Goal: Task Accomplishment & Management: Manage account settings

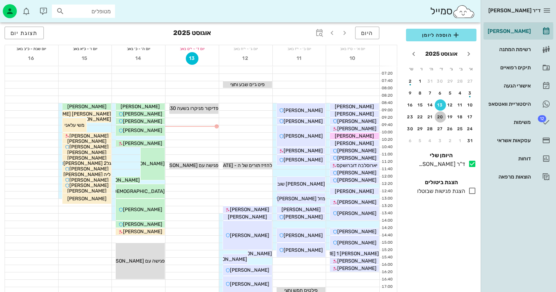
click at [440, 115] on div "20" at bounding box center [440, 117] width 11 height 5
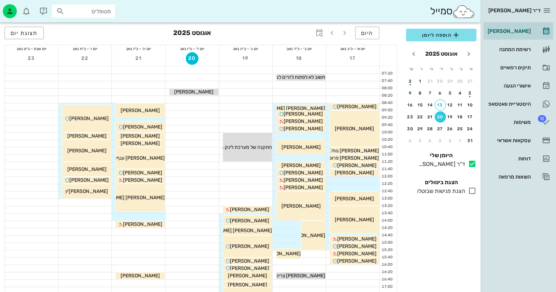
click at [107, 11] on input "מטופלים" at bounding box center [88, 11] width 45 height 9
paste input "0522442459"
type input "0522442459"
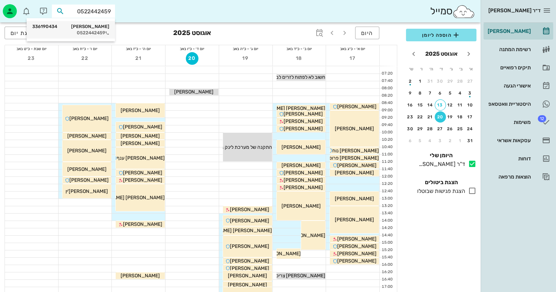
click at [93, 30] on div "0522442459" at bounding box center [70, 33] width 77 height 6
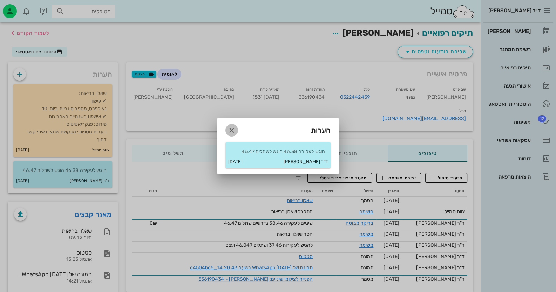
click at [233, 132] on icon "button" at bounding box center [231, 130] width 8 height 8
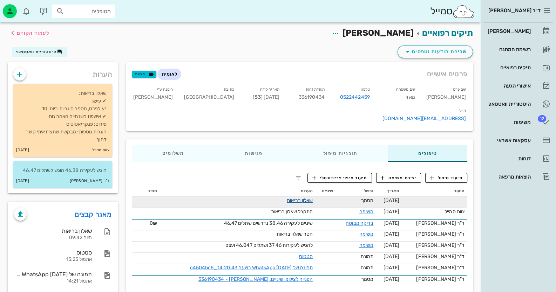
click at [313, 198] on link "שאלון בריאות" at bounding box center [300, 201] width 26 height 6
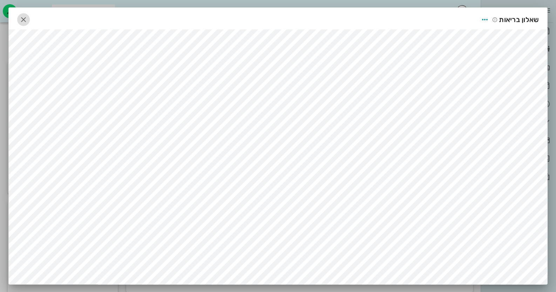
click at [25, 19] on icon "button" at bounding box center [23, 19] width 8 height 8
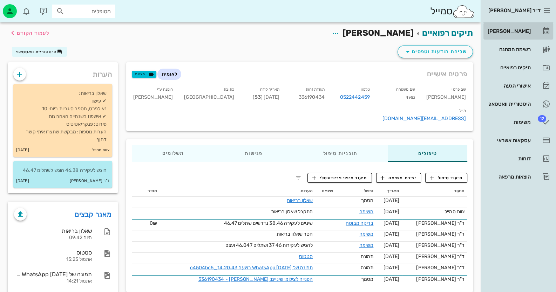
click at [516, 29] on div "[PERSON_NAME]" at bounding box center [508, 31] width 45 height 6
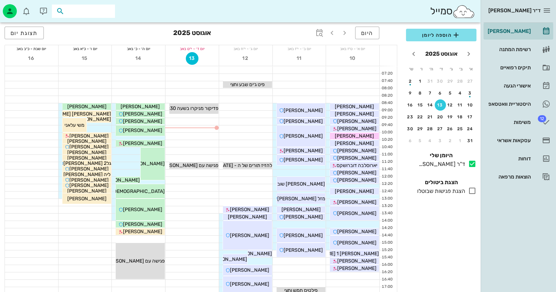
click at [84, 15] on input "text" at bounding box center [88, 11] width 45 height 9
paste input "0533057796"
type input "0"
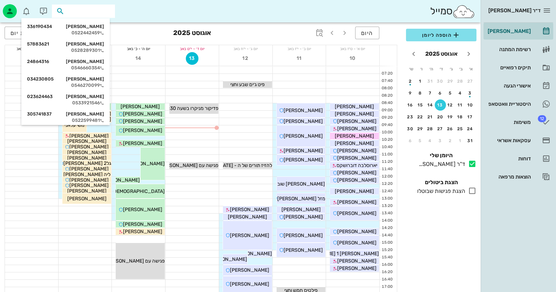
paste input "0584406418"
type input "0584406418"
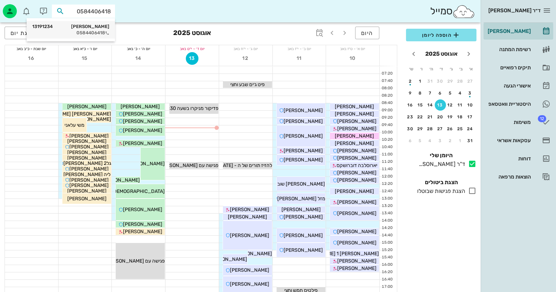
click at [100, 28] on div "[PERSON_NAME] 13191234" at bounding box center [70, 27] width 77 height 6
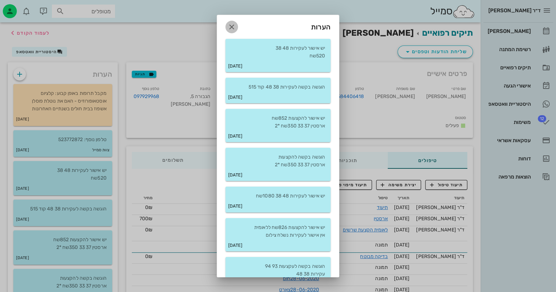
click at [236, 28] on icon "button" at bounding box center [231, 27] width 8 height 8
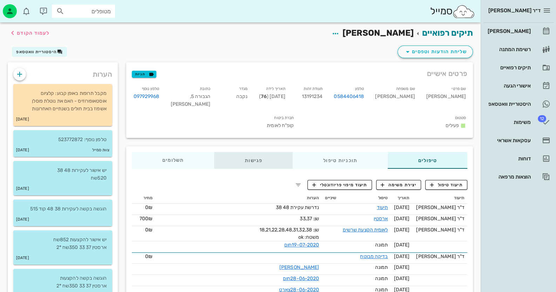
click at [253, 158] on div "פגישות" at bounding box center [253, 160] width 78 height 17
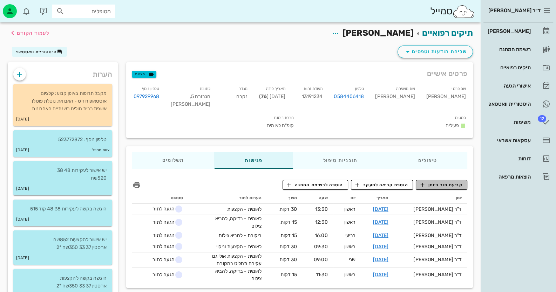
click at [444, 185] on span "קביעת תור ביומן" at bounding box center [441, 185] width 42 height 6
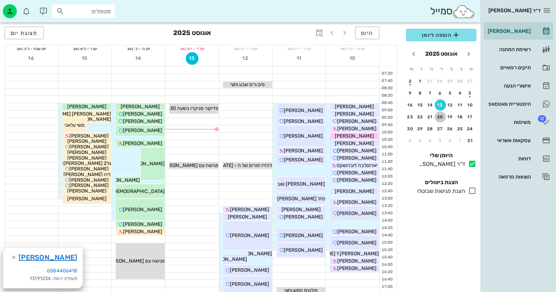
click at [442, 117] on div "20" at bounding box center [440, 117] width 11 height 5
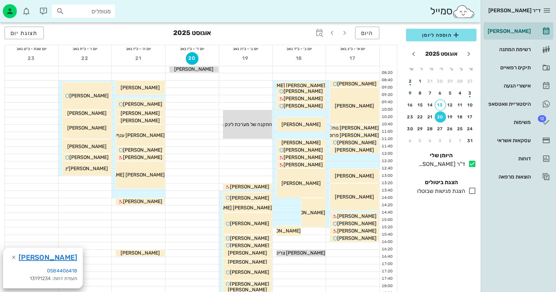
scroll to position [35, 0]
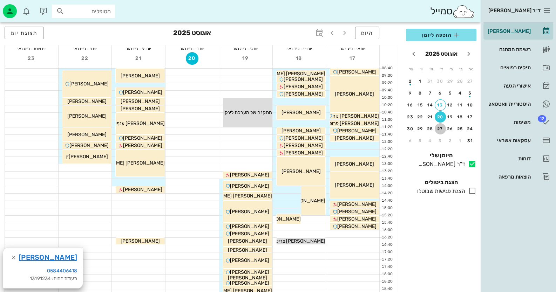
click at [440, 127] on div "27" at bounding box center [440, 129] width 11 height 5
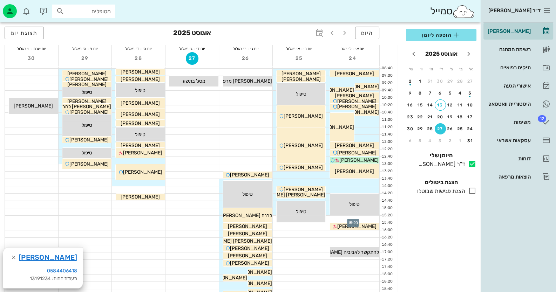
click at [369, 218] on div at bounding box center [352, 219] width 53 height 7
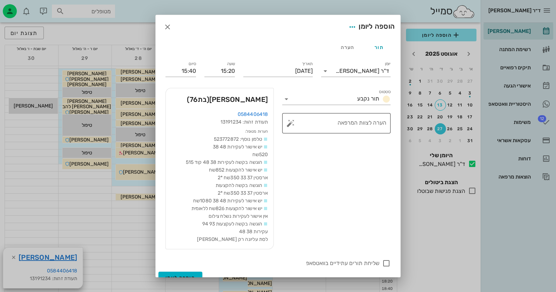
click at [294, 123] on button "button" at bounding box center [290, 123] width 8 height 8
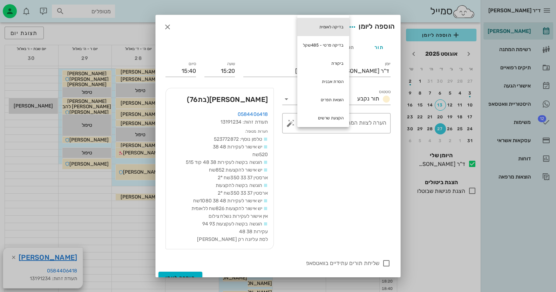
click at [341, 25] on div "בדיקה לאומית" at bounding box center [323, 27] width 52 height 18
type textarea "בדיקה לאומית"
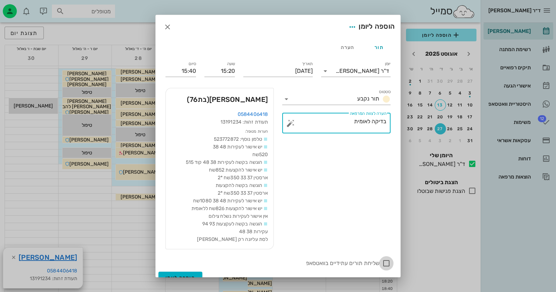
click at [386, 262] on div at bounding box center [386, 264] width 12 height 12
checkbox input "true"
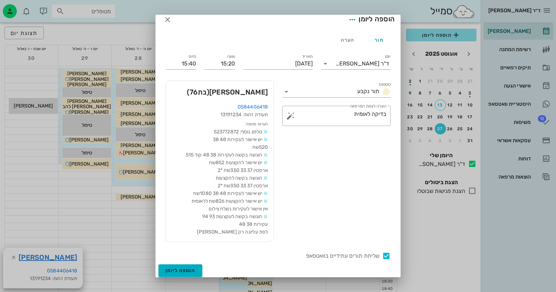
scroll to position [9, 0]
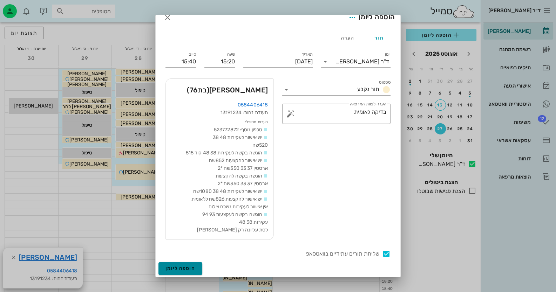
click at [190, 268] on span "הוספה ליומן" at bounding box center [180, 269] width 30 height 6
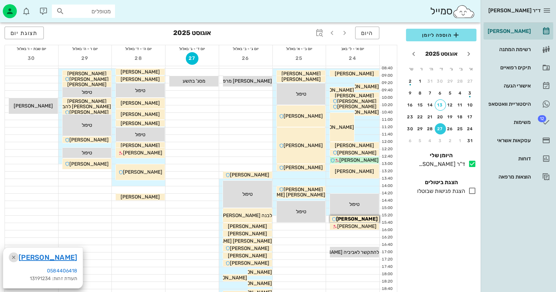
click at [14, 257] on icon "button" at bounding box center [13, 257] width 8 height 8
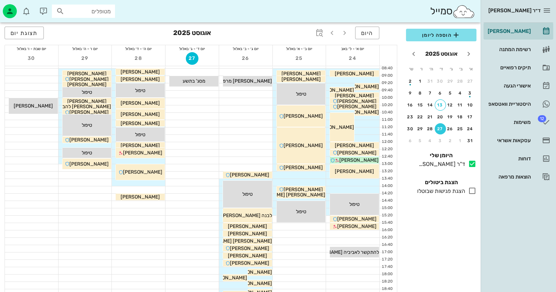
click at [107, 16] on div "מטופלים" at bounding box center [83, 11] width 63 height 13
type input "שבלב"
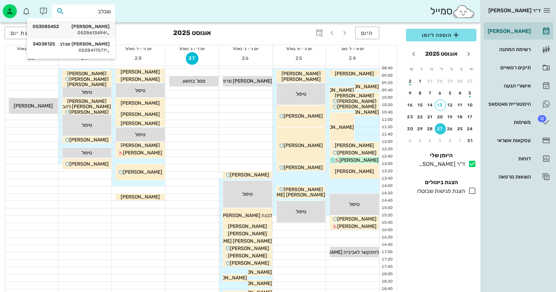
click at [103, 30] on div "0528613494" at bounding box center [71, 33] width 77 height 6
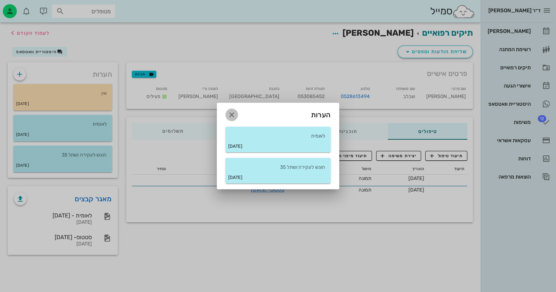
click at [231, 115] on icon "button" at bounding box center [231, 115] width 8 height 8
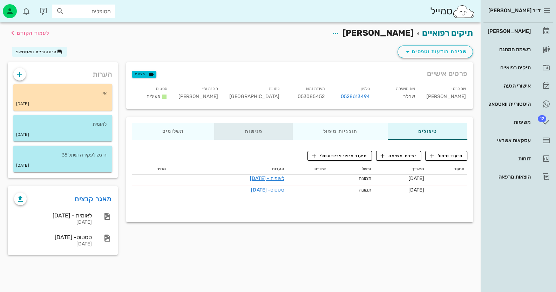
click at [256, 129] on div "פגישות" at bounding box center [253, 131] width 78 height 17
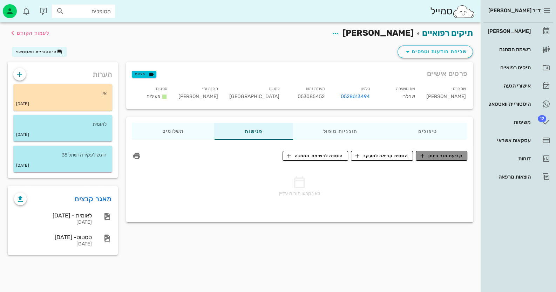
click at [447, 155] on span "קביעת תור ביומן" at bounding box center [441, 156] width 42 height 6
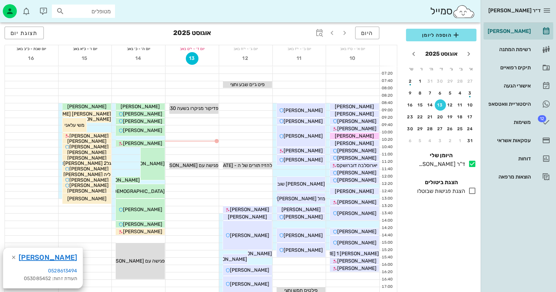
scroll to position [35, 0]
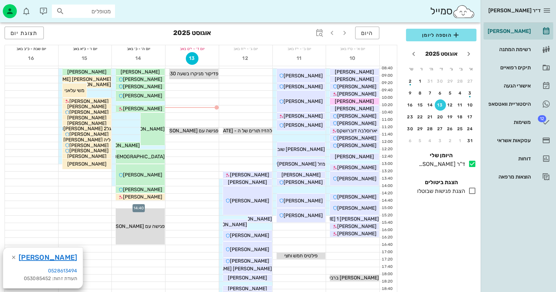
click at [154, 203] on div at bounding box center [138, 204] width 53 height 7
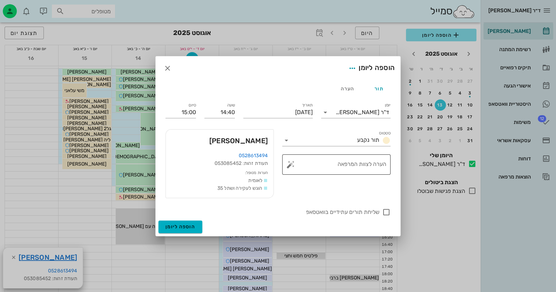
click at [291, 163] on button "button" at bounding box center [290, 164] width 8 height 8
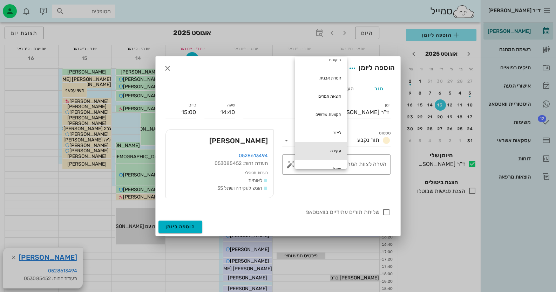
click at [335, 150] on div "עקירה" at bounding box center [321, 151] width 52 height 18
type textarea "עקירה"
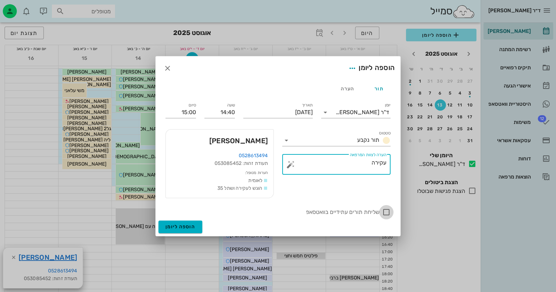
click at [387, 212] on div at bounding box center [386, 212] width 12 height 12
checkbox input "true"
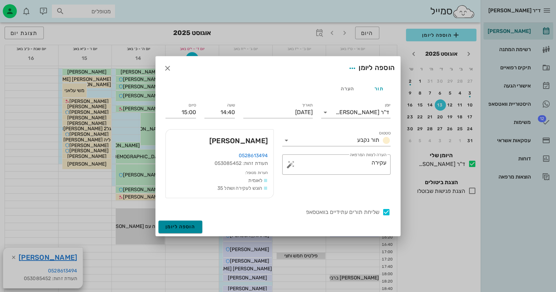
click at [184, 226] on span "הוספה ליומן" at bounding box center [180, 227] width 30 height 6
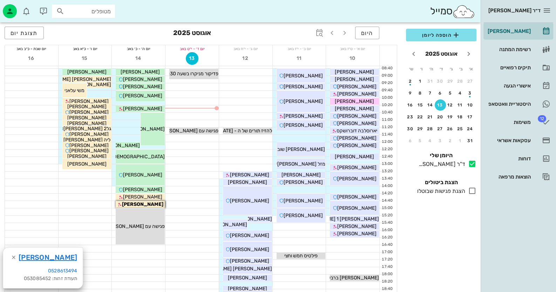
click at [81, 11] on input "מטופלים" at bounding box center [88, 11] width 45 height 9
type input "ו"
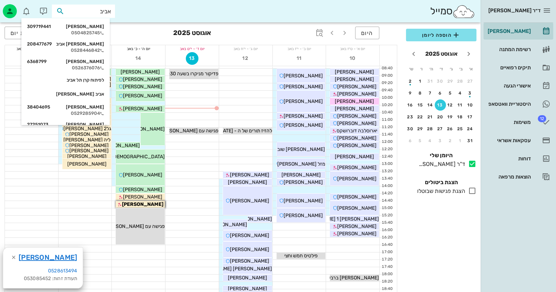
type input "[PERSON_NAME]"
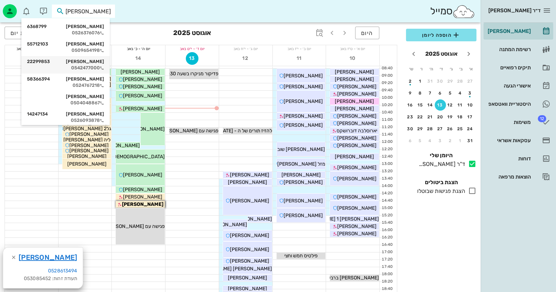
click at [89, 64] on div "[PERSON_NAME] 22299853" at bounding box center [65, 62] width 77 height 6
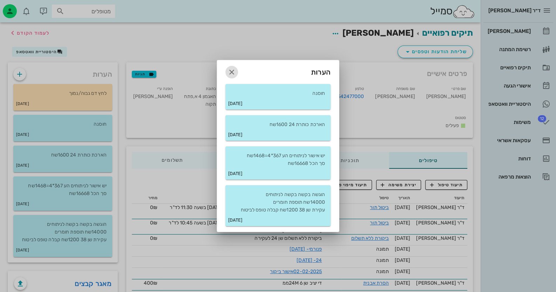
click at [232, 68] on icon "button" at bounding box center [231, 72] width 8 height 8
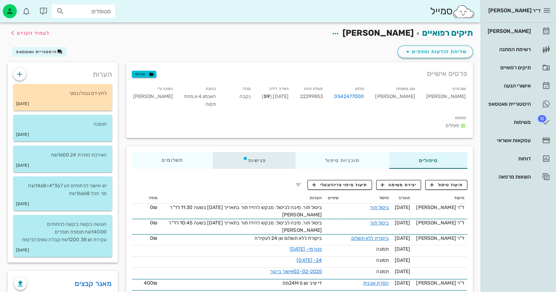
click at [255, 152] on div "פגישות" at bounding box center [254, 160] width 83 height 17
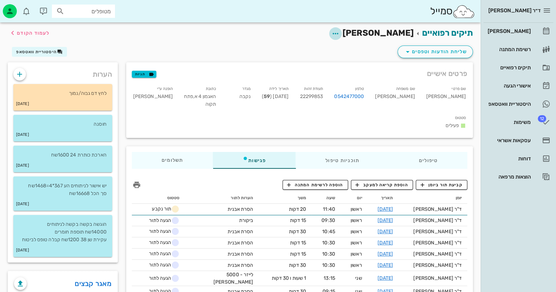
click at [340, 33] on icon "button" at bounding box center [335, 33] width 8 height 8
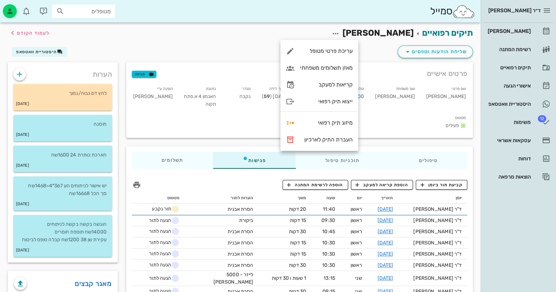
click at [325, 33] on h2 "תיקים רפואיים [PERSON_NAME] לעמוד הקודם" at bounding box center [390, 33] width 165 height 13
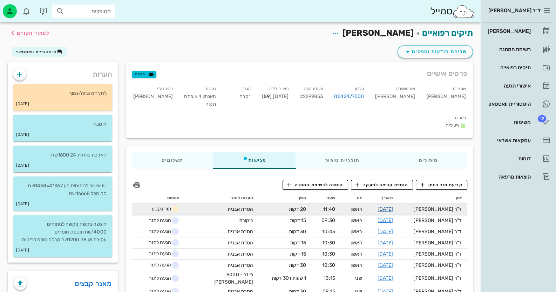
click at [393, 206] on link "[DATE]" at bounding box center [385, 209] width 16 height 6
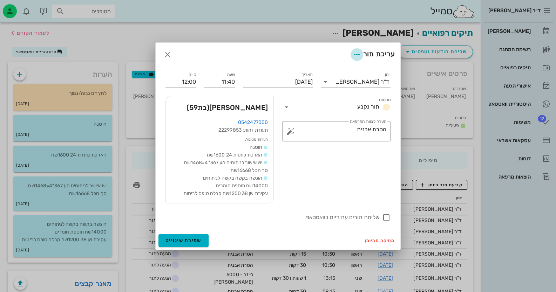
click at [357, 56] on icon "button" at bounding box center [357, 54] width 8 height 8
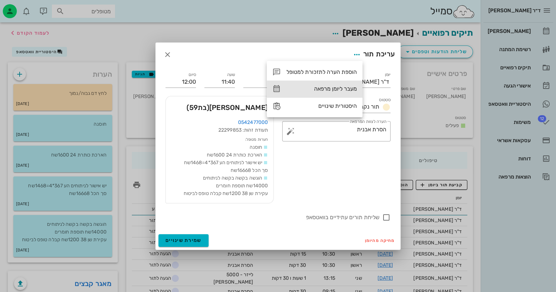
click at [346, 87] on div "מעבר ליומן מרפאה" at bounding box center [321, 89] width 70 height 7
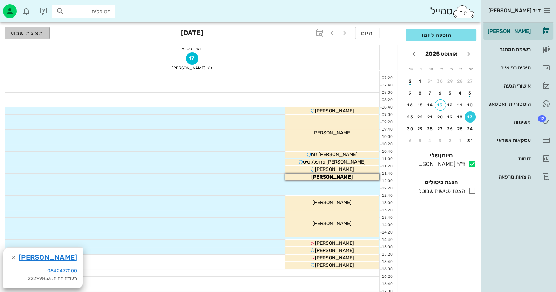
click at [37, 32] on span "תצוגת שבוע" at bounding box center [27, 33] width 33 height 7
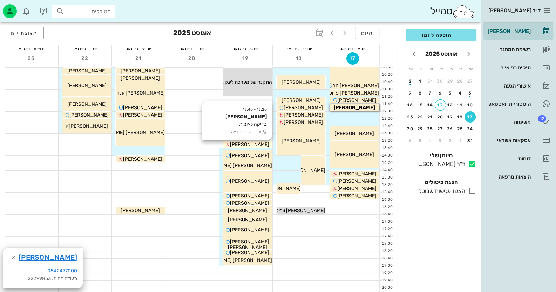
scroll to position [70, 0]
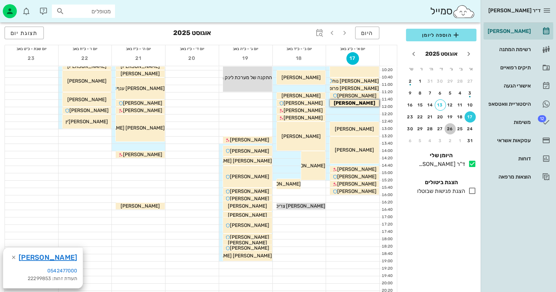
click at [449, 128] on div "26" at bounding box center [449, 129] width 11 height 5
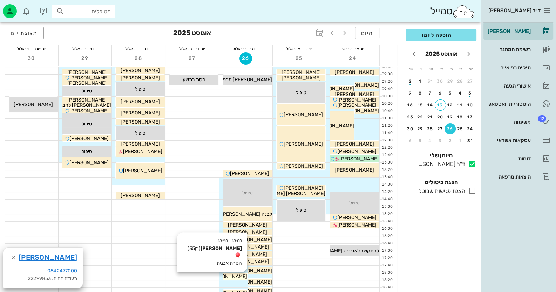
scroll to position [35, 0]
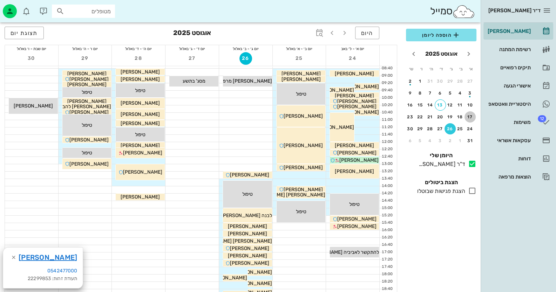
click at [467, 113] on button "17" at bounding box center [469, 116] width 11 height 11
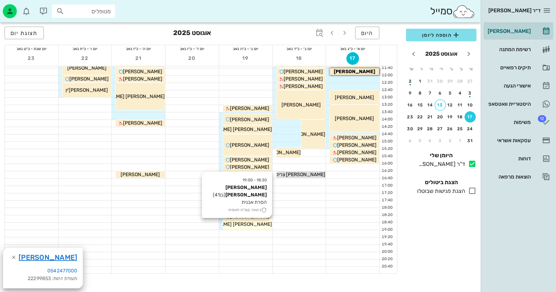
scroll to position [140, 0]
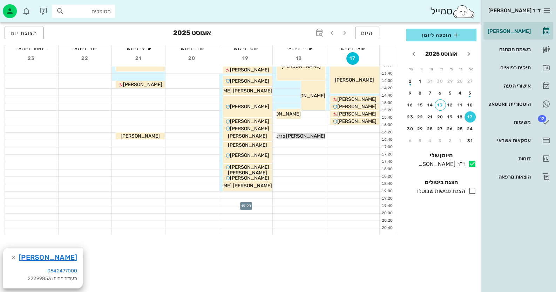
drag, startPoint x: 262, startPoint y: 201, endPoint x: 321, endPoint y: 193, distance: 60.2
click at [321, 193] on div at bounding box center [299, 195] width 53 height 7
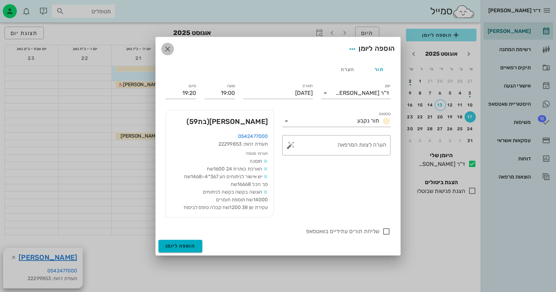
click at [168, 48] on icon "button" at bounding box center [167, 49] width 8 height 8
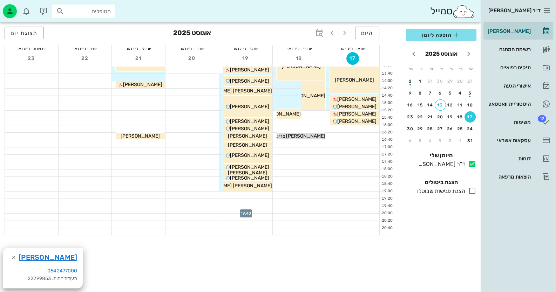
click at [248, 208] on div at bounding box center [245, 209] width 53 height 7
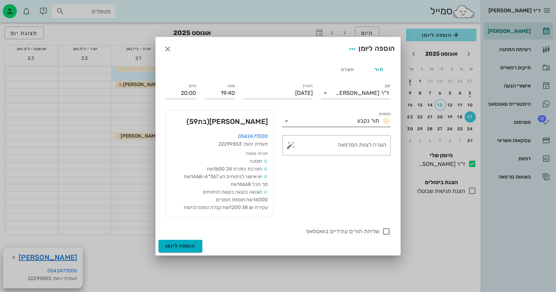
click at [287, 120] on icon at bounding box center [286, 121] width 8 height 8
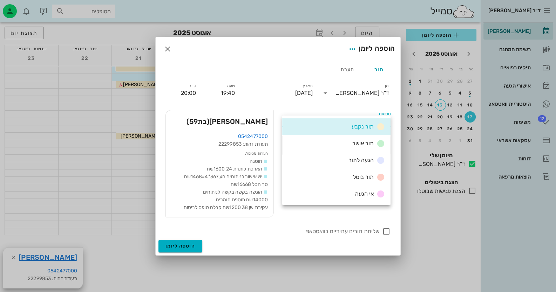
click at [287, 119] on div "תור נקבע" at bounding box center [336, 126] width 108 height 17
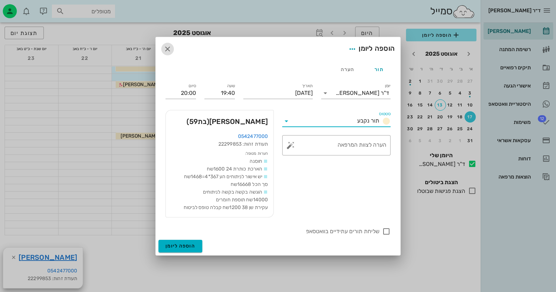
click at [168, 49] on icon "button" at bounding box center [167, 49] width 8 height 8
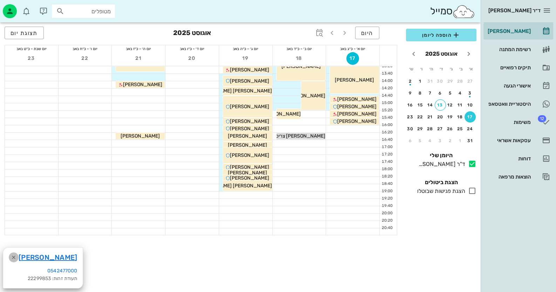
click at [13, 257] on icon "button" at bounding box center [13, 257] width 8 height 8
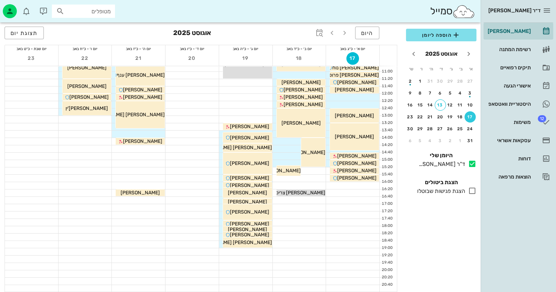
scroll to position [83, 0]
click at [263, 261] on div at bounding box center [245, 259] width 53 height 7
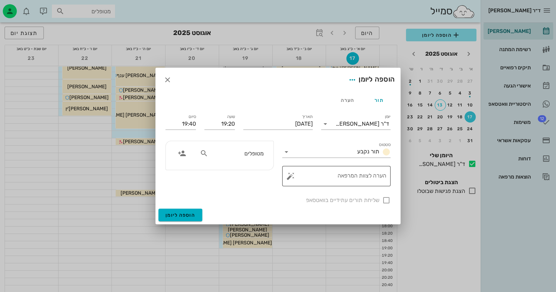
click at [289, 176] on button "button" at bounding box center [290, 176] width 8 height 8
click at [168, 78] on icon "button" at bounding box center [167, 80] width 8 height 8
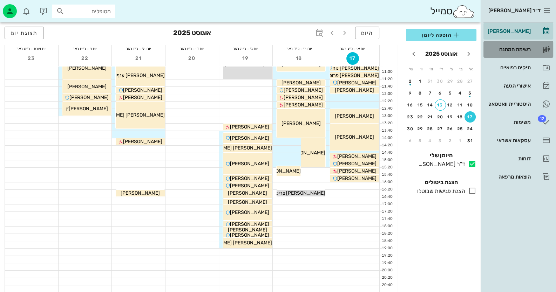
click at [520, 52] on div "רשימת המתנה" at bounding box center [508, 50] width 45 height 6
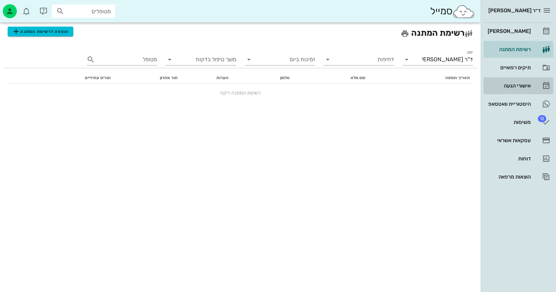
click at [523, 86] on div "אישורי הגעה" at bounding box center [508, 86] width 45 height 6
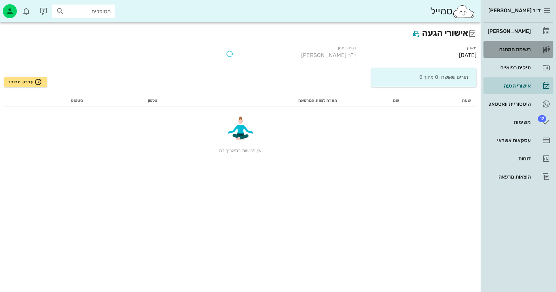
click at [513, 47] on div "רשימת המתנה" at bounding box center [508, 50] width 45 height 6
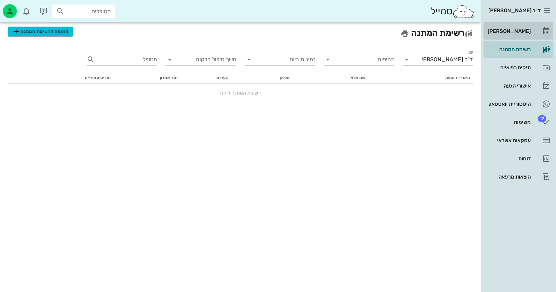
click at [515, 32] on div "[PERSON_NAME]" at bounding box center [508, 31] width 45 height 6
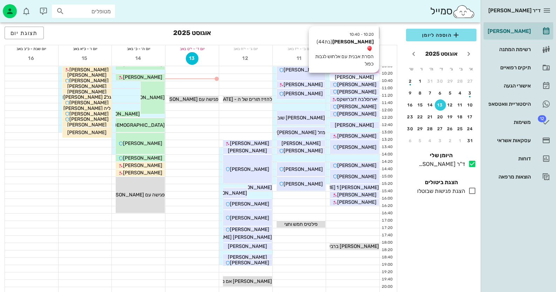
scroll to position [70, 0]
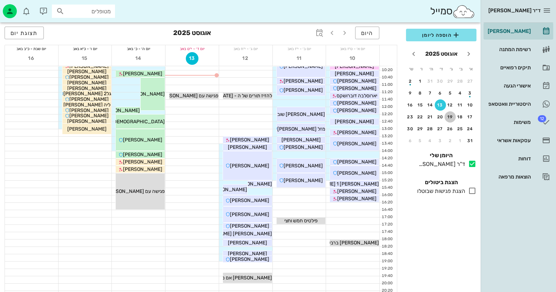
click at [449, 117] on div "19" at bounding box center [449, 117] width 11 height 5
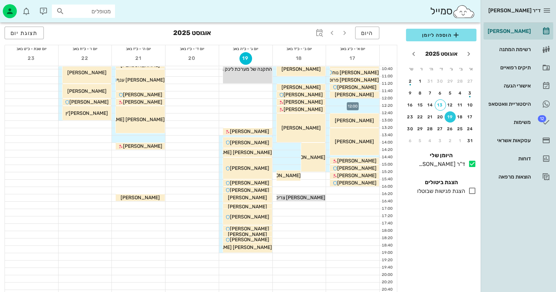
scroll to position [83, 0]
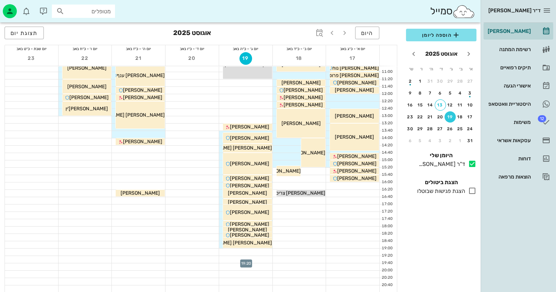
drag, startPoint x: 246, startPoint y: 262, endPoint x: 251, endPoint y: 261, distance: 4.2
click at [251, 261] on div at bounding box center [245, 259] width 53 height 7
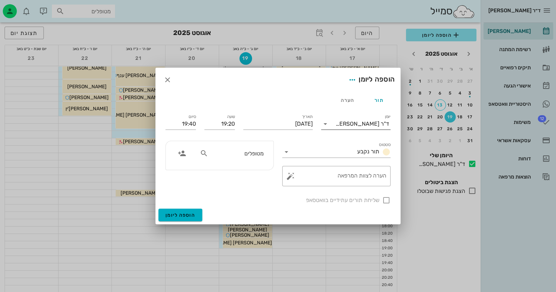
click at [327, 122] on icon at bounding box center [325, 124] width 8 height 8
click at [327, 123] on div "ד"ר [PERSON_NAME]" at bounding box center [356, 129] width 58 height 15
click at [286, 152] on icon at bounding box center [286, 152] width 8 height 8
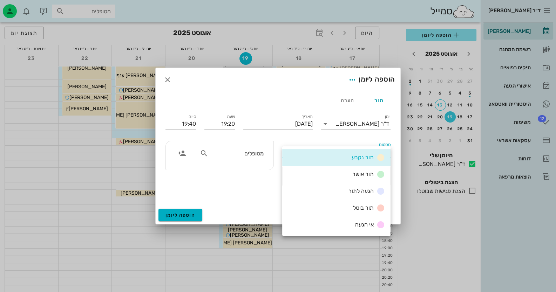
click at [279, 246] on div at bounding box center [278, 146] width 556 height 292
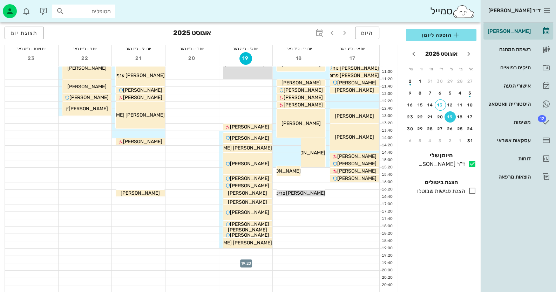
click at [252, 261] on div at bounding box center [245, 259] width 53 height 7
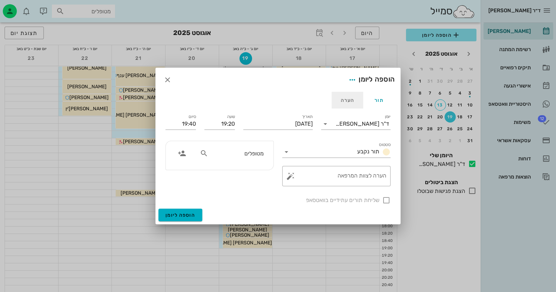
click at [349, 99] on div "הערה" at bounding box center [348, 100] width 32 height 17
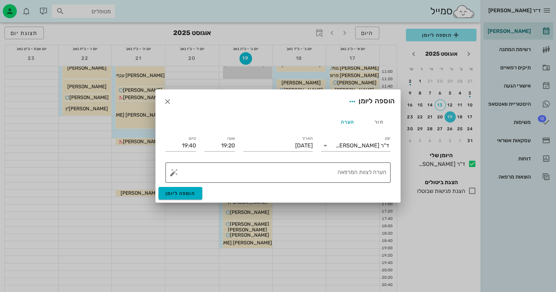
click at [338, 171] on textarea "הערה לצוות המרפאה" at bounding box center [280, 174] width 211 height 17
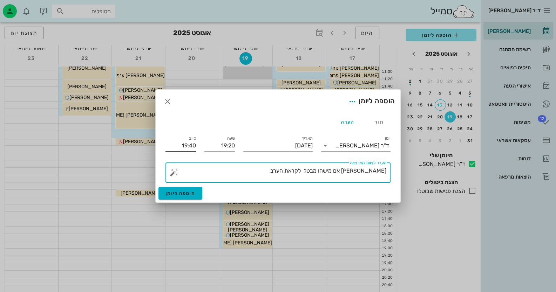
type textarea "[PERSON_NAME] אם מישהו מבטל לקראת הערב"
click at [185, 143] on input "19:40" at bounding box center [180, 145] width 30 height 11
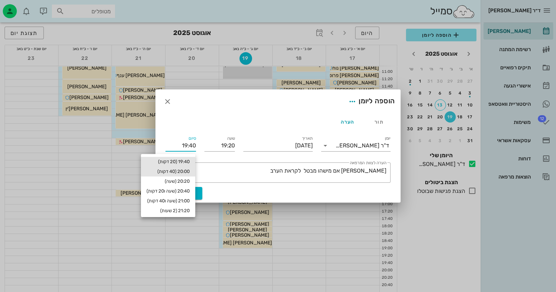
click at [186, 171] on div "20:00 (40 דקות)" at bounding box center [167, 172] width 43 height 6
type input "20:00"
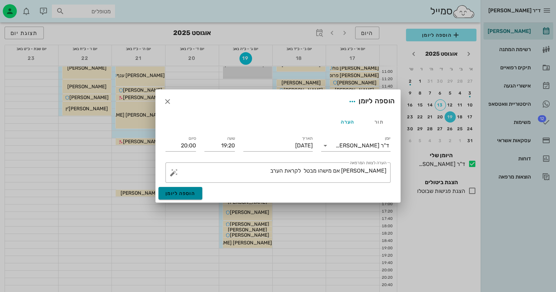
click at [177, 194] on span "הוספה ליומן" at bounding box center [180, 194] width 30 height 6
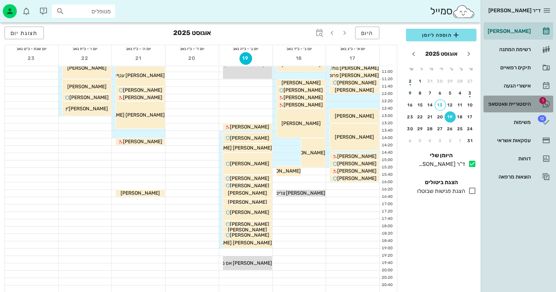
click at [517, 105] on div "היסטוריית וואטסאפ" at bounding box center [508, 104] width 45 height 6
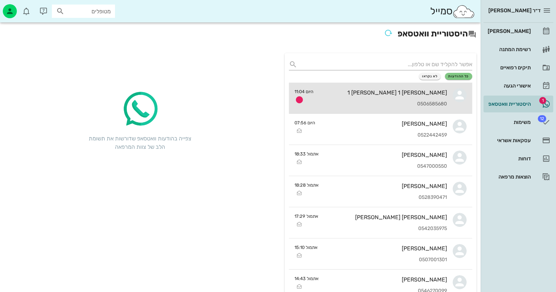
click at [401, 100] on div "[PERSON_NAME] 1 [PERSON_NAME] 1 0506585680" at bounding box center [383, 98] width 128 height 31
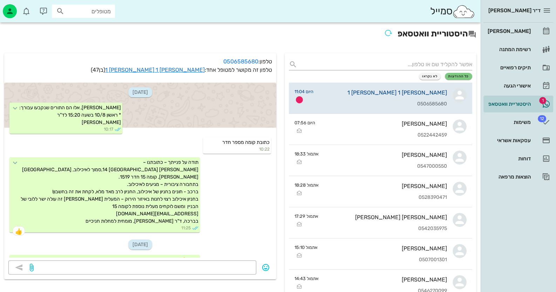
scroll to position [402, 0]
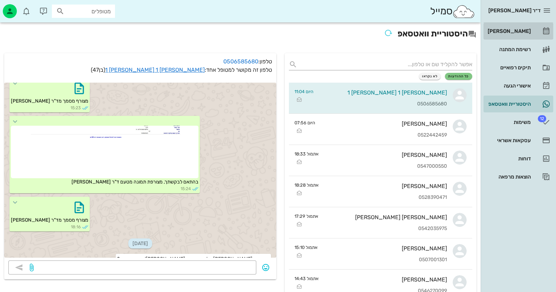
click at [517, 28] on div "[PERSON_NAME]" at bounding box center [508, 31] width 45 height 6
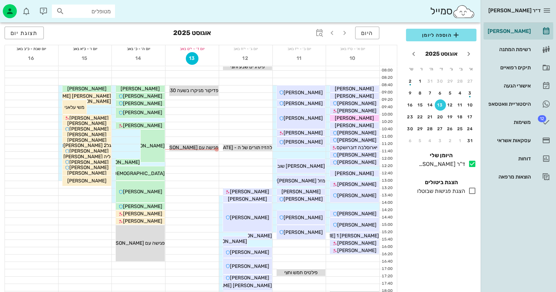
scroll to position [35, 0]
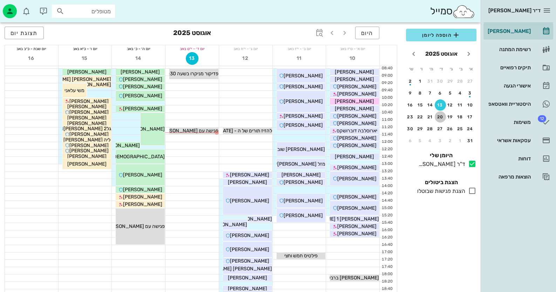
click at [439, 116] on div "20" at bounding box center [440, 117] width 11 height 5
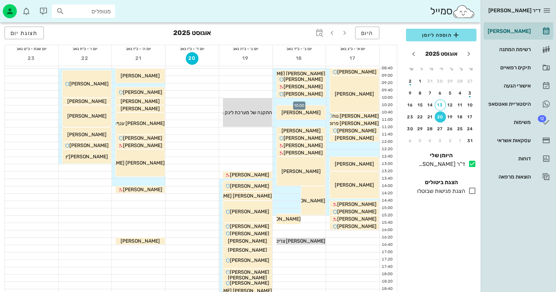
click at [314, 101] on div at bounding box center [299, 101] width 53 height 7
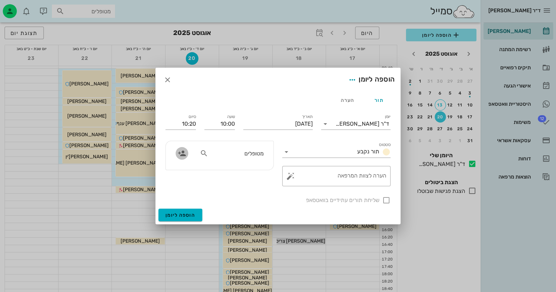
click at [184, 155] on icon "button" at bounding box center [182, 153] width 8 height 8
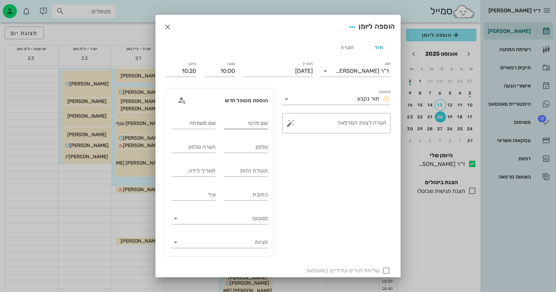
click at [258, 122] on input "שם פרטי" at bounding box center [246, 123] width 44 height 11
type input "[PERSON_NAME]"
click at [207, 122] on div "שם משפחה" at bounding box center [193, 123] width 44 height 11
type input "[PERSON_NAME]"
click at [231, 148] on input "טלפון" at bounding box center [246, 147] width 44 height 11
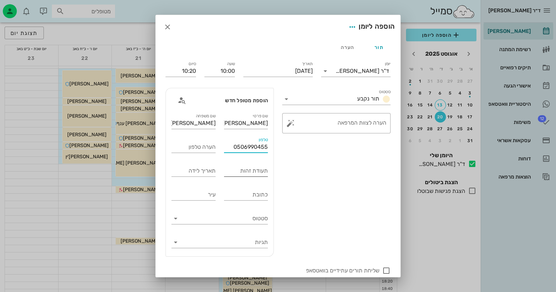
type input "0506990455"
click at [237, 168] on input "תעודת זהות" at bounding box center [246, 170] width 44 height 11
type input "301737011"
click at [293, 124] on button "button" at bounding box center [290, 123] width 8 height 8
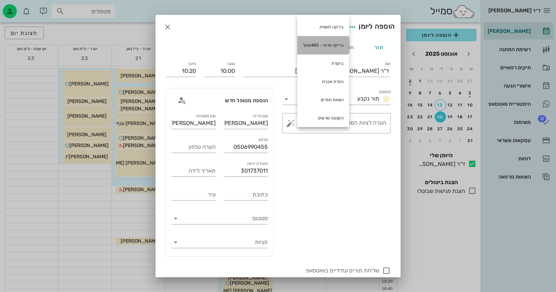
click at [330, 45] on div "בדיקה פרטי - 485שקל" at bounding box center [323, 45] width 52 height 18
type textarea "בדיקה פרטי - 485שקל"
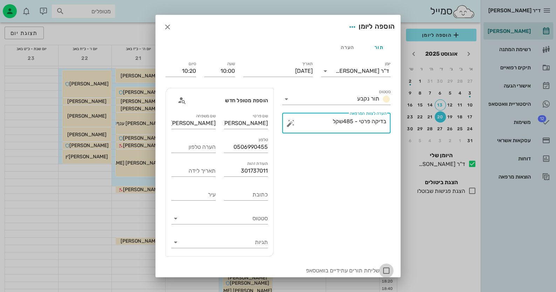
click at [387, 271] on div at bounding box center [386, 271] width 12 height 12
checkbox input "true"
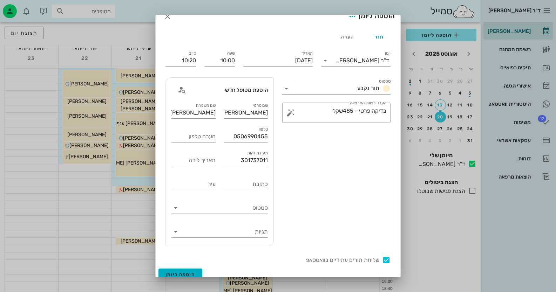
scroll to position [17, 0]
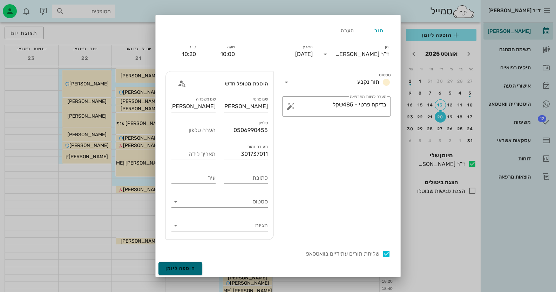
click at [193, 267] on span "הוספה ליומן" at bounding box center [180, 269] width 30 height 6
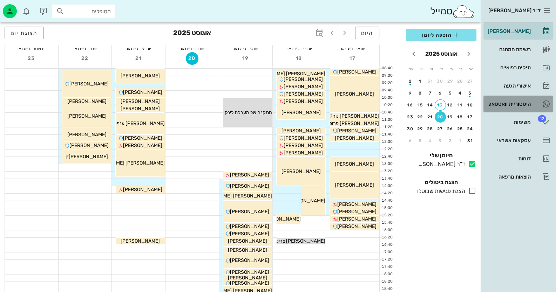
click at [523, 101] on div "היסטוריית וואטסאפ" at bounding box center [508, 104] width 45 height 6
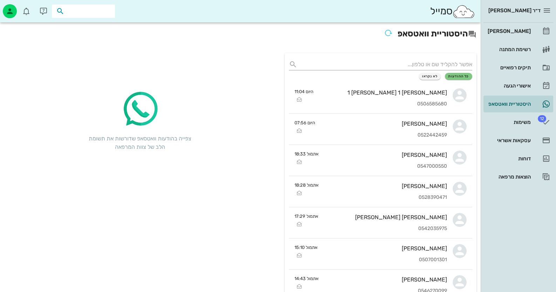
click at [86, 10] on input "text" at bounding box center [88, 11] width 45 height 9
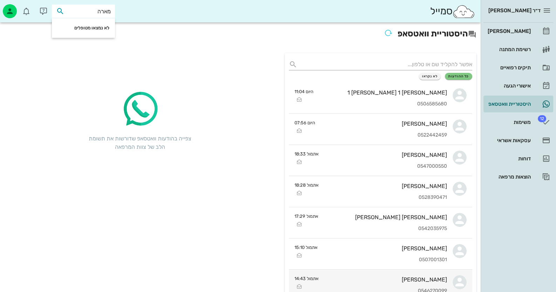
type input "מארה"
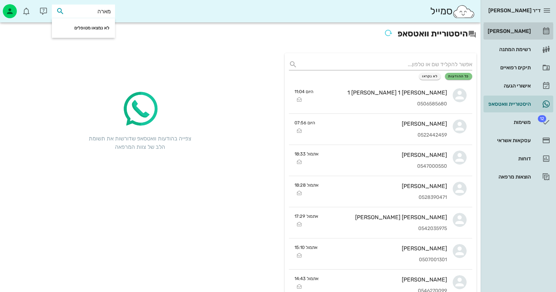
click at [513, 29] on div "[PERSON_NAME]" at bounding box center [508, 31] width 45 height 6
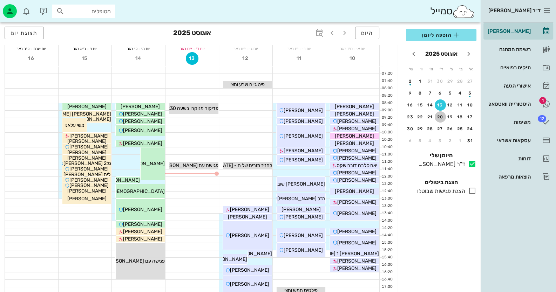
click at [443, 117] on div "20" at bounding box center [440, 117] width 11 height 5
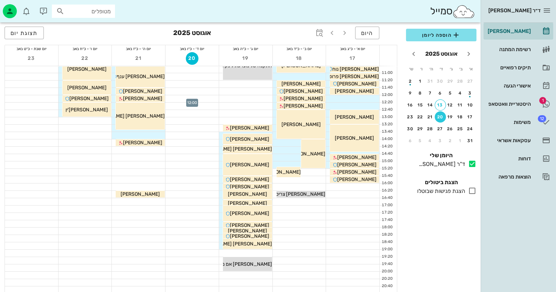
scroll to position [83, 0]
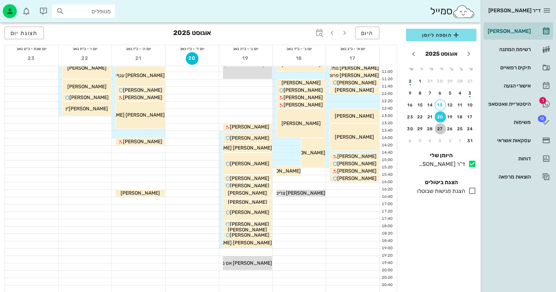
click at [442, 129] on div "27" at bounding box center [440, 129] width 11 height 5
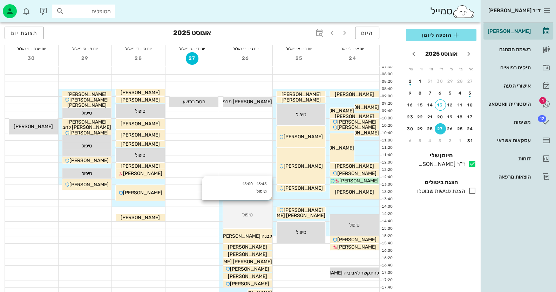
scroll to position [13, 0]
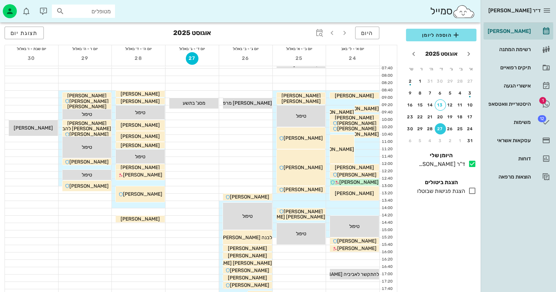
click at [100, 11] on input "מטופלים" at bounding box center [88, 11] width 45 height 9
type input "328706031"
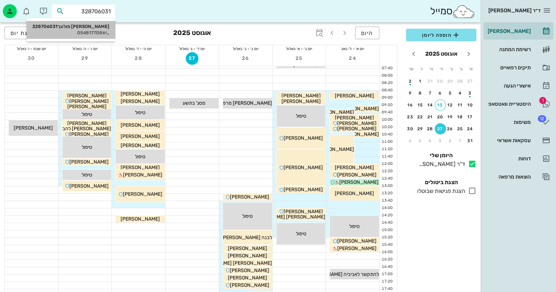
click at [98, 26] on div "[PERSON_NAME] מולונך 328706031" at bounding box center [70, 27] width 77 height 6
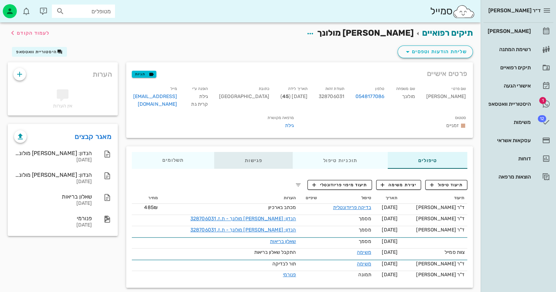
click at [253, 159] on div "פגישות" at bounding box center [253, 160] width 78 height 17
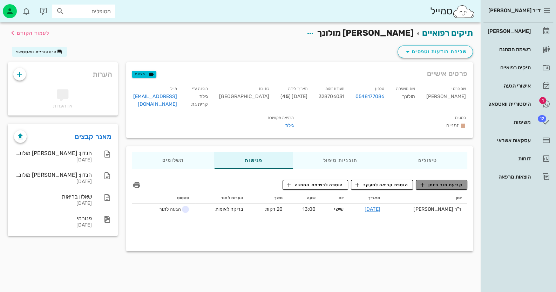
click at [435, 184] on span "קביעת תור ביומן" at bounding box center [441, 185] width 42 height 6
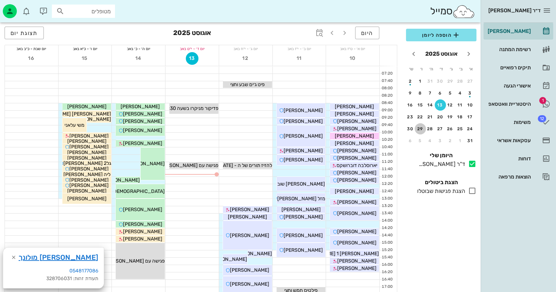
click at [421, 127] on div "29" at bounding box center [420, 129] width 11 height 5
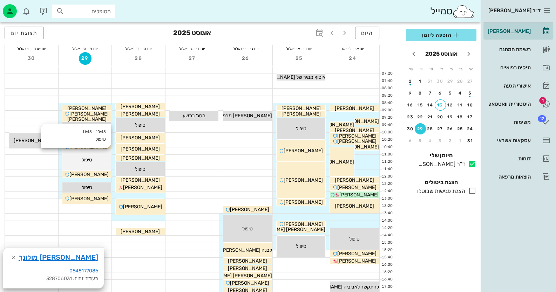
click at [330, 111] on div "10:45 - 11:45 טיפול טיפול" at bounding box center [354, 108] width 49 height 6
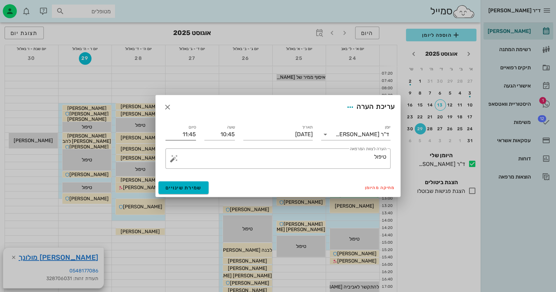
click at [180, 135] on input "11:45" at bounding box center [180, 134] width 30 height 11
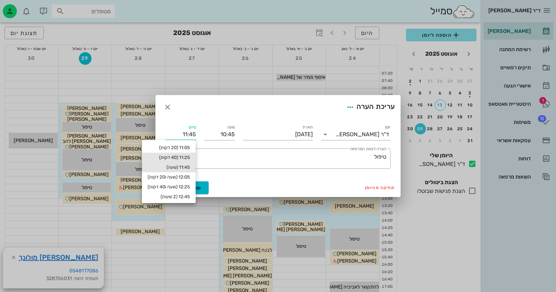
click at [182, 158] on div "11:25 (40 דקות)" at bounding box center [169, 158] width 42 height 6
type input "11:25"
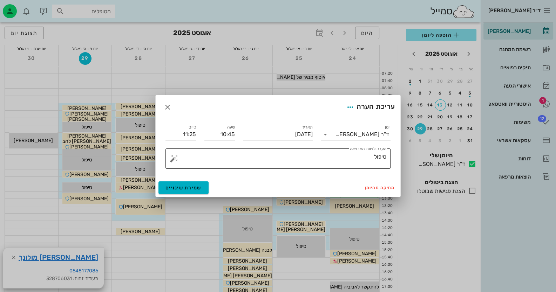
click at [173, 158] on button "button" at bounding box center [174, 159] width 8 height 8
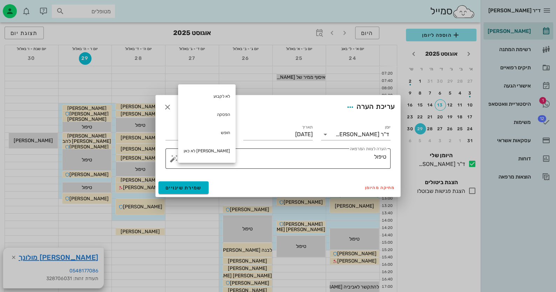
click at [173, 158] on button "button" at bounding box center [174, 159] width 8 height 8
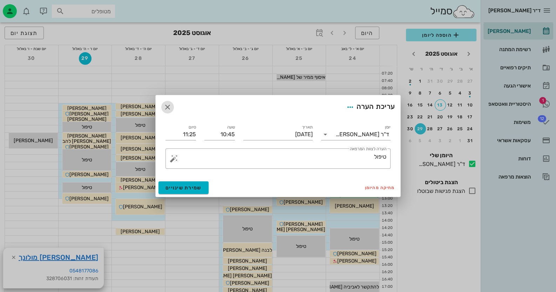
click at [167, 106] on icon "button" at bounding box center [167, 107] width 8 height 8
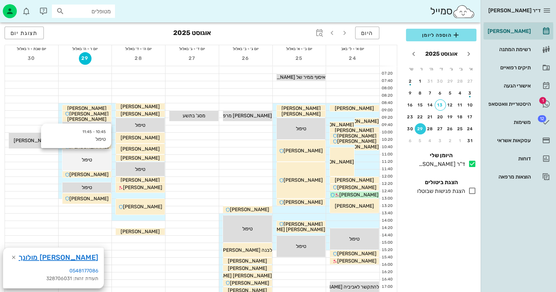
click at [330, 111] on div "10:45 - 11:45 טיפול טיפול" at bounding box center [354, 108] width 49 height 6
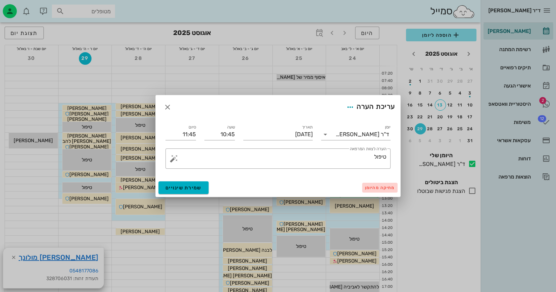
click at [375, 186] on span "מחיקה מהיומן" at bounding box center [380, 187] width 30 height 5
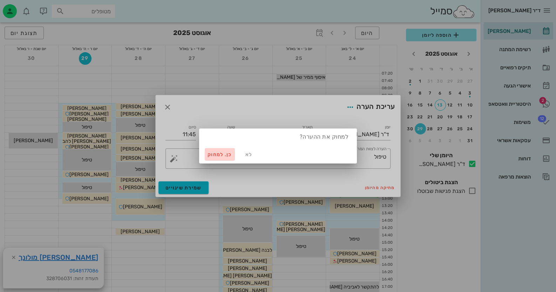
click at [214, 153] on span "כן. למחוק" at bounding box center [219, 155] width 25 height 6
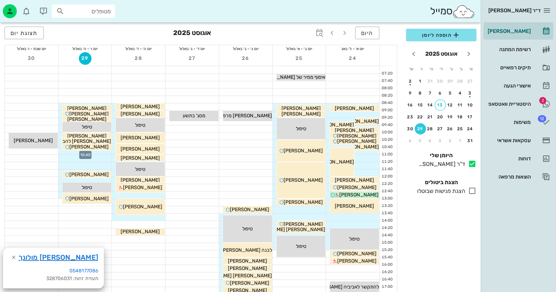
click at [99, 153] on div at bounding box center [85, 151] width 53 height 7
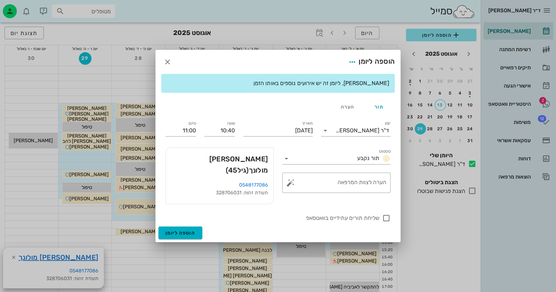
click at [37, 160] on div at bounding box center [278, 146] width 556 height 292
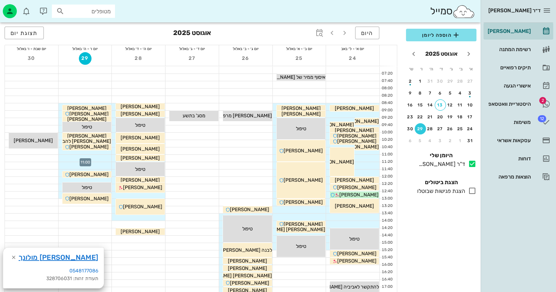
click at [107, 156] on div at bounding box center [85, 158] width 53 height 7
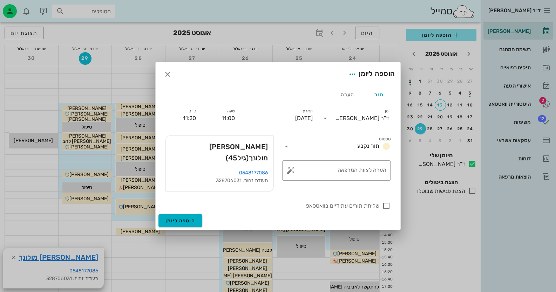
click at [21, 157] on div at bounding box center [278, 146] width 556 height 292
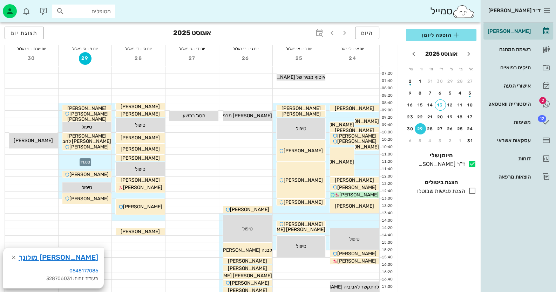
click at [98, 157] on div at bounding box center [85, 158] width 53 height 7
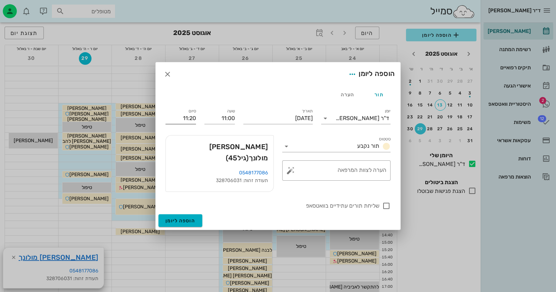
click at [188, 122] on input "11:20" at bounding box center [180, 118] width 30 height 11
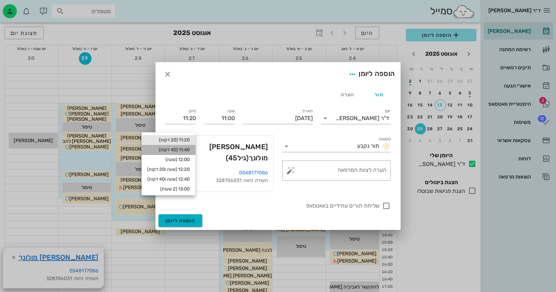
click at [186, 149] on div "11:40 (40 דקות)" at bounding box center [168, 150] width 42 height 6
type input "11:40"
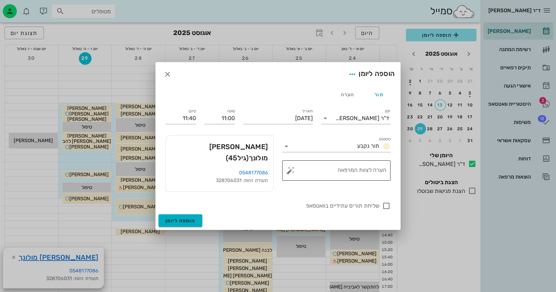
click at [289, 175] on button "button" at bounding box center [290, 170] width 8 height 8
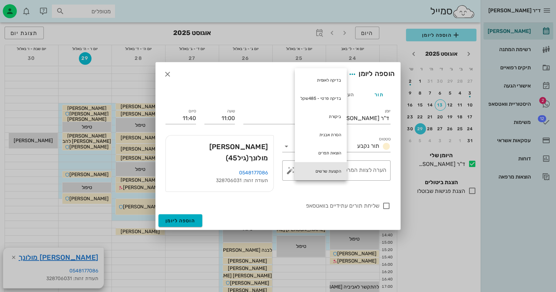
click at [321, 170] on div "הקצעת שרשים" at bounding box center [321, 171] width 52 height 18
type textarea "הקצעת שרשים"
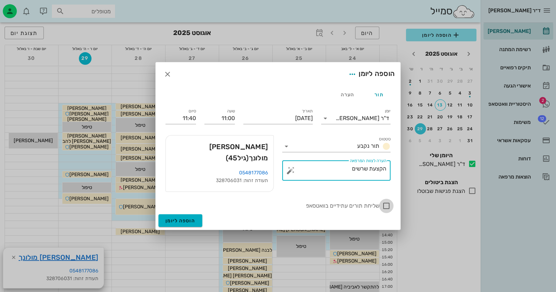
click at [385, 200] on div at bounding box center [386, 206] width 12 height 12
checkbox input "true"
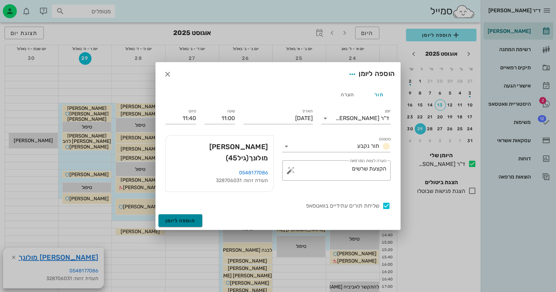
click at [189, 218] on span "הוספה ליומן" at bounding box center [180, 221] width 30 height 6
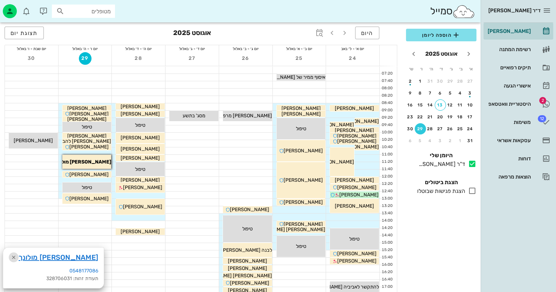
click at [16, 257] on icon "button" at bounding box center [13, 257] width 8 height 8
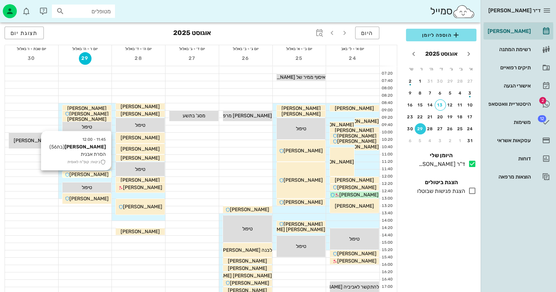
click at [93, 173] on span "[PERSON_NAME]" at bounding box center [88, 175] width 39 height 6
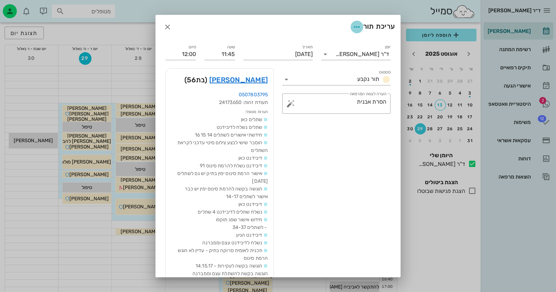
click at [353, 25] on icon "button" at bounding box center [357, 27] width 8 height 8
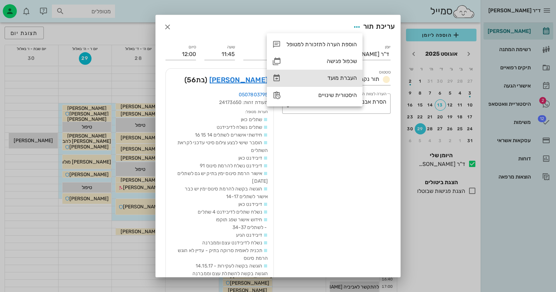
click at [340, 75] on div "העברת מועד" at bounding box center [321, 78] width 70 height 7
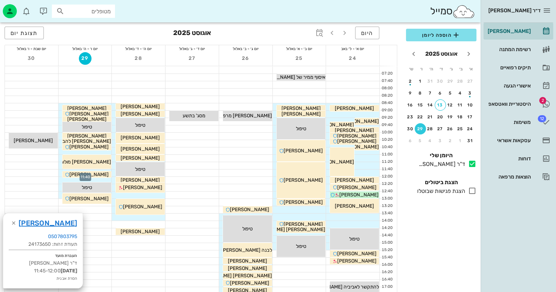
click at [108, 170] on div at bounding box center [85, 173] width 53 height 7
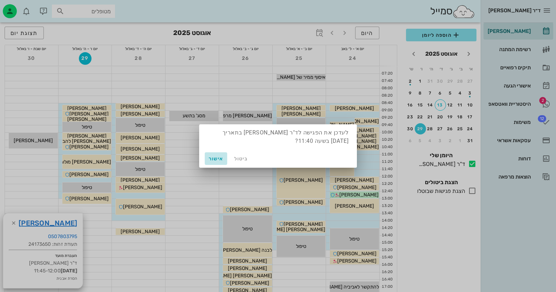
click at [213, 161] on span "אישור" at bounding box center [215, 159] width 17 height 6
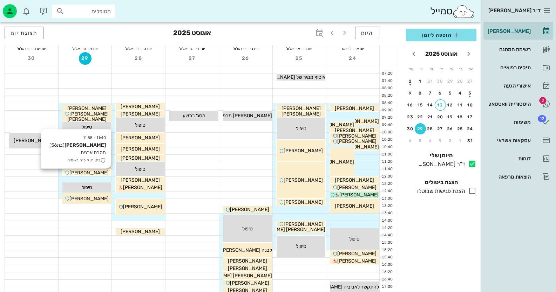
click at [91, 173] on span "[PERSON_NAME]" at bounding box center [88, 173] width 39 height 6
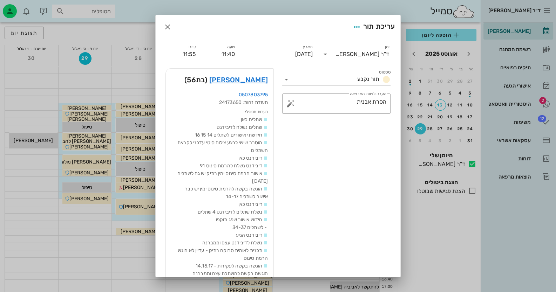
click at [194, 52] on input "11:55" at bounding box center [180, 54] width 30 height 11
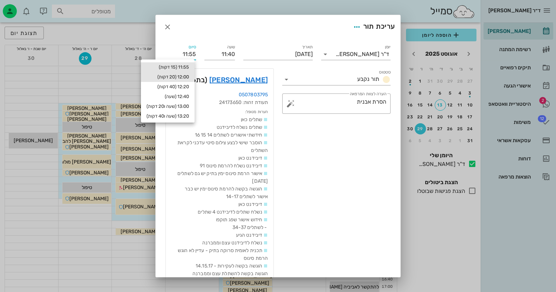
click at [185, 77] on div "12:00 (20 דקות)" at bounding box center [167, 77] width 42 height 6
type input "12:00"
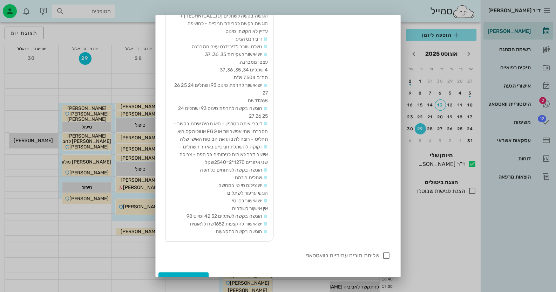
scroll to position [280, 0]
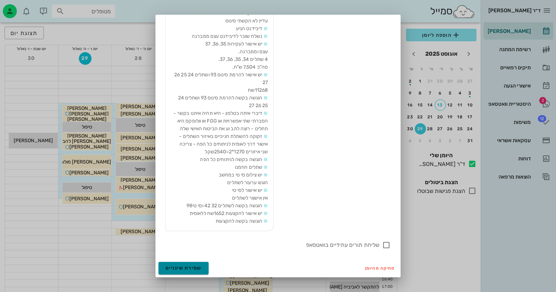
click at [197, 267] on button "שמירת שינויים" at bounding box center [183, 268] width 50 height 13
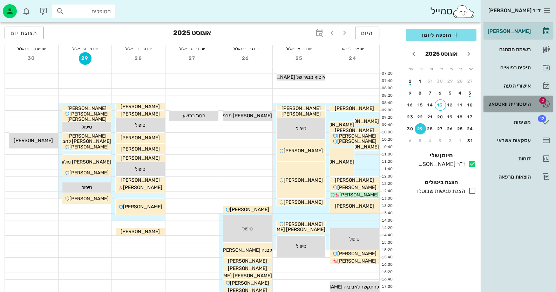
click at [521, 105] on div "היסטוריית וואטסאפ" at bounding box center [508, 104] width 45 height 6
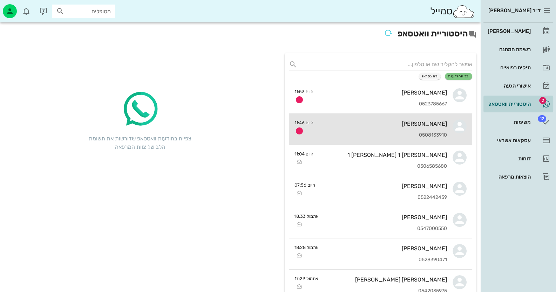
click at [439, 125] on div "[PERSON_NAME]" at bounding box center [383, 124] width 128 height 7
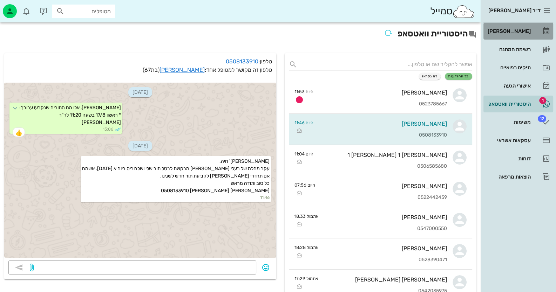
click at [526, 32] on div "[PERSON_NAME]" at bounding box center [508, 31] width 45 height 6
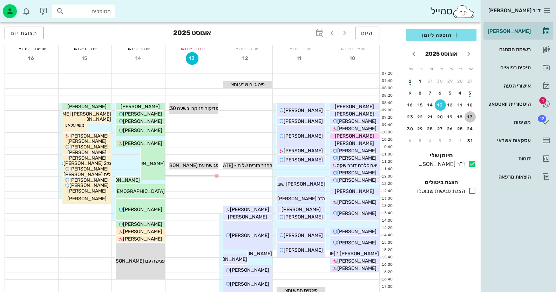
click at [470, 115] on div "17" at bounding box center [469, 117] width 11 height 5
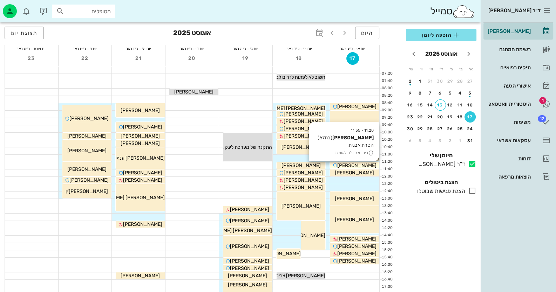
click at [368, 164] on span "[PERSON_NAME]" at bounding box center [356, 166] width 39 height 6
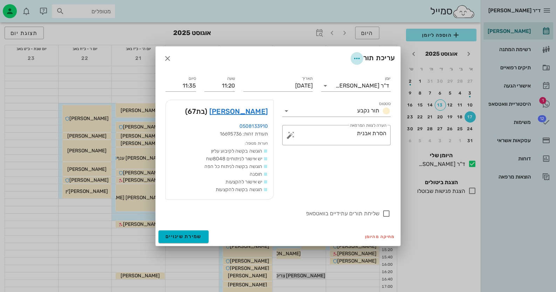
click at [356, 57] on icon "button" at bounding box center [357, 58] width 8 height 8
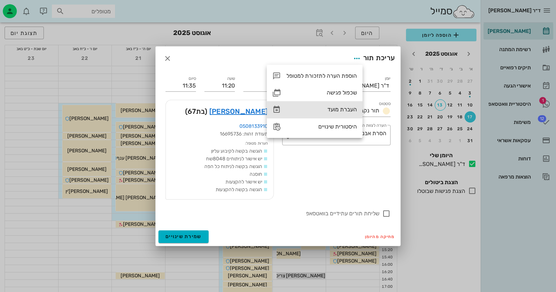
click at [339, 108] on div "העברת מועד" at bounding box center [321, 109] width 70 height 7
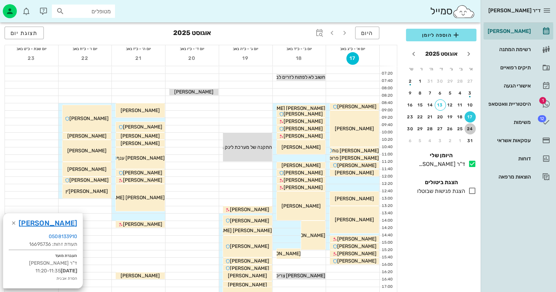
click at [469, 128] on div "24" at bounding box center [469, 129] width 11 height 5
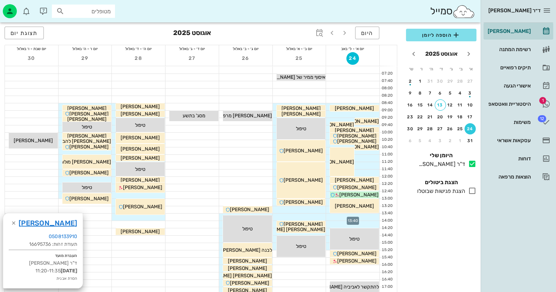
click at [354, 214] on div at bounding box center [352, 217] width 53 height 7
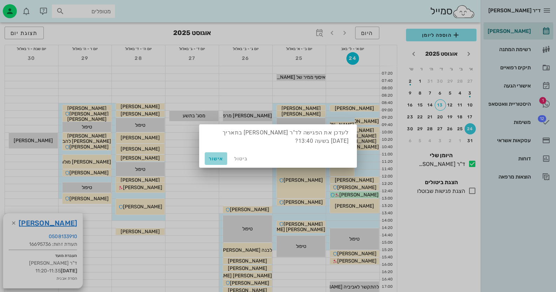
click at [216, 157] on span "אישור" at bounding box center [215, 159] width 17 height 6
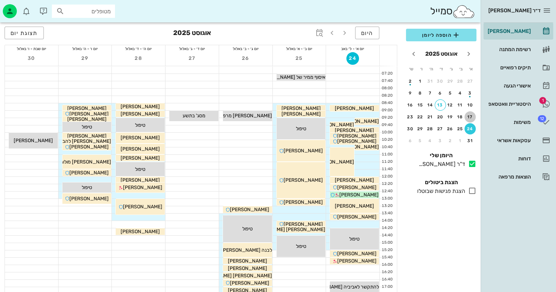
click at [469, 115] on div "17" at bounding box center [469, 117] width 11 height 5
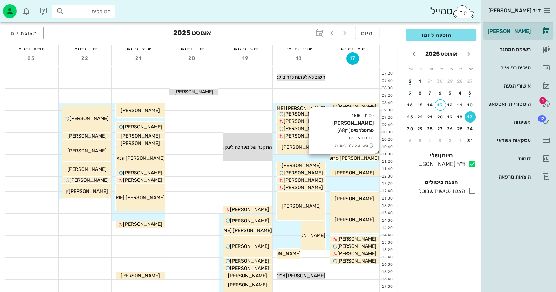
click at [373, 157] on span "[PERSON_NAME] פרופלקסיס" at bounding box center [347, 158] width 63 height 6
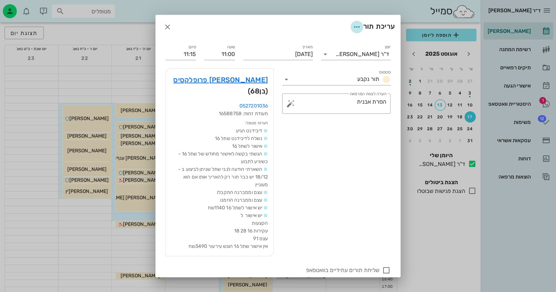
click at [354, 27] on icon "button" at bounding box center [357, 27] width 8 height 8
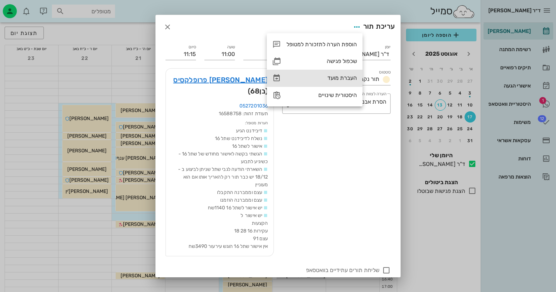
click at [343, 77] on div "העברת מועד" at bounding box center [321, 78] width 70 height 7
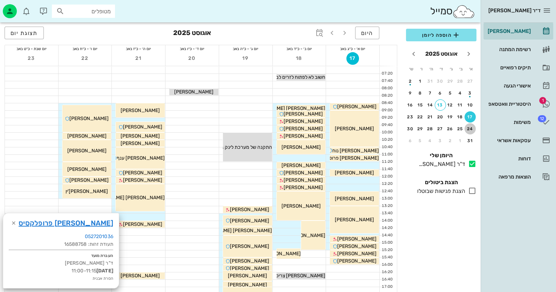
click at [470, 127] on div "24" at bounding box center [469, 129] width 11 height 5
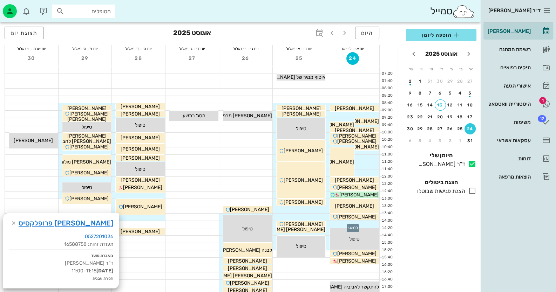
click at [370, 224] on div at bounding box center [352, 224] width 53 height 7
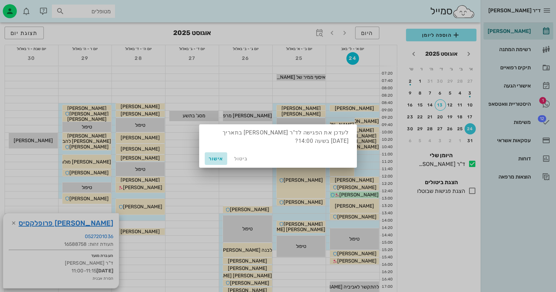
click at [221, 157] on span "אישור" at bounding box center [215, 159] width 17 height 6
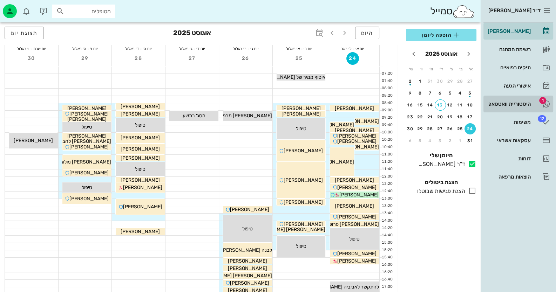
click at [529, 107] on div "היסטוריית וואטסאפ" at bounding box center [508, 103] width 45 height 11
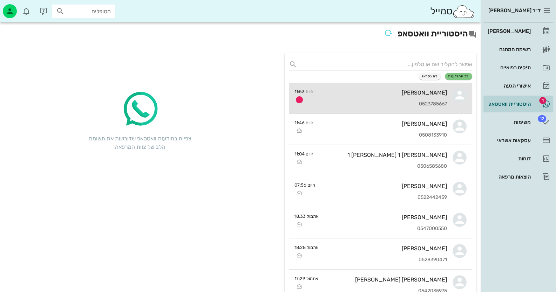
click at [415, 96] on div "[PERSON_NAME] 0523785667" at bounding box center [383, 98] width 128 height 31
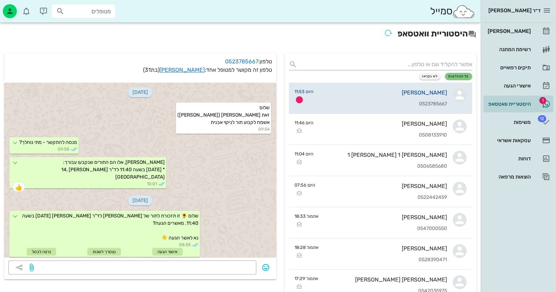
scroll to position [752, 0]
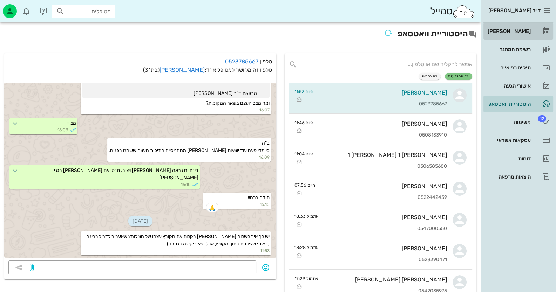
click at [517, 27] on div "[PERSON_NAME]" at bounding box center [508, 31] width 45 height 11
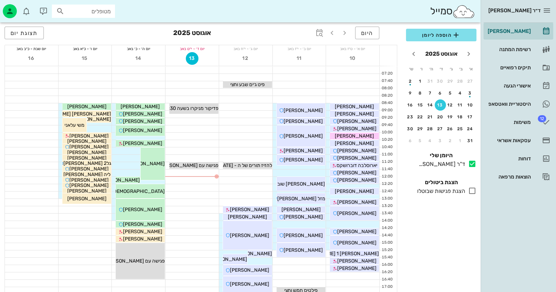
click at [76, 14] on input "מטופלים" at bounding box center [88, 11] width 45 height 9
paste input "0548177086"
type input "0"
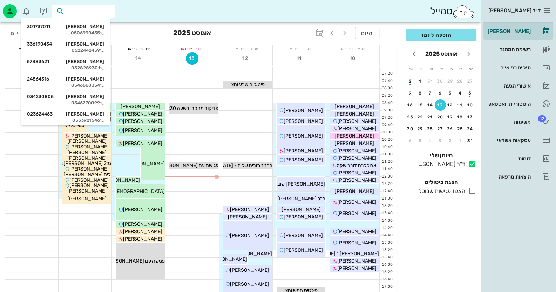
paste input "0526118900"
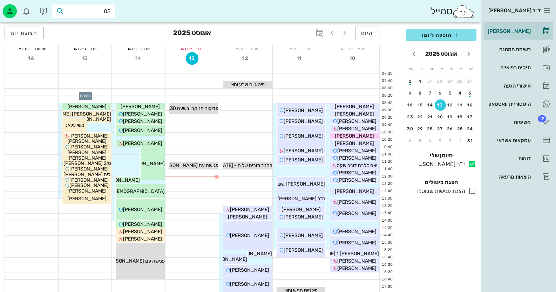
type input "0"
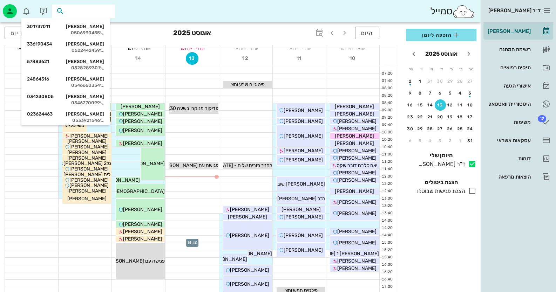
click at [208, 240] on div at bounding box center [191, 239] width 53 height 7
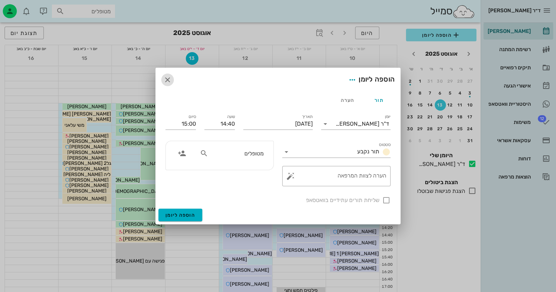
click at [166, 81] on icon "button" at bounding box center [167, 80] width 8 height 8
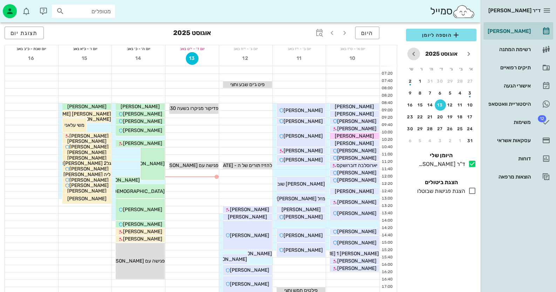
click at [411, 54] on icon "חודש הבא" at bounding box center [413, 54] width 8 height 8
click at [439, 92] on div "10" at bounding box center [440, 93] width 11 height 5
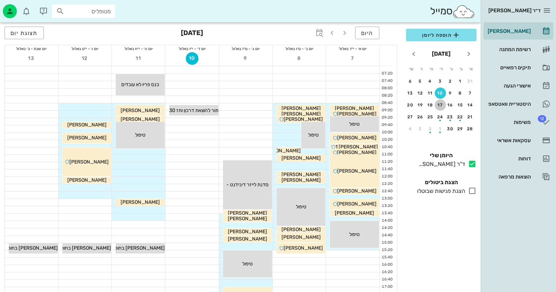
click at [440, 105] on div "17" at bounding box center [440, 105] width 11 height 5
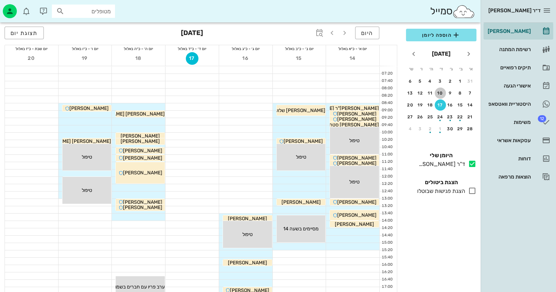
click at [440, 92] on div "10" at bounding box center [440, 93] width 11 height 5
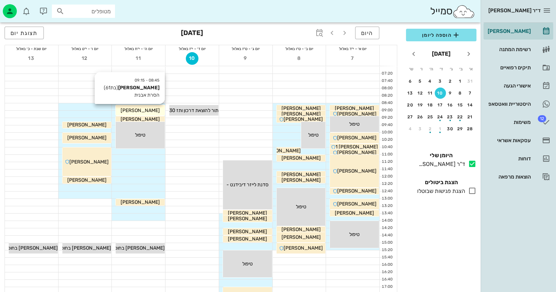
click at [158, 108] on div "[PERSON_NAME]" at bounding box center [140, 110] width 49 height 7
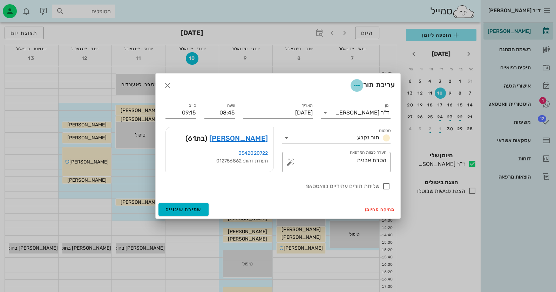
click at [356, 86] on icon "button" at bounding box center [357, 85] width 8 height 8
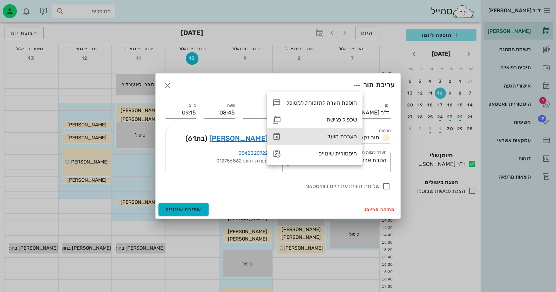
click at [341, 138] on div "העברת מועד" at bounding box center [321, 136] width 70 height 7
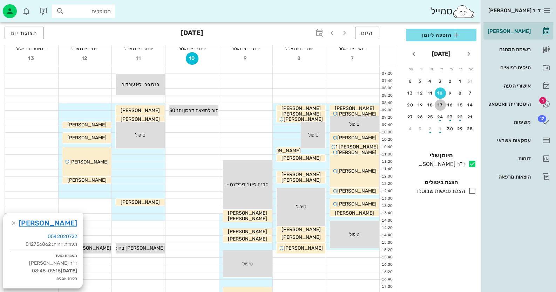
click at [439, 105] on div "17" at bounding box center [440, 105] width 11 height 5
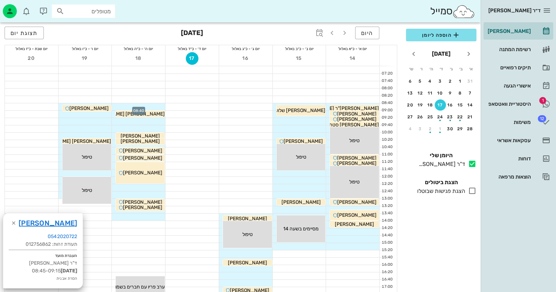
click at [152, 108] on div at bounding box center [138, 106] width 53 height 7
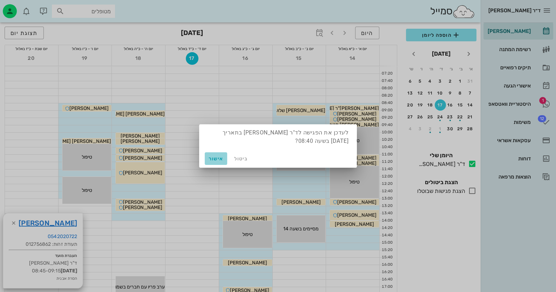
click at [216, 156] on span "אישור" at bounding box center [215, 159] width 17 height 6
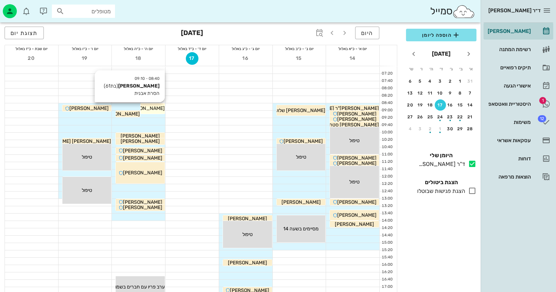
click at [154, 107] on span "[PERSON_NAME]" at bounding box center [144, 108] width 39 height 6
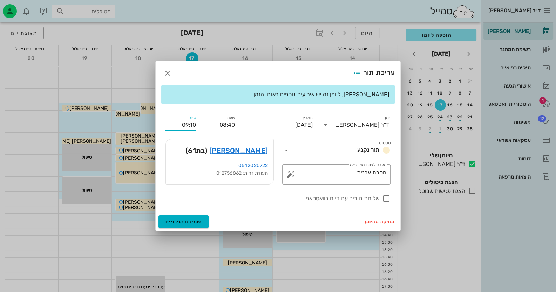
click at [183, 124] on input "09:10" at bounding box center [180, 124] width 30 height 11
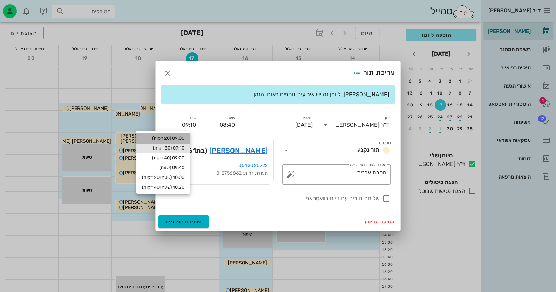
click at [183, 138] on div "09:00 (20 דקות)" at bounding box center [163, 139] width 42 height 6
type input "09:00"
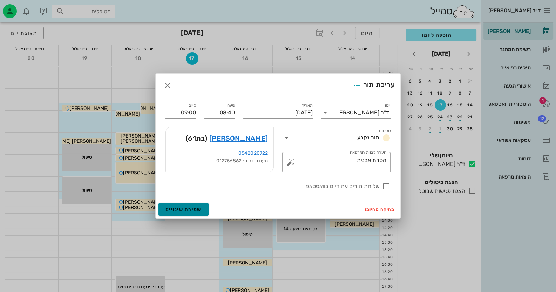
click at [190, 210] on span "שמירת שינויים" at bounding box center [183, 210] width 36 height 6
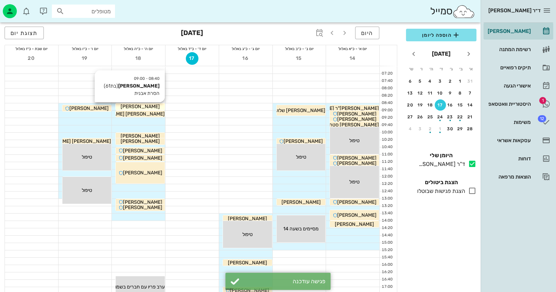
click at [153, 107] on span "[PERSON_NAME]" at bounding box center [140, 107] width 39 height 6
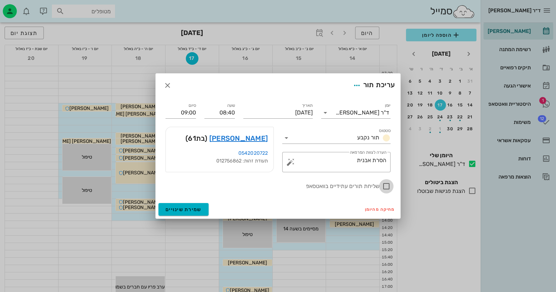
click at [385, 185] on div at bounding box center [386, 186] width 12 height 12
checkbox input "true"
click at [190, 209] on span "שמירת שינויים" at bounding box center [183, 210] width 36 height 6
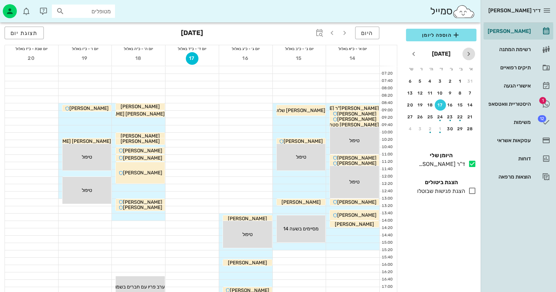
click at [473, 54] on span "חודש שעבר" at bounding box center [468, 54] width 13 height 8
click at [466, 127] on div "24" at bounding box center [469, 129] width 11 height 5
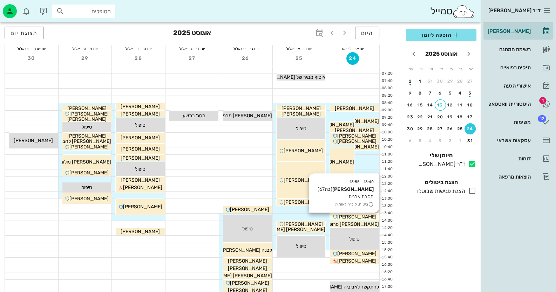
click at [359, 216] on span "[PERSON_NAME]" at bounding box center [356, 217] width 39 height 6
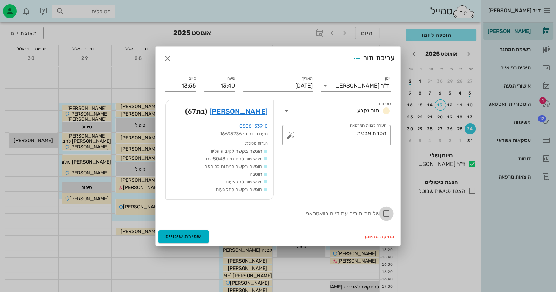
click at [387, 213] on div at bounding box center [386, 214] width 12 height 12
checkbox input "true"
click at [192, 235] on span "שמירת שינויים" at bounding box center [183, 237] width 36 height 6
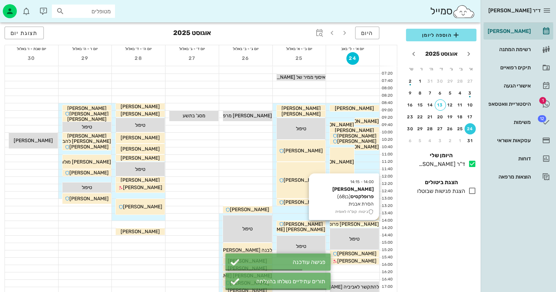
click at [365, 223] on span "[PERSON_NAME] פרופלקסיס" at bounding box center [347, 224] width 63 height 6
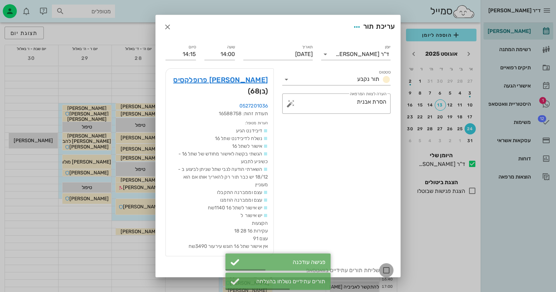
click at [385, 269] on div at bounding box center [386, 271] width 12 height 12
checkbox input "true"
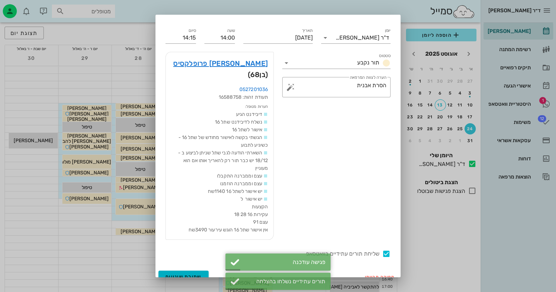
scroll to position [25, 0]
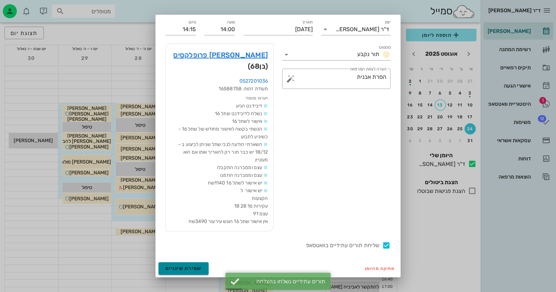
click at [186, 266] on span "שמירת שינויים" at bounding box center [183, 269] width 36 height 6
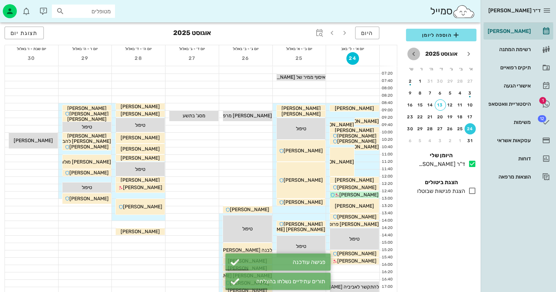
click at [413, 54] on icon "חודש הבא" at bounding box center [413, 54] width 8 height 8
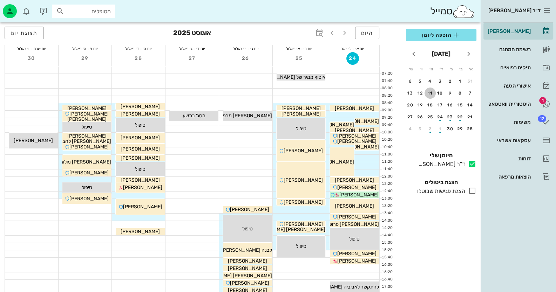
click at [431, 93] on div "11" at bounding box center [429, 93] width 11 height 5
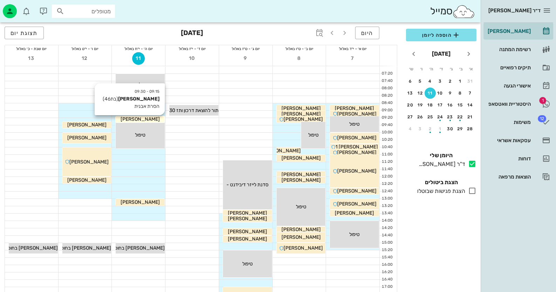
click at [160, 118] on div "[PERSON_NAME]" at bounding box center [140, 119] width 49 height 7
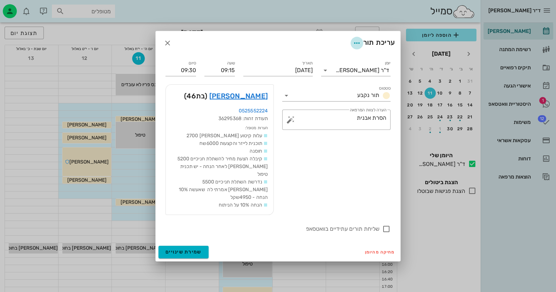
click at [356, 47] on icon "button" at bounding box center [357, 43] width 8 height 8
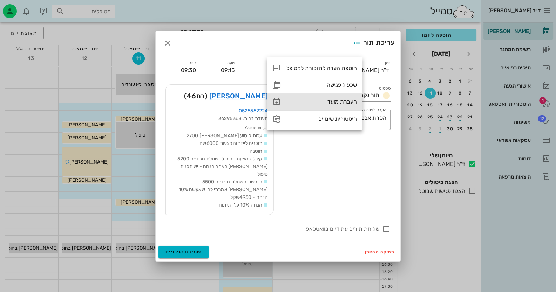
click at [275, 101] on icon at bounding box center [276, 102] width 8 height 8
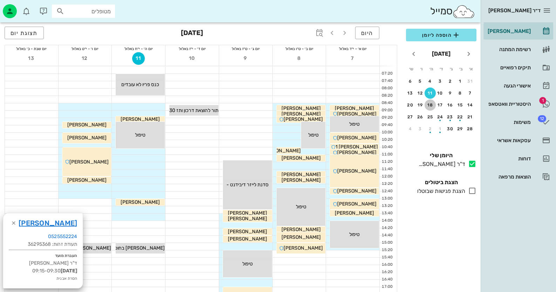
click at [431, 104] on div "18" at bounding box center [429, 105] width 11 height 5
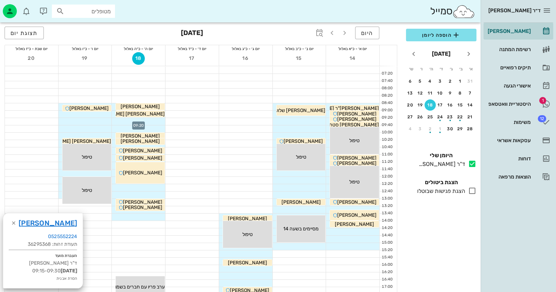
click at [156, 120] on div at bounding box center [138, 121] width 53 height 7
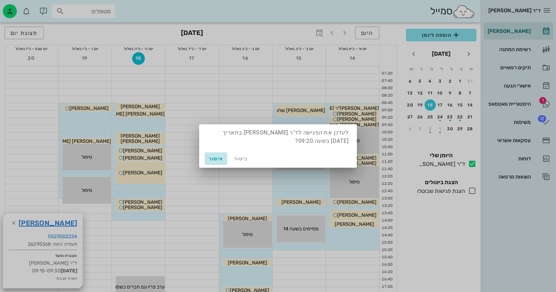
click at [218, 159] on span "אישור" at bounding box center [215, 159] width 17 height 6
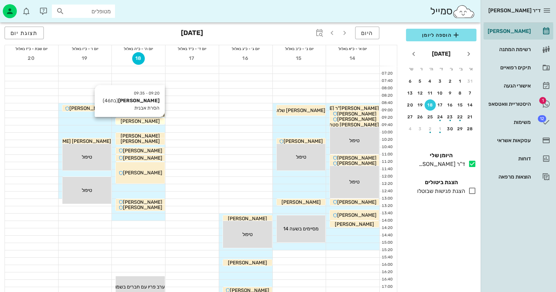
click at [146, 121] on span "[PERSON_NAME]" at bounding box center [140, 121] width 39 height 6
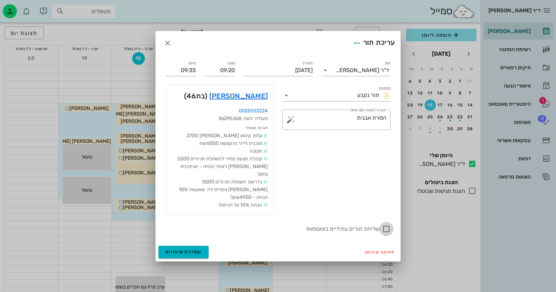
click at [384, 223] on div at bounding box center [386, 229] width 12 height 12
checkbox input "true"
click at [199, 249] on span "שמירת שינויים" at bounding box center [183, 252] width 36 height 6
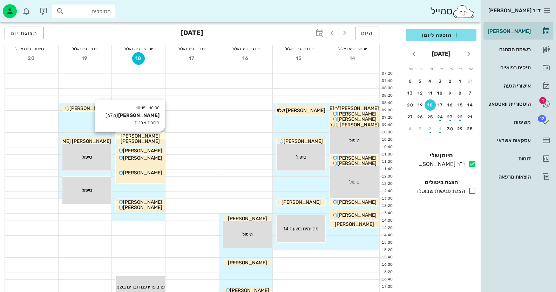
click at [159, 135] on div "[PERSON_NAME]" at bounding box center [140, 135] width 49 height 7
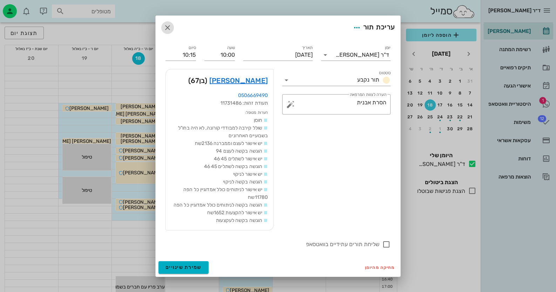
click at [168, 29] on icon "button" at bounding box center [167, 27] width 8 height 8
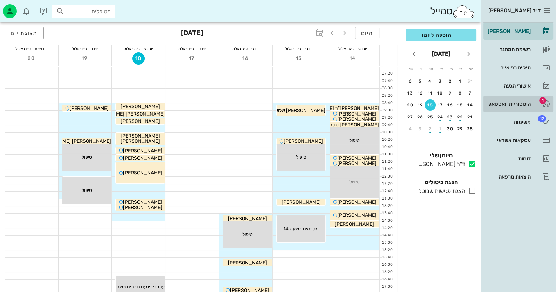
click at [517, 104] on div "היסטוריית וואטסאפ" at bounding box center [508, 104] width 45 height 6
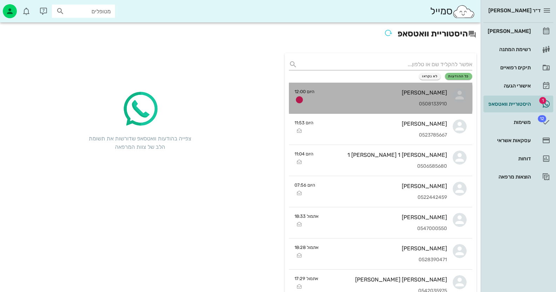
click at [436, 97] on div "[PERSON_NAME] 0508133910" at bounding box center [383, 98] width 127 height 31
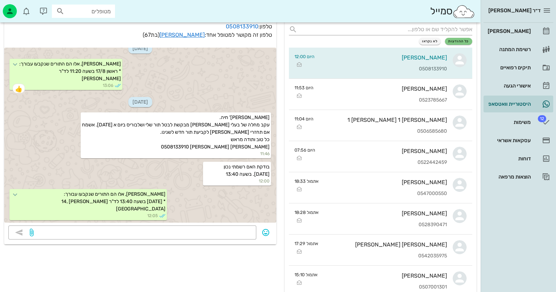
scroll to position [35, 0]
click at [530, 28] on div "[PERSON_NAME]" at bounding box center [508, 31] width 45 height 11
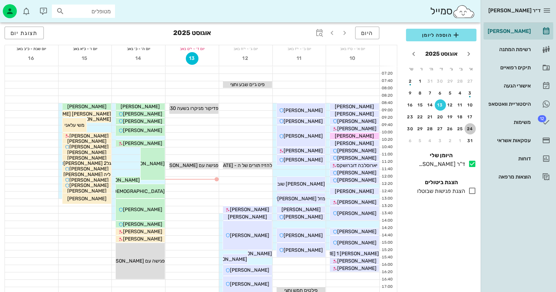
drag, startPoint x: 469, startPoint y: 127, endPoint x: 464, endPoint y: 123, distance: 6.6
click at [470, 128] on div "24" at bounding box center [469, 129] width 11 height 5
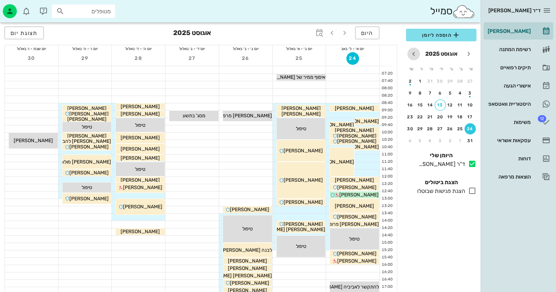
click at [413, 55] on icon "חודש הבא" at bounding box center [413, 54] width 8 height 8
click at [434, 91] on div "11" at bounding box center [429, 93] width 11 height 5
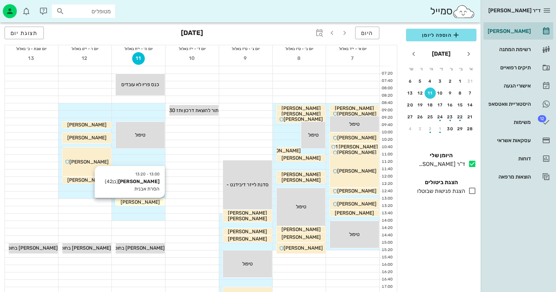
click at [152, 201] on span "[PERSON_NAME]" at bounding box center [140, 202] width 39 height 6
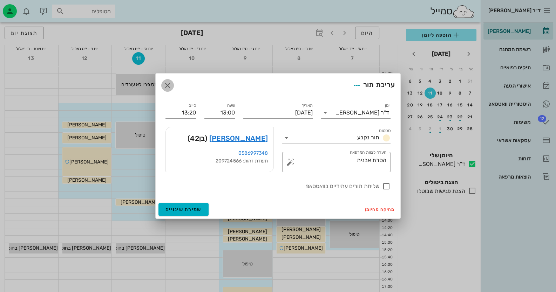
click at [166, 84] on icon "button" at bounding box center [167, 85] width 8 height 8
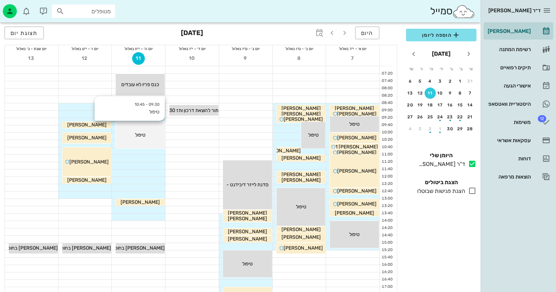
click at [152, 133] on div "טיפול" at bounding box center [140, 134] width 49 height 7
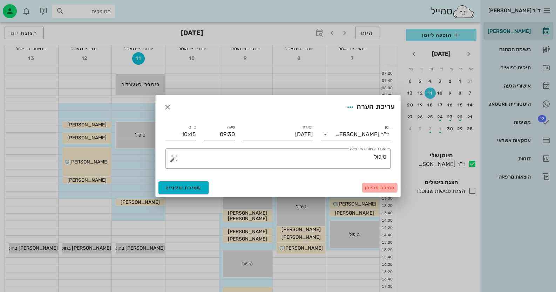
click at [385, 188] on span "מחיקה מהיומן" at bounding box center [380, 187] width 30 height 5
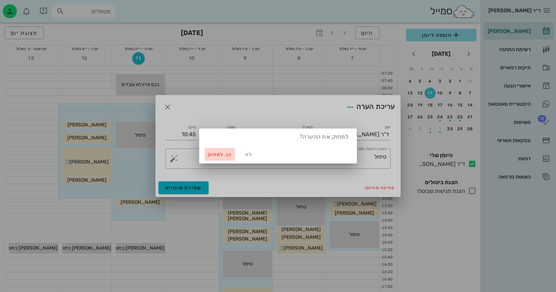
click at [214, 155] on span "כן. למחוק" at bounding box center [219, 155] width 25 height 6
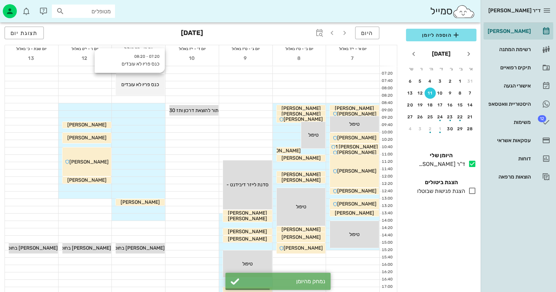
click at [151, 83] on span "כנס פריו לא עובדים" at bounding box center [140, 85] width 38 height 6
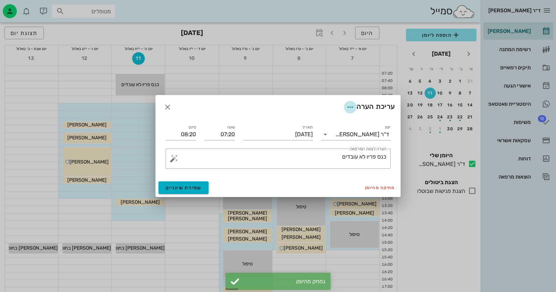
click at [347, 106] on icon "button" at bounding box center [350, 107] width 8 height 8
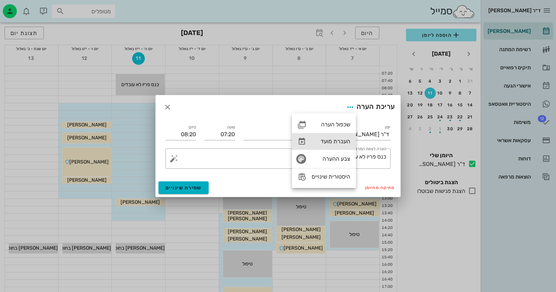
click at [326, 142] on div "העברת מועד" at bounding box center [331, 141] width 39 height 7
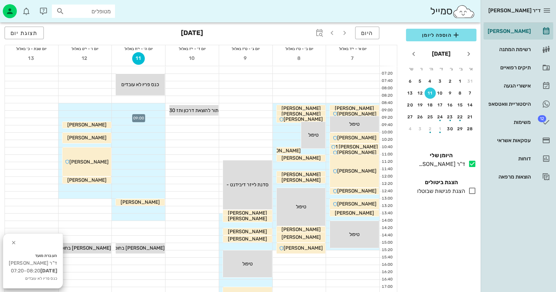
click at [133, 115] on div at bounding box center [138, 114] width 53 height 7
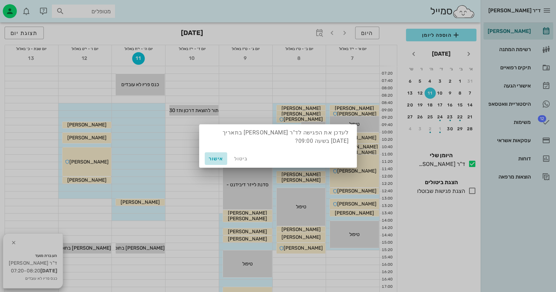
click at [219, 157] on span "אישור" at bounding box center [215, 159] width 17 height 6
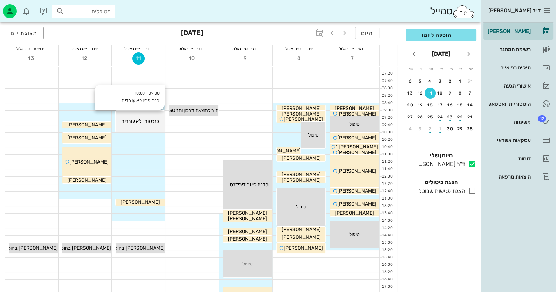
click at [136, 119] on span "כנס פריו לא עובדים" at bounding box center [140, 121] width 38 height 6
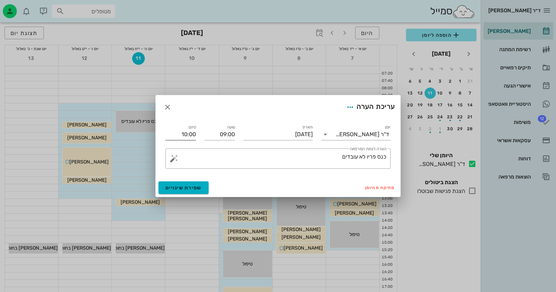
click at [179, 135] on input "10:00" at bounding box center [180, 134] width 30 height 11
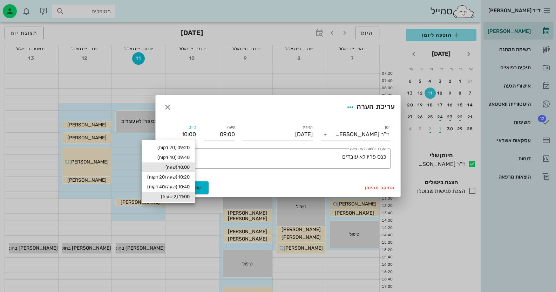
click at [178, 196] on div "11:00 (2 שעות)" at bounding box center [168, 197] width 42 height 6
type input "11:00"
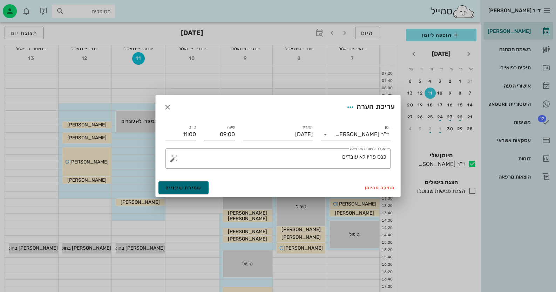
click at [196, 187] on span "שמירת שינויים" at bounding box center [183, 188] width 36 height 6
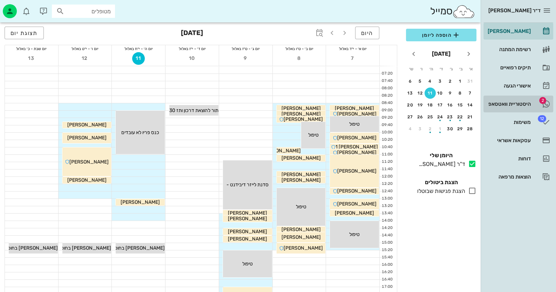
click at [521, 104] on div "היסטוריית וואטסאפ" at bounding box center [508, 104] width 45 height 6
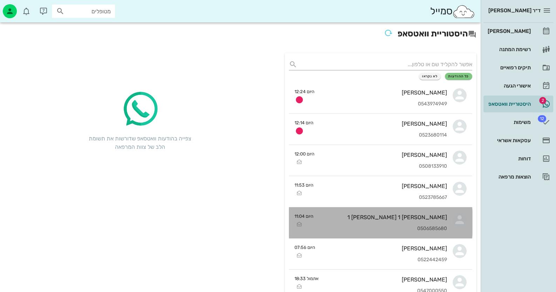
click at [437, 219] on div "[PERSON_NAME] 1 [PERSON_NAME] 1" at bounding box center [383, 217] width 128 height 7
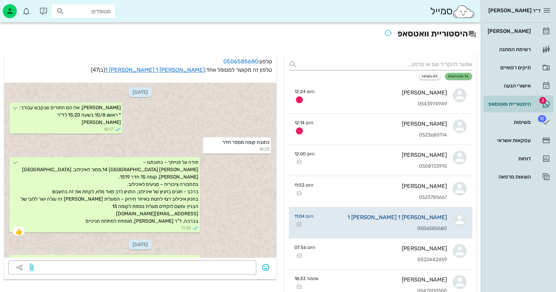
scroll to position [503, 0]
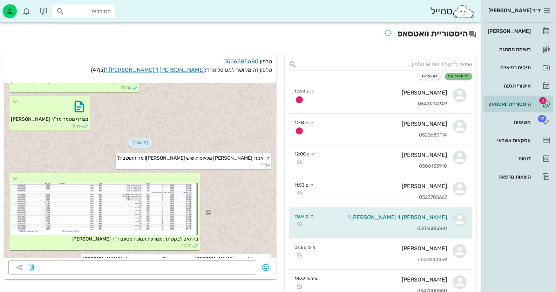
click at [156, 194] on div at bounding box center [104, 209] width 187 height 53
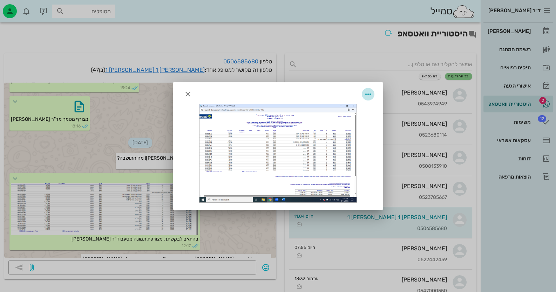
click at [366, 93] on icon "button" at bounding box center [368, 94] width 8 height 8
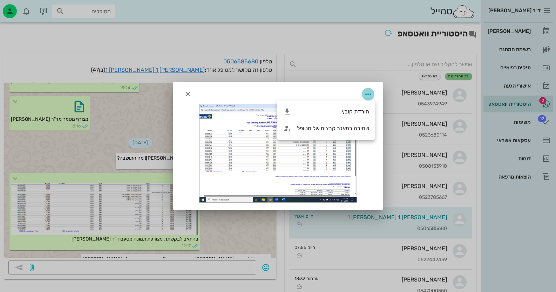
click at [368, 93] on icon "button" at bounding box center [368, 94] width 8 height 8
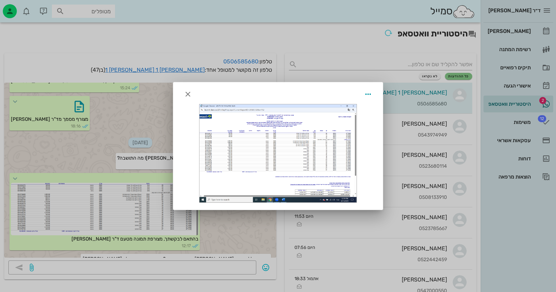
click at [334, 115] on div at bounding box center [277, 153] width 157 height 98
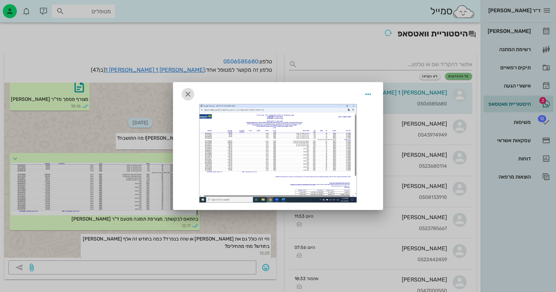
click at [188, 94] on icon "button" at bounding box center [188, 94] width 8 height 8
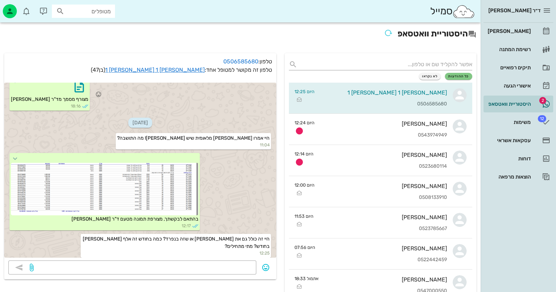
scroll to position [543, 0]
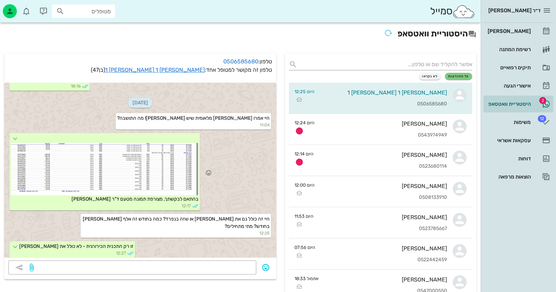
click at [102, 146] on div at bounding box center [104, 169] width 187 height 53
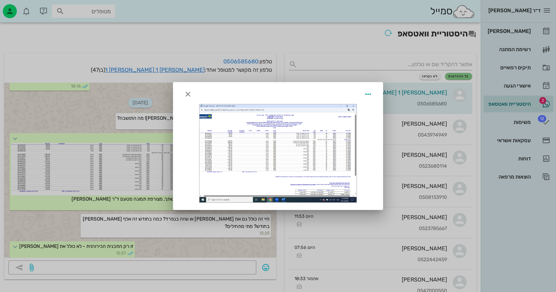
click at [303, 162] on div at bounding box center [277, 153] width 157 height 98
click at [299, 155] on div at bounding box center [277, 153] width 157 height 98
click at [187, 97] on icon "button" at bounding box center [188, 94] width 8 height 8
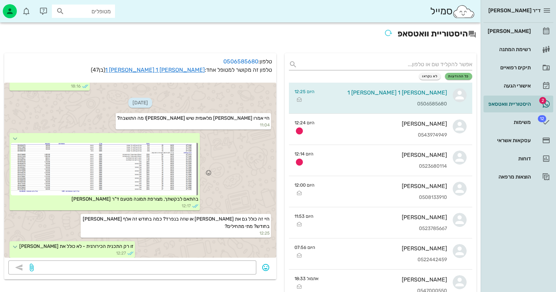
click at [143, 158] on div at bounding box center [104, 169] width 187 height 53
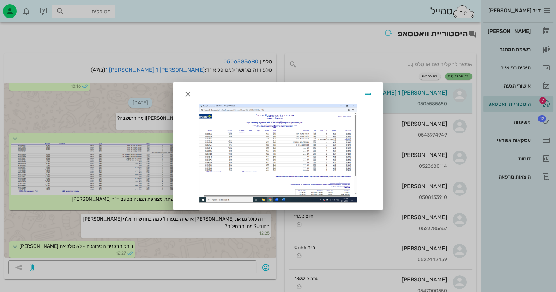
click at [303, 153] on div at bounding box center [277, 153] width 157 height 98
click at [367, 93] on icon "button" at bounding box center [368, 94] width 8 height 8
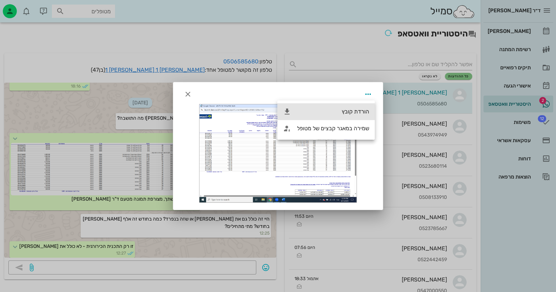
click at [352, 112] on div "הורדת קובץ" at bounding box center [333, 111] width 72 height 7
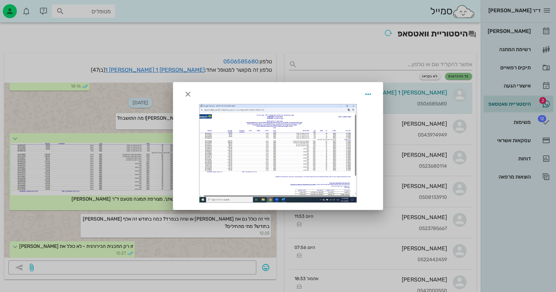
scroll to position [624, 0]
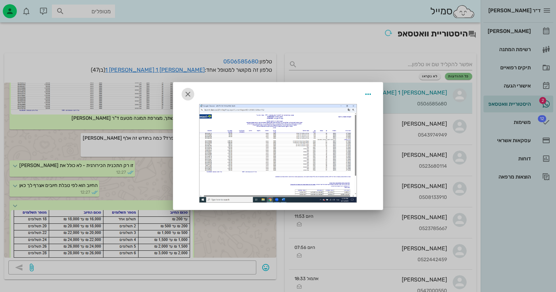
click at [189, 94] on icon "button" at bounding box center [188, 94] width 8 height 8
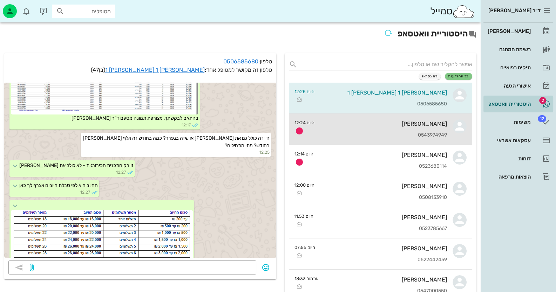
click at [411, 133] on div "0543974949" at bounding box center [383, 135] width 127 height 6
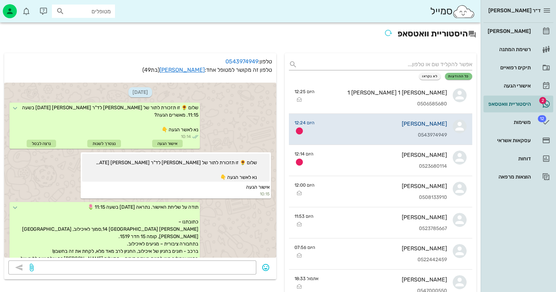
scroll to position [217, 0]
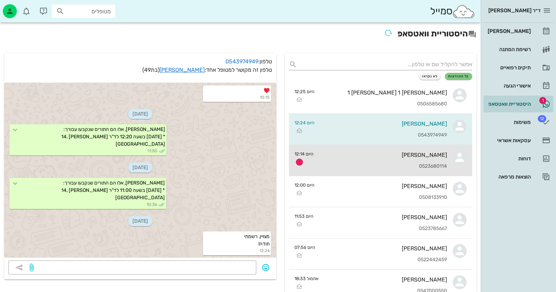
click at [380, 168] on div "0523680114" at bounding box center [383, 167] width 128 height 6
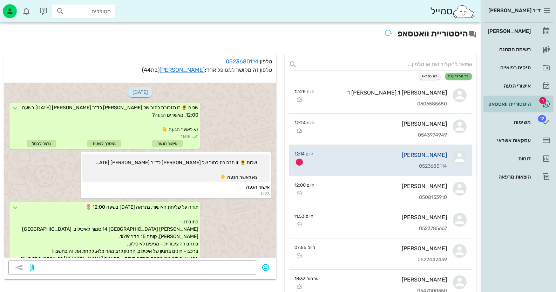
scroll to position [203, 0]
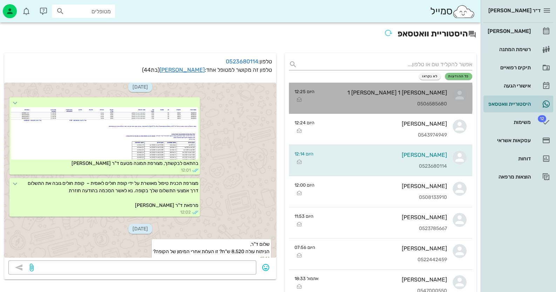
click at [430, 98] on div "[PERSON_NAME] 1 [PERSON_NAME] 1 0506585680" at bounding box center [383, 98] width 127 height 31
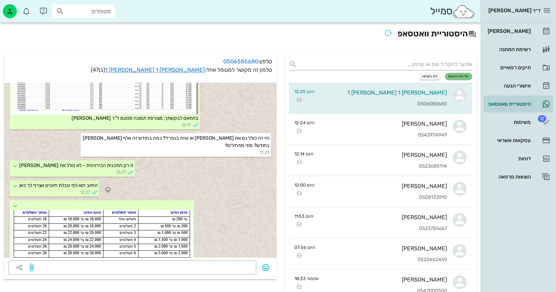
scroll to position [554, 0]
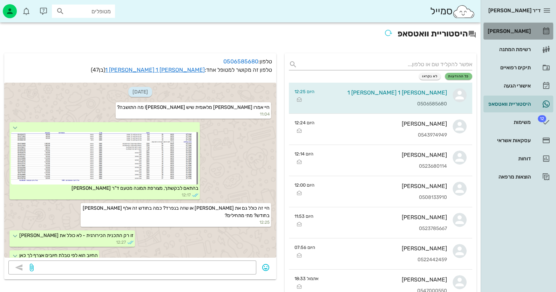
click at [522, 28] on div "[PERSON_NAME]" at bounding box center [508, 31] width 45 height 6
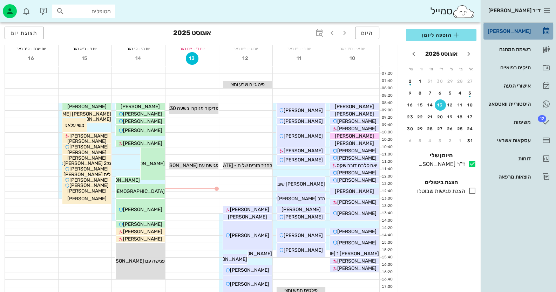
click at [514, 33] on div "[PERSON_NAME]" at bounding box center [508, 31] width 45 height 6
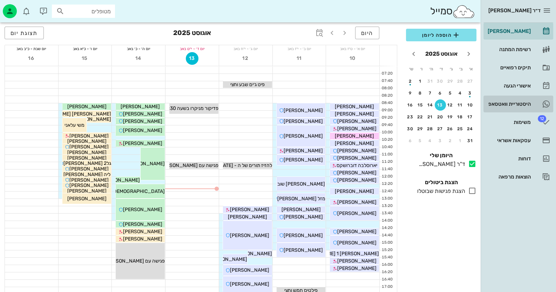
click at [521, 105] on div "היסטוריית וואטסאפ" at bounding box center [508, 104] width 45 height 6
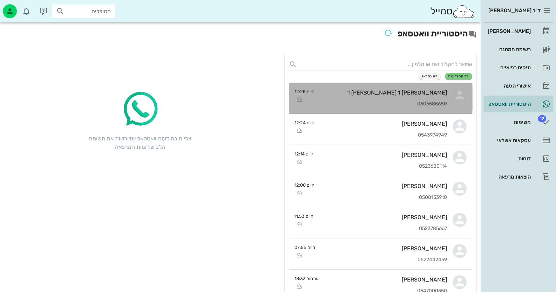
click at [433, 94] on div "[PERSON_NAME] 1 [PERSON_NAME] 1" at bounding box center [383, 92] width 127 height 7
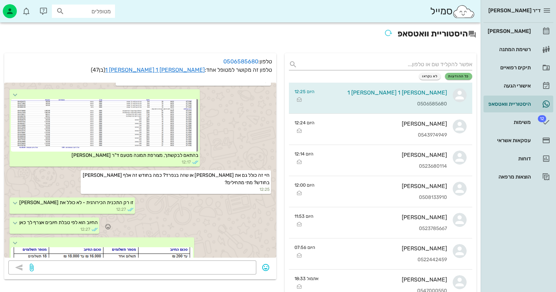
scroll to position [554, 0]
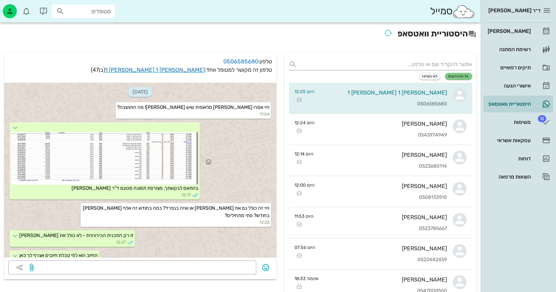
click at [121, 135] on div at bounding box center [104, 158] width 187 height 53
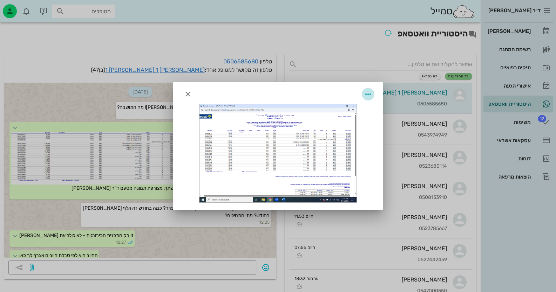
click at [368, 93] on icon "button" at bounding box center [368, 94] width 8 height 8
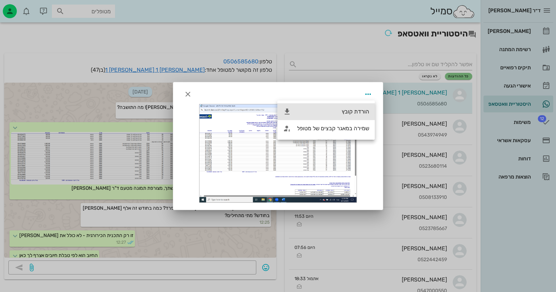
click at [361, 114] on div "הורדת קובץ" at bounding box center [333, 111] width 72 height 7
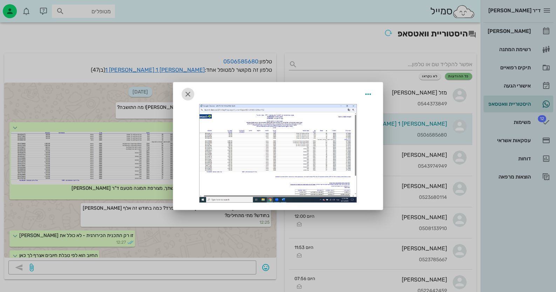
click at [186, 96] on icon "button" at bounding box center [188, 94] width 8 height 8
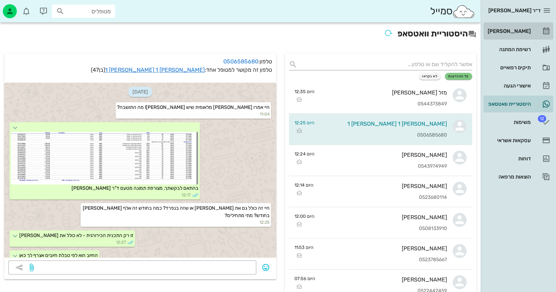
click at [515, 29] on div "[PERSON_NAME]" at bounding box center [508, 31] width 45 height 6
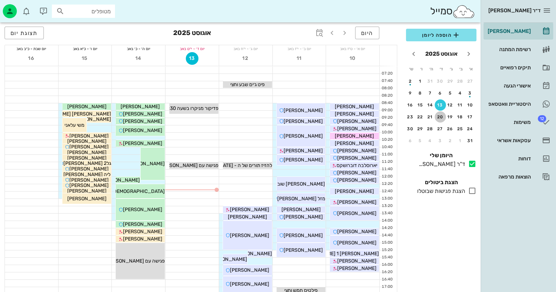
click at [442, 115] on div "20" at bounding box center [440, 117] width 11 height 5
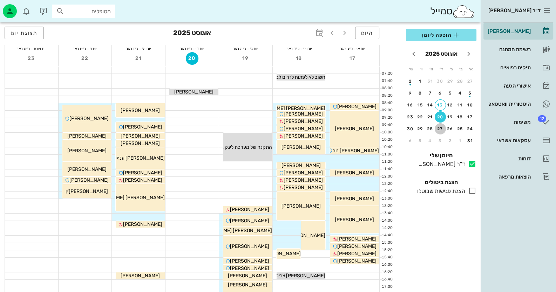
click at [442, 127] on div "27" at bounding box center [440, 129] width 11 height 5
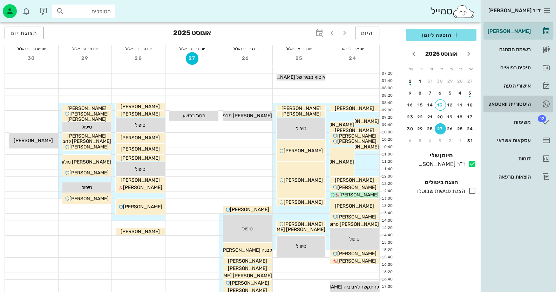
click at [520, 98] on div "היסטוריית וואטסאפ" at bounding box center [508, 103] width 45 height 11
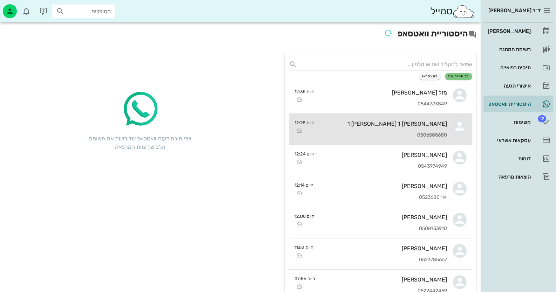
click at [435, 124] on div "[PERSON_NAME] 1 [PERSON_NAME] 1" at bounding box center [383, 124] width 127 height 7
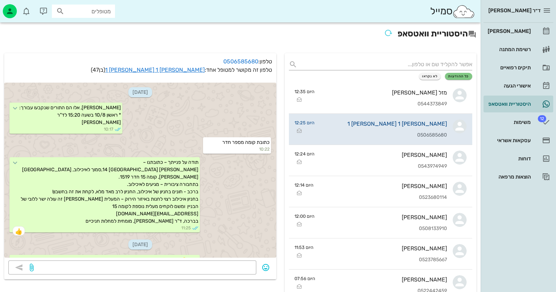
scroll to position [624, 0]
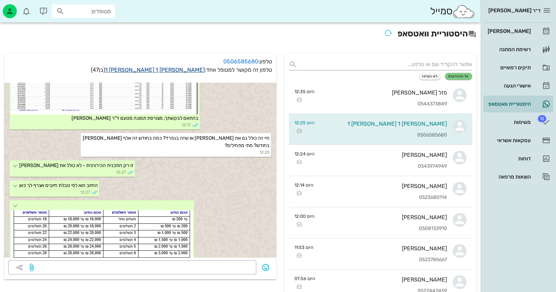
click at [197, 70] on link "[PERSON_NAME] 1 [PERSON_NAME] 1" at bounding box center [155, 70] width 100 height 7
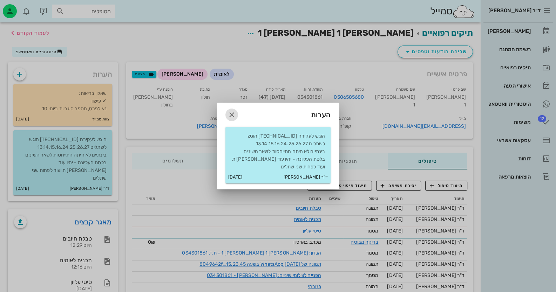
click at [233, 113] on icon "button" at bounding box center [231, 115] width 8 height 8
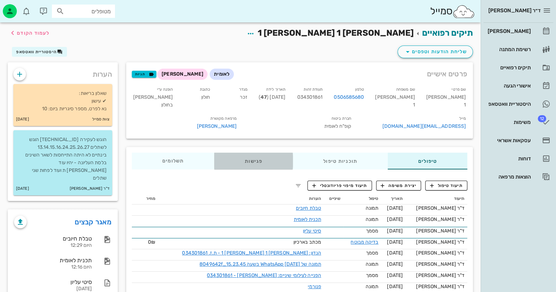
click at [245, 161] on div "פגישות" at bounding box center [253, 161] width 78 height 17
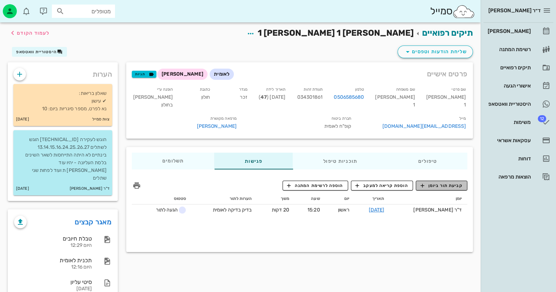
click at [433, 184] on span "קביעת תור ביומן" at bounding box center [441, 186] width 42 height 6
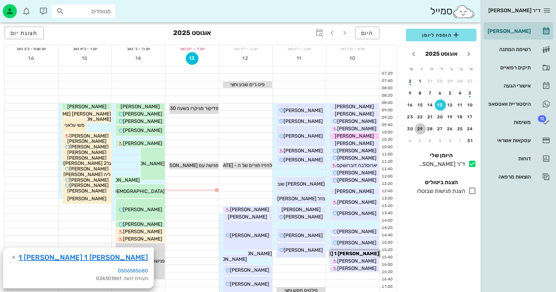
click at [418, 129] on div "29" at bounding box center [420, 129] width 11 height 5
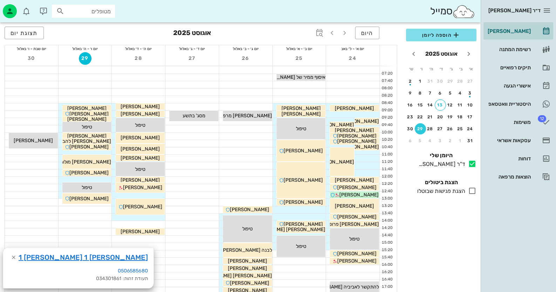
click at [106, 179] on div at bounding box center [85, 180] width 53 height 7
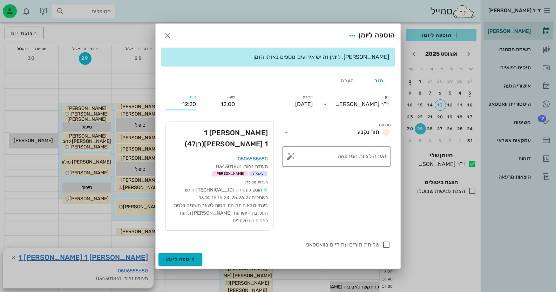
click at [184, 108] on input "12:20" at bounding box center [180, 104] width 30 height 11
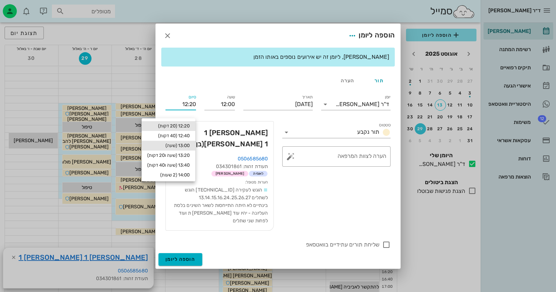
click at [183, 143] on div "13:00 (שעה)" at bounding box center [168, 146] width 42 height 6
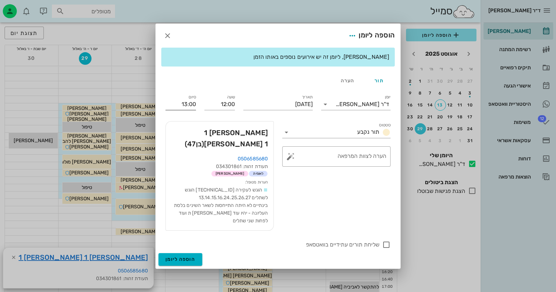
click at [186, 109] on input "13:00" at bounding box center [180, 104] width 30 height 11
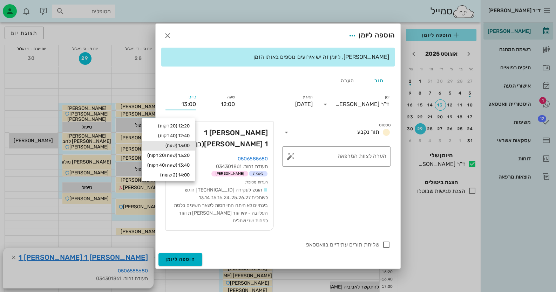
click at [191, 108] on input "13:00" at bounding box center [180, 104] width 30 height 11
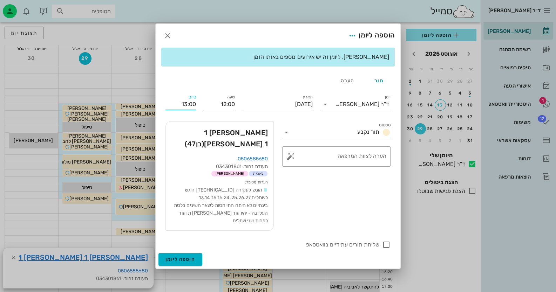
click at [191, 110] on input "13:00" at bounding box center [180, 104] width 30 height 11
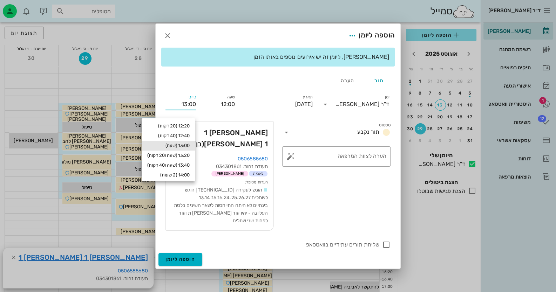
drag, startPoint x: 188, startPoint y: 110, endPoint x: 197, endPoint y: 110, distance: 8.8
click at [197, 110] on div "סיום 13:00" at bounding box center [180, 103] width 39 height 28
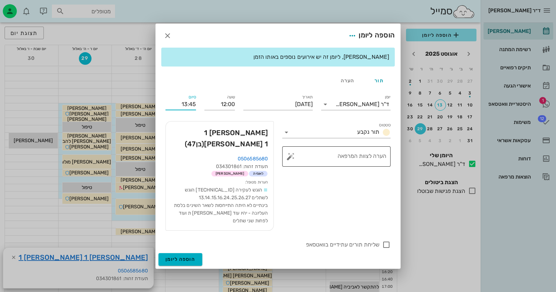
type input "13:45"
click at [290, 161] on button "button" at bounding box center [290, 156] width 8 height 8
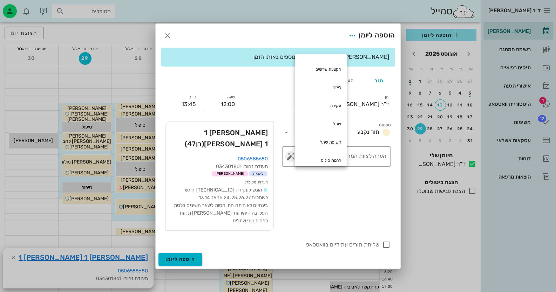
scroll to position [89, 0]
click at [375, 163] on textarea "הערה לצוות המרפאה" at bounding box center [339, 158] width 94 height 17
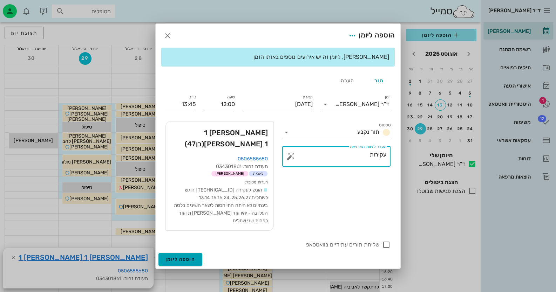
type textarea "עקירות"
click at [194, 257] on span "הוספה ליומן" at bounding box center [180, 260] width 30 height 6
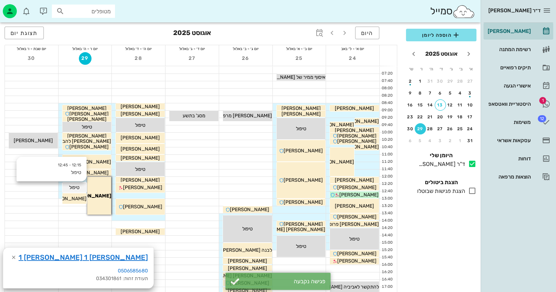
click at [335, 111] on span "טיפול" at bounding box center [354, 108] width 39 height 6
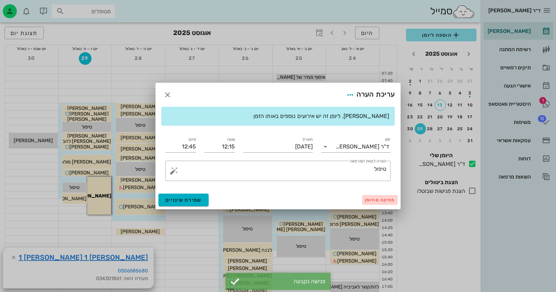
click at [388, 201] on span "מחיקה מהיומן" at bounding box center [380, 200] width 30 height 5
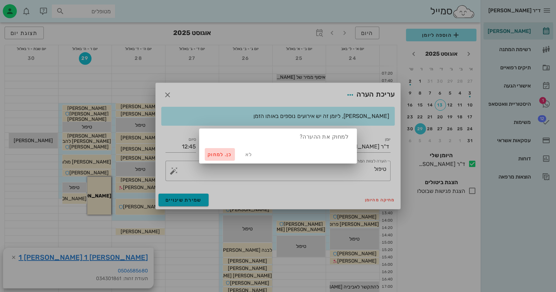
click at [212, 156] on span "כן. למחוק" at bounding box center [219, 155] width 25 height 6
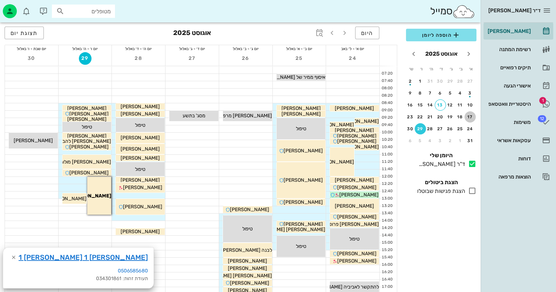
click at [470, 117] on div "17" at bounding box center [469, 117] width 11 height 5
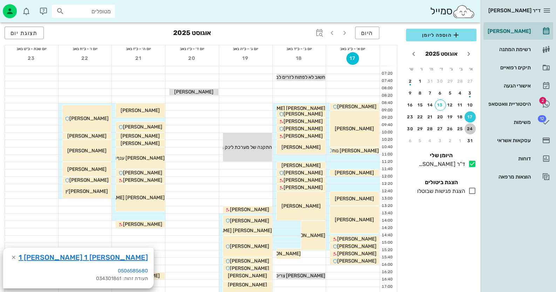
click at [471, 127] on div "24" at bounding box center [469, 129] width 11 height 5
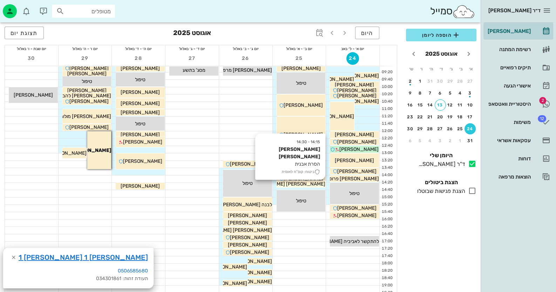
scroll to position [35, 0]
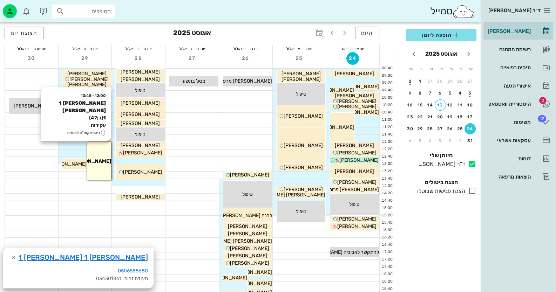
click at [91, 155] on div "12:00 - 13:45 [PERSON_NAME] 1 [PERSON_NAME] 1 (בן 47 ) עקירות ביטוח: קופ"ח לאומ…" at bounding box center [99, 161] width 24 height 38
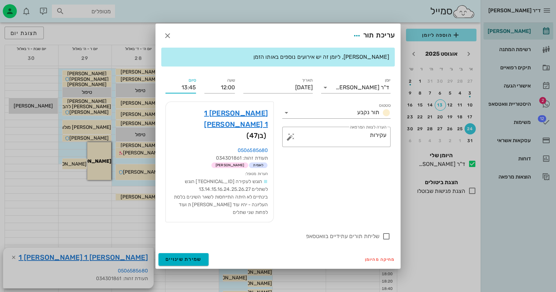
drag, startPoint x: 182, startPoint y: 97, endPoint x: 187, endPoint y: 97, distance: 4.9
click at [187, 93] on input "13:45" at bounding box center [180, 87] width 30 height 11
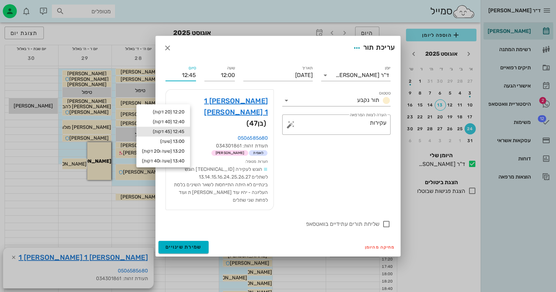
type input "12:45"
click at [184, 130] on div "12:45 (45 דקות)" at bounding box center [163, 132] width 42 height 6
type input "12:45"
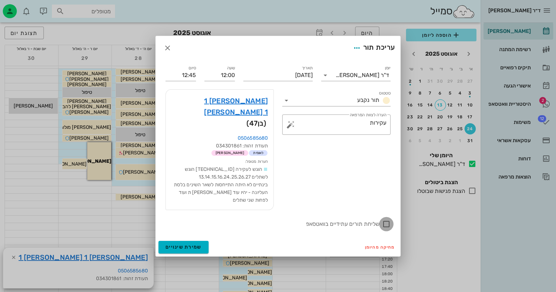
click at [386, 218] on div at bounding box center [386, 224] width 12 height 12
checkbox input "true"
click at [197, 244] on span "שמירת שינויים" at bounding box center [183, 247] width 36 height 6
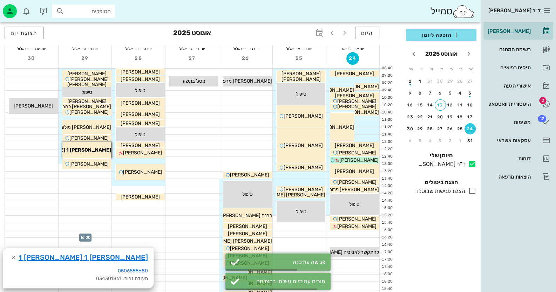
click at [99, 231] on div at bounding box center [85, 234] width 53 height 7
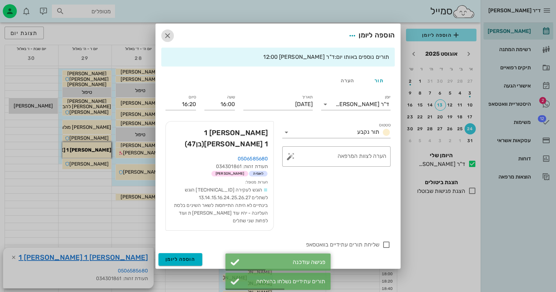
click at [170, 40] on icon "button" at bounding box center [167, 36] width 8 height 8
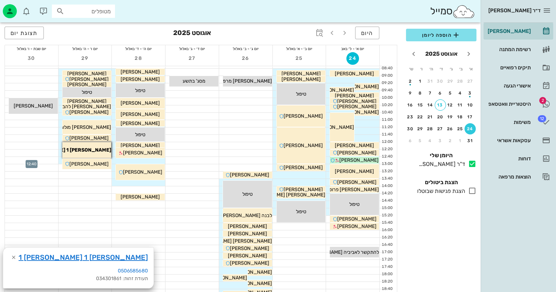
click at [47, 158] on div at bounding box center [31, 160] width 53 height 7
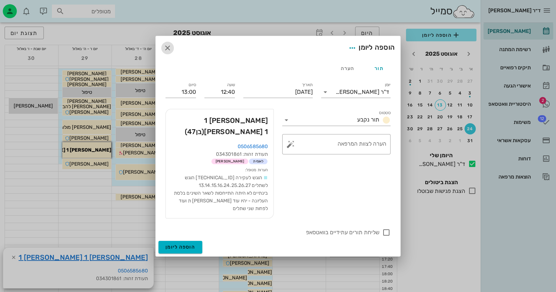
click at [170, 52] on icon "button" at bounding box center [167, 48] width 8 height 8
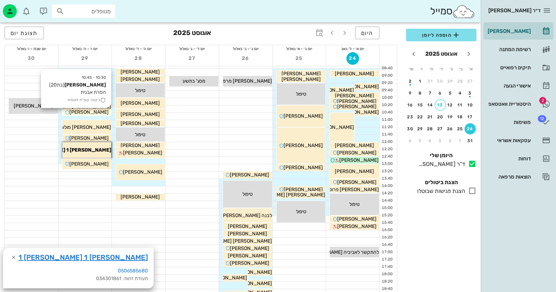
click at [330, 77] on div "[PERSON_NAME]" at bounding box center [354, 73] width 49 height 7
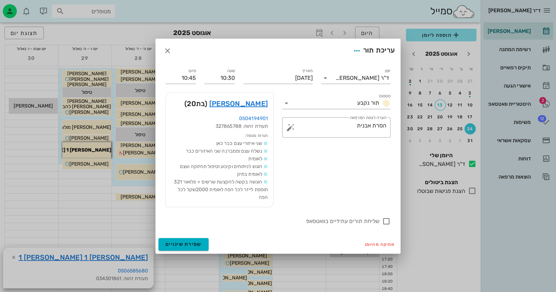
click at [9, 166] on div at bounding box center [278, 146] width 556 height 292
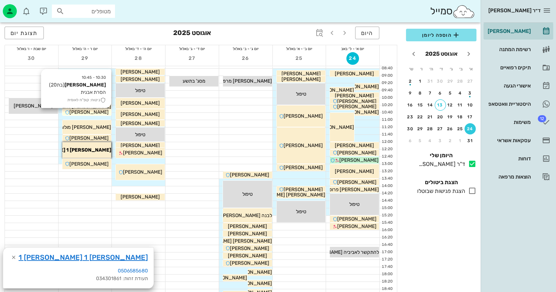
click at [330, 77] on div "[PERSON_NAME]" at bounding box center [354, 73] width 49 height 7
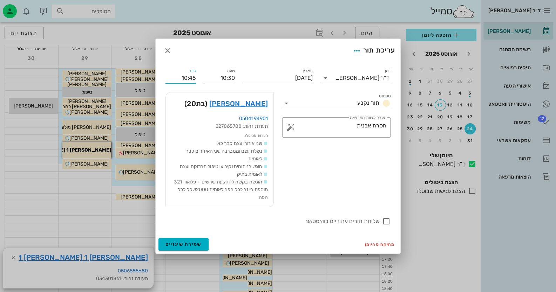
click at [183, 77] on input "10:45" at bounding box center [180, 78] width 30 height 11
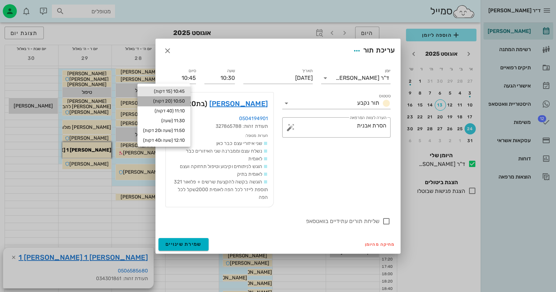
click at [185, 100] on div "10:50 (20 דקות)" at bounding box center [164, 101] width 42 height 6
type input "10:50"
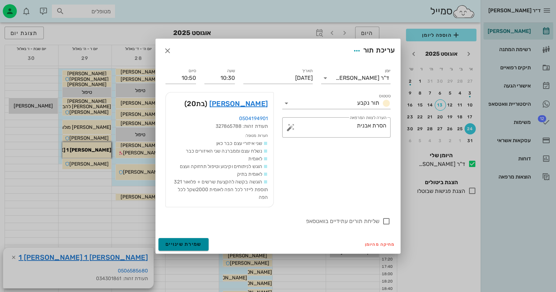
click at [178, 244] on span "שמירת שינויים" at bounding box center [183, 244] width 36 height 6
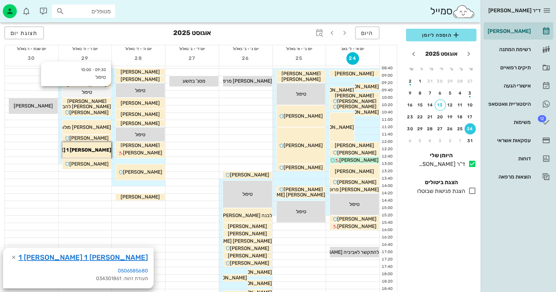
click at [330, 77] on div "טיפול" at bounding box center [354, 73] width 49 height 7
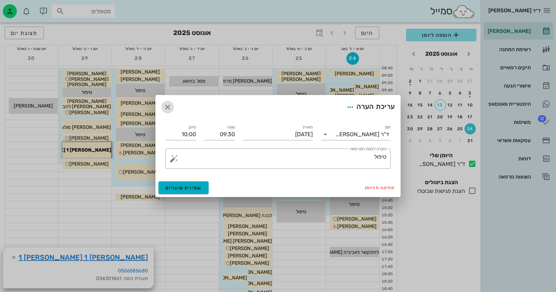
click at [167, 108] on icon "button" at bounding box center [167, 107] width 8 height 8
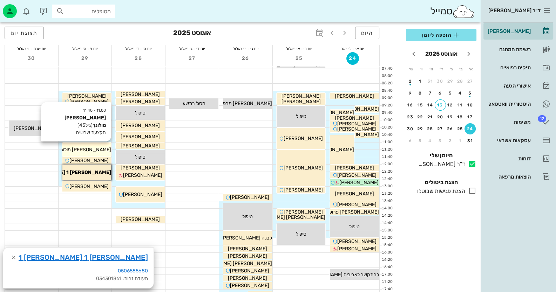
scroll to position [0, 0]
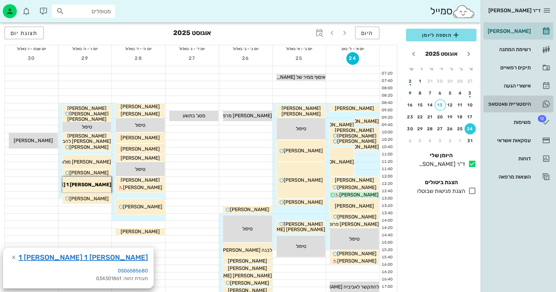
click at [522, 100] on div "היסטוריית וואטסאפ" at bounding box center [508, 103] width 45 height 11
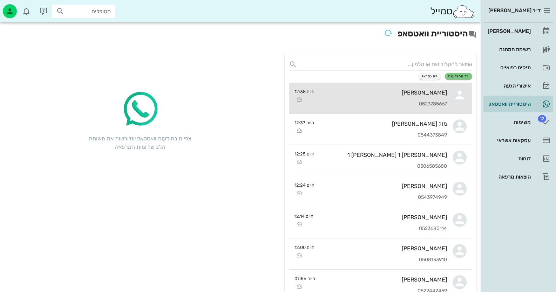
click at [366, 100] on div "[PERSON_NAME] 0523785667" at bounding box center [383, 98] width 127 height 31
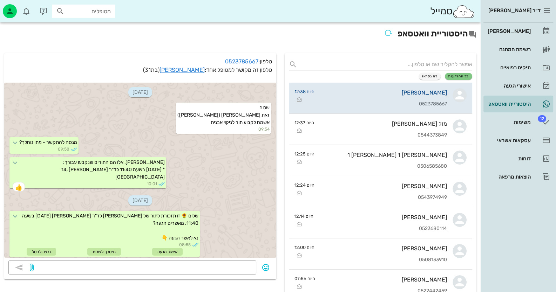
scroll to position [983, 0]
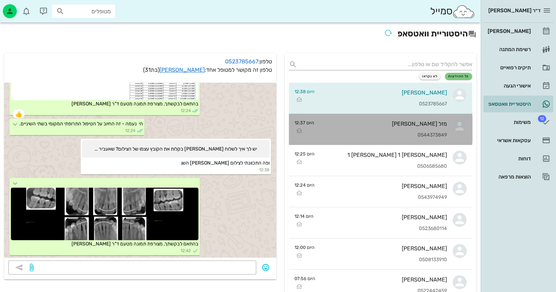
click at [431, 124] on div "מזל [PERSON_NAME]" at bounding box center [383, 124] width 127 height 7
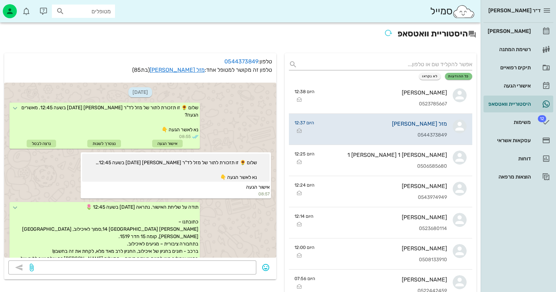
scroll to position [184, 0]
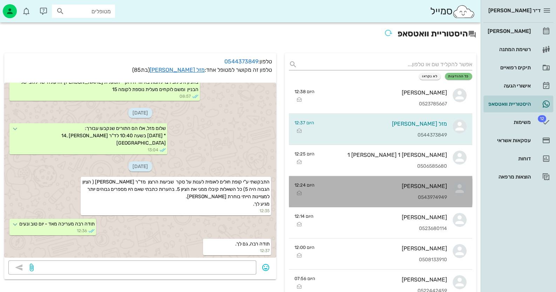
click at [435, 187] on div "[PERSON_NAME]" at bounding box center [383, 186] width 127 height 7
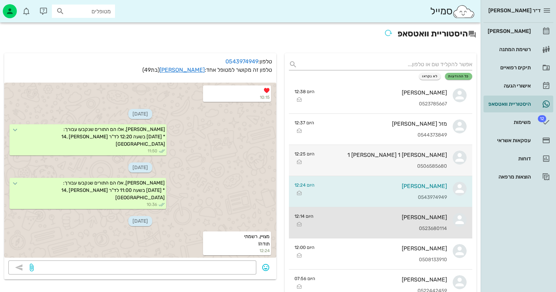
scroll to position [35, 0]
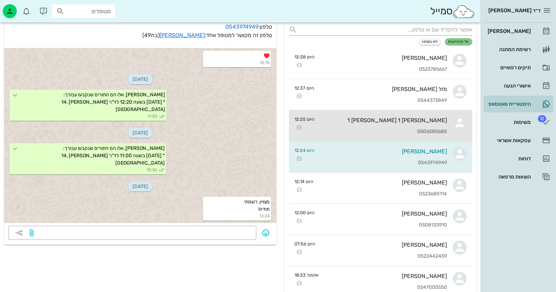
click at [438, 121] on div "[PERSON_NAME] 1 [PERSON_NAME] 1" at bounding box center [383, 120] width 127 height 7
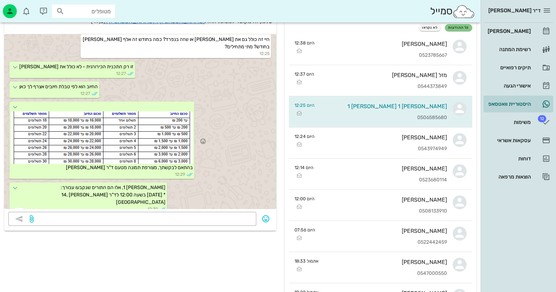
scroll to position [35, 0]
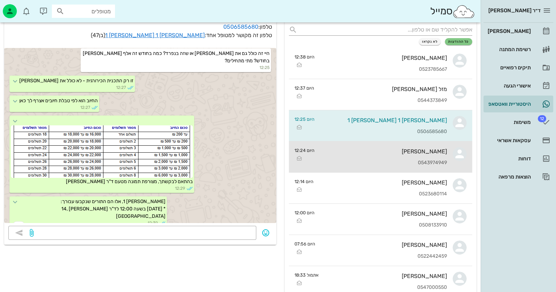
click at [426, 150] on div "[PERSON_NAME]" at bounding box center [383, 151] width 127 height 7
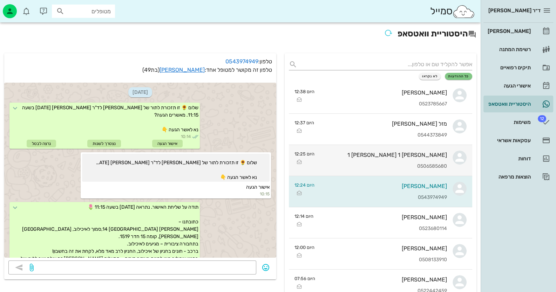
scroll to position [217, 0]
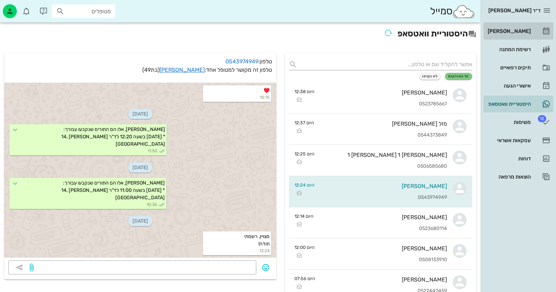
click at [522, 32] on div "[PERSON_NAME]" at bounding box center [508, 31] width 45 height 6
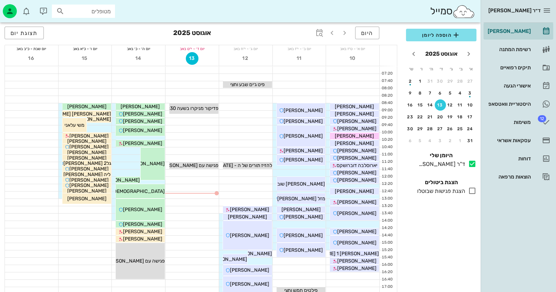
click at [79, 13] on input "מטופלים" at bounding box center [88, 11] width 45 height 9
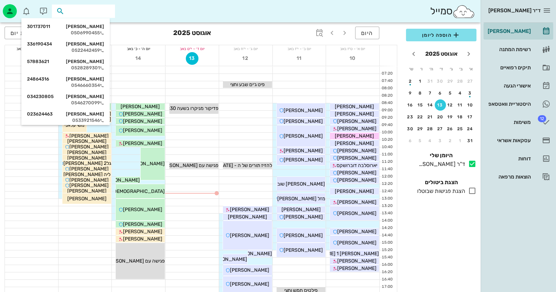
paste input "0509303197"
type input "0509303197"
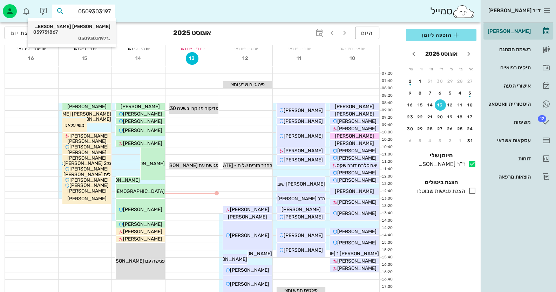
click at [97, 36] on div "0509303197" at bounding box center [71, 39] width 77 height 6
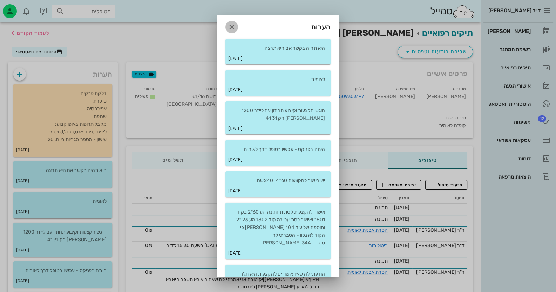
click at [236, 29] on icon "button" at bounding box center [231, 27] width 8 height 8
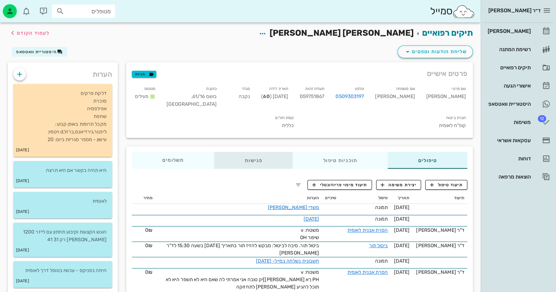
click at [251, 160] on div "פגישות" at bounding box center [253, 160] width 78 height 17
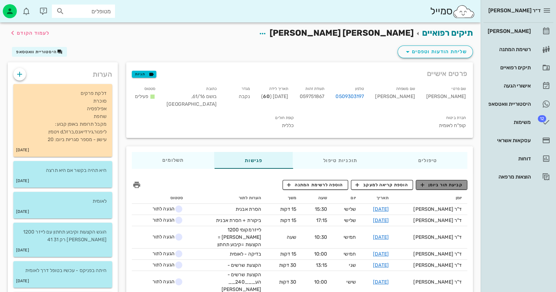
click at [445, 184] on span "קביעת תור ביומן" at bounding box center [441, 185] width 42 height 6
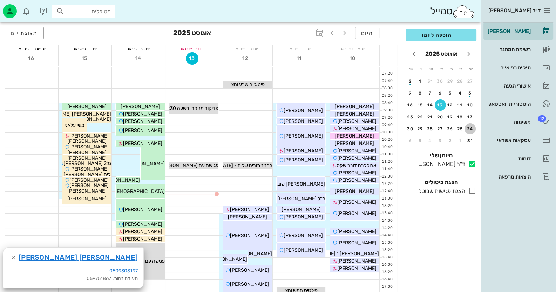
click at [470, 127] on div "24" at bounding box center [469, 129] width 11 height 5
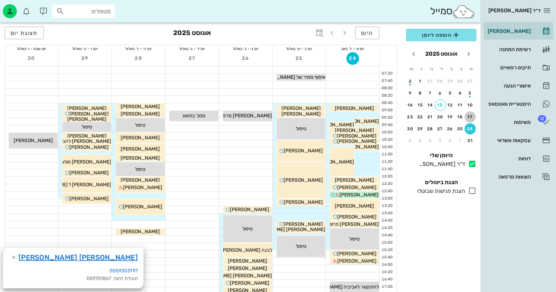
click at [471, 116] on div "17" at bounding box center [469, 117] width 11 height 5
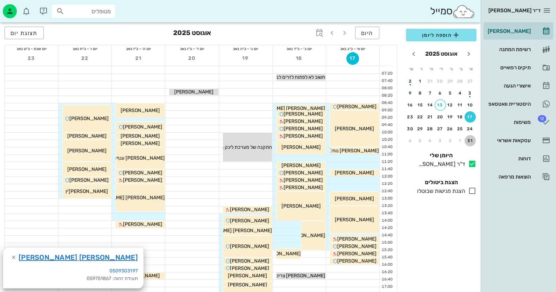
click at [470, 138] on div "31" at bounding box center [469, 140] width 11 height 5
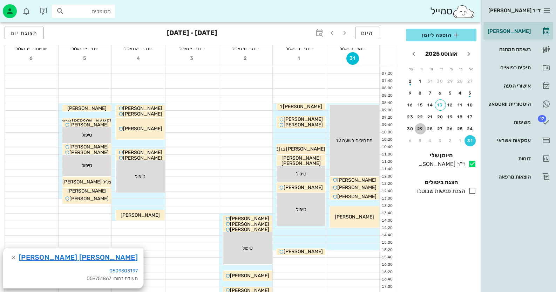
click at [419, 129] on div "29" at bounding box center [420, 129] width 11 height 5
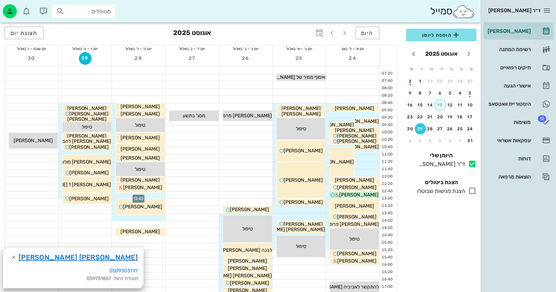
click at [154, 194] on div at bounding box center [138, 195] width 53 height 7
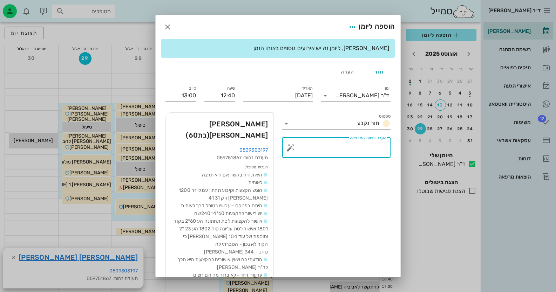
click at [299, 145] on textarea "הערה לצוות המרפאה" at bounding box center [339, 149] width 94 height 17
click at [293, 147] on button "button" at bounding box center [290, 148] width 8 height 8
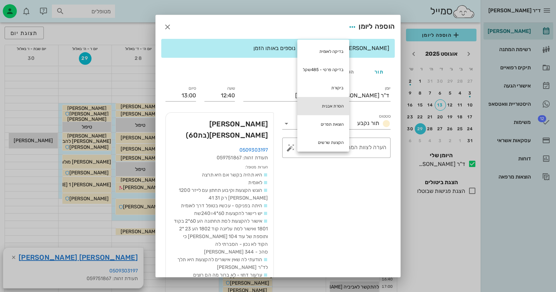
click at [340, 107] on div "הסרת אבנית" at bounding box center [323, 106] width 52 height 18
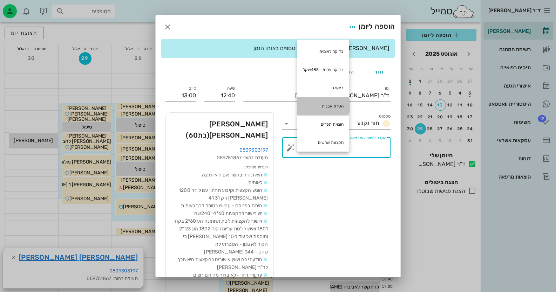
type textarea "הסרת אבנית"
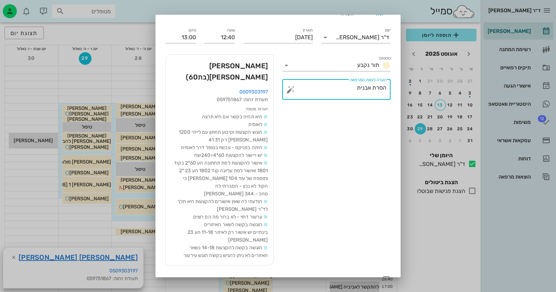
scroll to position [65, 0]
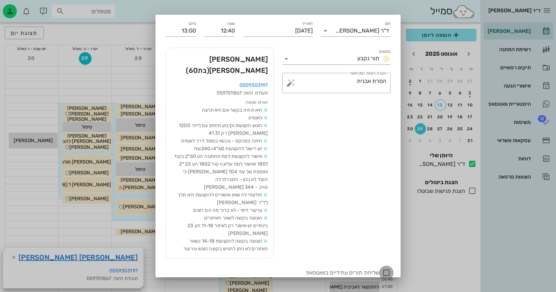
click at [387, 267] on div at bounding box center [386, 273] width 12 height 12
checkbox input "true"
click at [190, 285] on span "הוספה ליומן" at bounding box center [180, 288] width 30 height 6
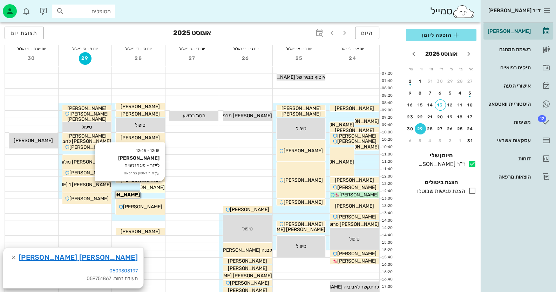
click at [335, 111] on span "[PERSON_NAME]" at bounding box center [354, 108] width 39 height 6
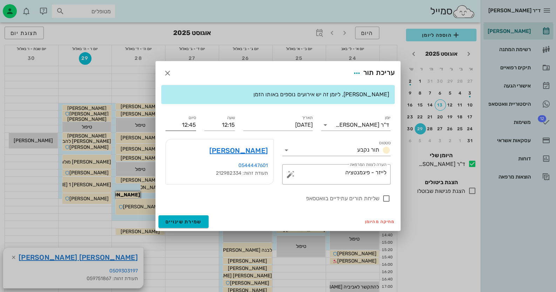
click at [186, 125] on input "12:45" at bounding box center [180, 124] width 30 height 11
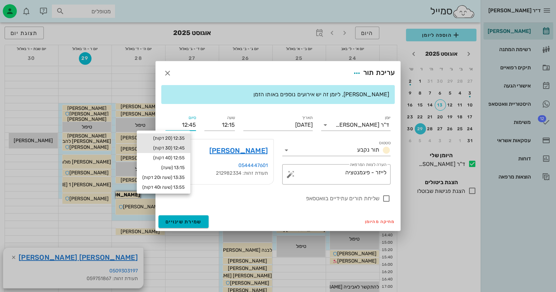
click at [185, 139] on div "12:35 (20 דקות)" at bounding box center [163, 139] width 42 height 6
type input "12:35"
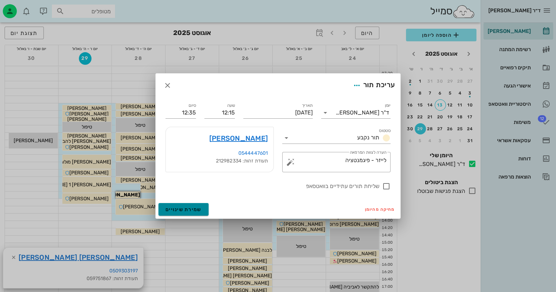
click at [196, 209] on span "שמירת שינויים" at bounding box center [183, 210] width 36 height 6
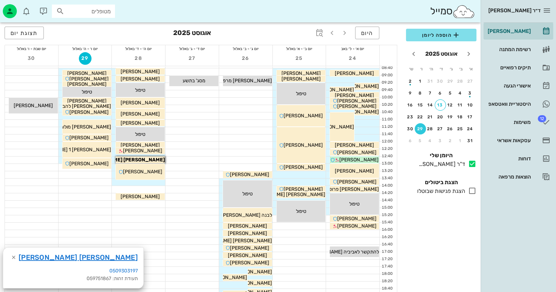
scroll to position [140, 0]
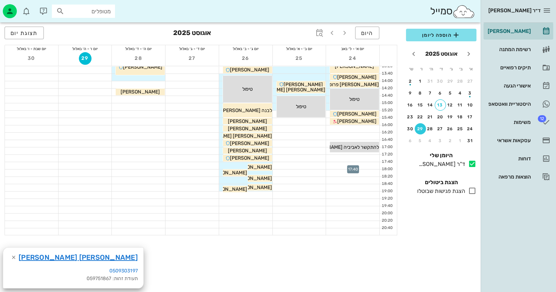
click at [364, 166] on div at bounding box center [352, 165] width 53 height 7
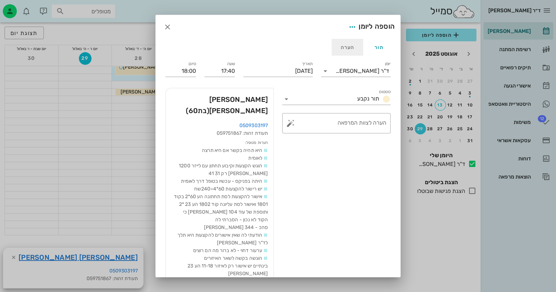
click at [349, 49] on div "הערה" at bounding box center [348, 47] width 32 height 17
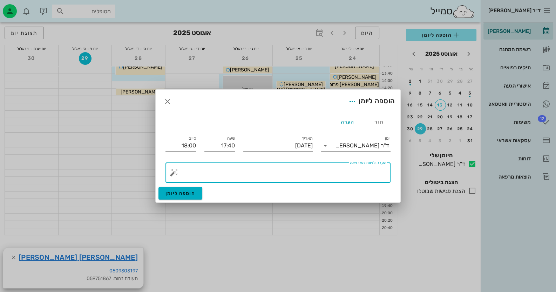
click at [377, 174] on textarea "הערה לצוות המרפאה" at bounding box center [280, 174] width 211 height 17
type textarea "[PERSON_NAME] [PERSON_NAME] להקדים מיום חמישי"
click at [194, 192] on span "הוספה ליומן" at bounding box center [180, 194] width 30 height 6
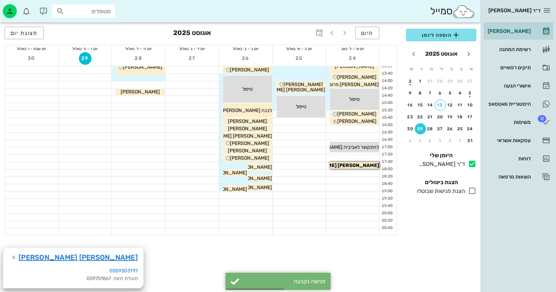
click at [371, 260] on div at bounding box center [200, 265] width 401 height 60
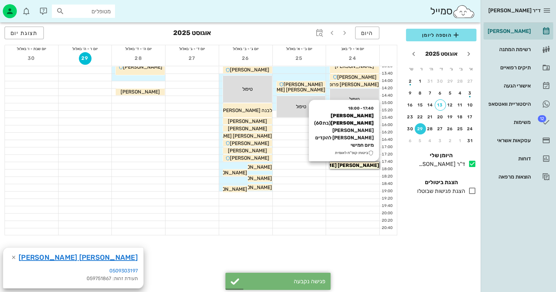
click at [356, 166] on span "[PERSON_NAME] [PERSON_NAME]" at bounding box center [337, 166] width 84 height 6
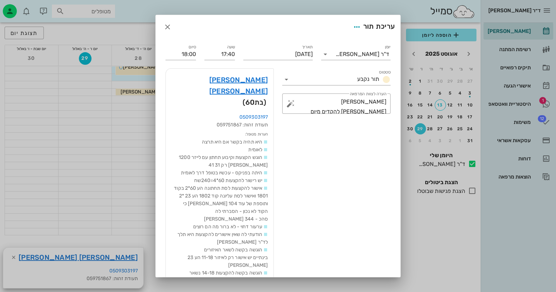
scroll to position [29, 0]
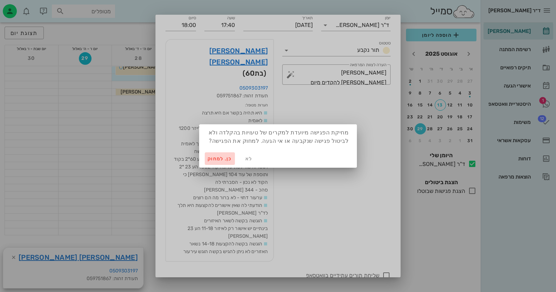
click at [212, 158] on span "כן. למחוק" at bounding box center [219, 159] width 25 height 6
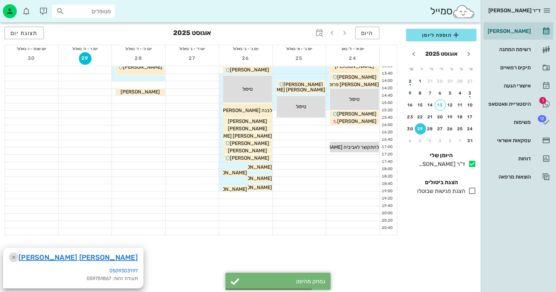
click at [16, 257] on icon "button" at bounding box center [13, 257] width 8 height 8
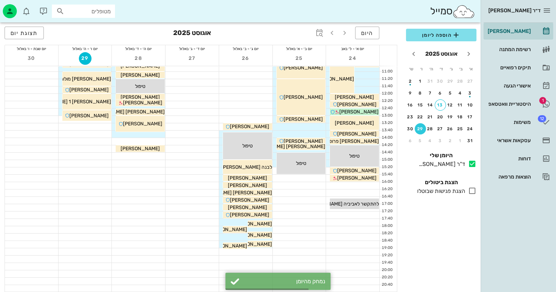
scroll to position [83, 0]
click at [364, 229] on div at bounding box center [352, 230] width 53 height 7
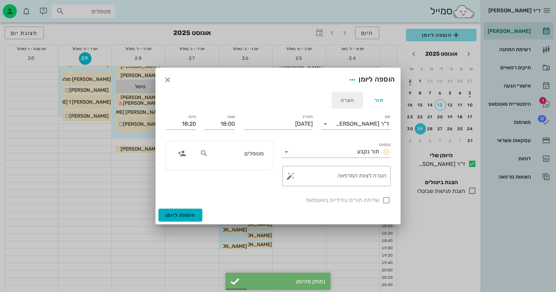
click at [343, 99] on div "הערה" at bounding box center [348, 100] width 32 height 17
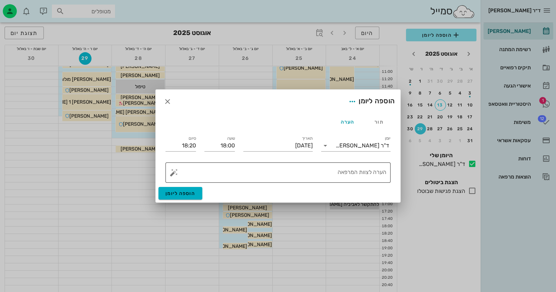
click at [360, 173] on textarea "הערה לצוות המרפאה" at bounding box center [280, 174] width 211 height 17
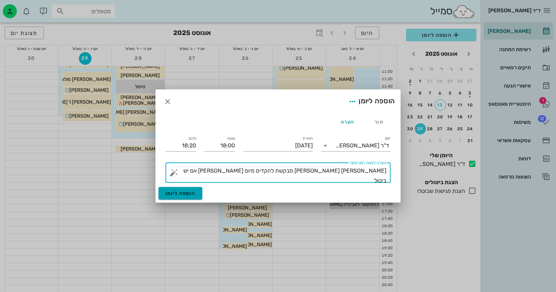
type textarea "[PERSON_NAME] [PERSON_NAME] מבקשת להקדים מיום [PERSON_NAME] אם יש ביטול"
click at [192, 196] on span "הוספה ליומן" at bounding box center [180, 194] width 30 height 6
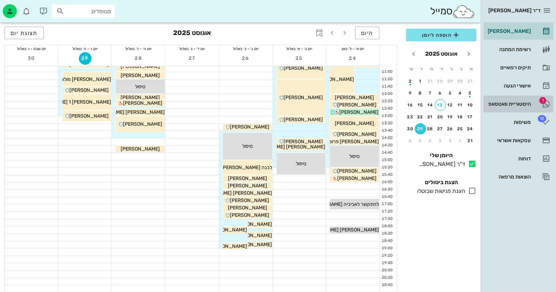
click at [516, 100] on div "היסטוריית וואטסאפ" at bounding box center [508, 103] width 45 height 11
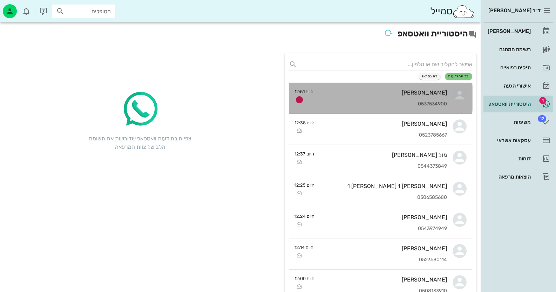
click at [425, 101] on div "[PERSON_NAME] 0537534900" at bounding box center [383, 98] width 128 height 31
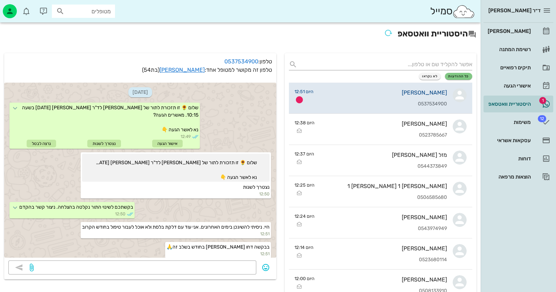
scroll to position [10, 0]
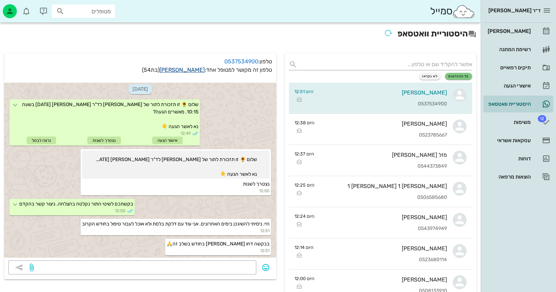
click at [193, 69] on link "[PERSON_NAME]" at bounding box center [181, 70] width 45 height 7
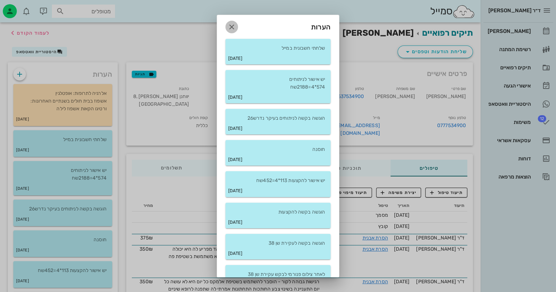
click at [235, 25] on icon "button" at bounding box center [231, 27] width 8 height 8
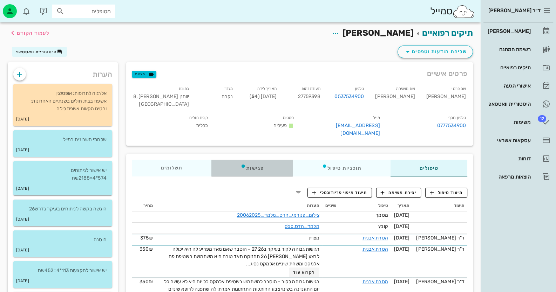
click at [255, 164] on div "פגישות" at bounding box center [251, 168] width 81 height 17
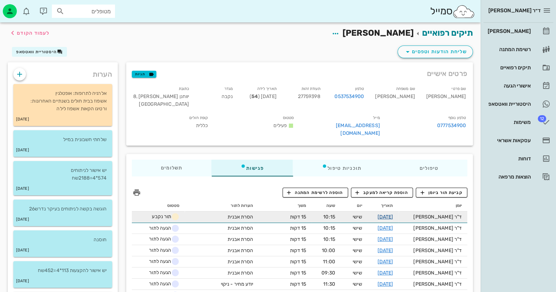
click at [393, 214] on link "[DATE]" at bounding box center [385, 217] width 16 height 6
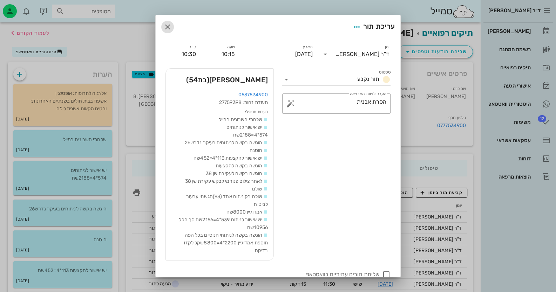
click at [172, 27] on icon "button" at bounding box center [167, 27] width 8 height 8
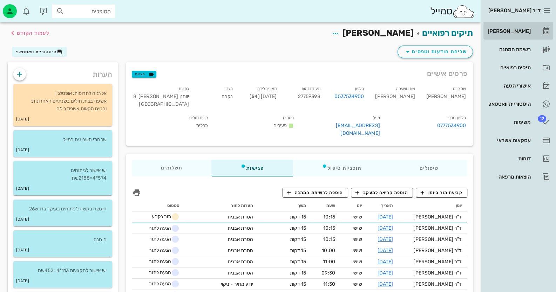
click at [525, 29] on div "[PERSON_NAME]" at bounding box center [508, 31] width 45 height 6
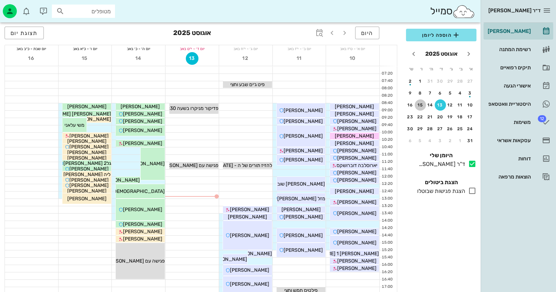
click at [419, 105] on div "15" at bounding box center [420, 105] width 11 height 5
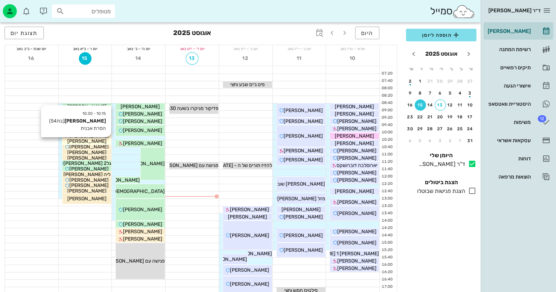
click at [93, 141] on span "[PERSON_NAME]" at bounding box center [86, 141] width 39 height 6
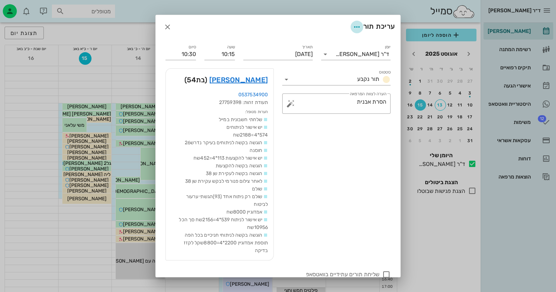
click at [357, 27] on icon "button" at bounding box center [357, 27] width 8 height 8
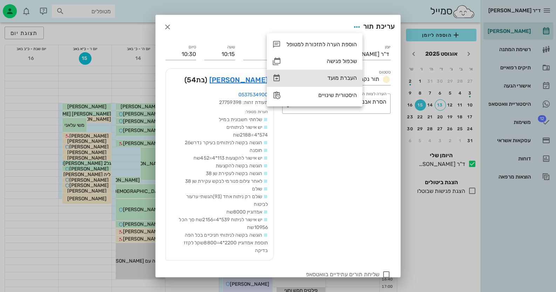
click at [326, 75] on div "העברת מועד" at bounding box center [321, 78] width 70 height 7
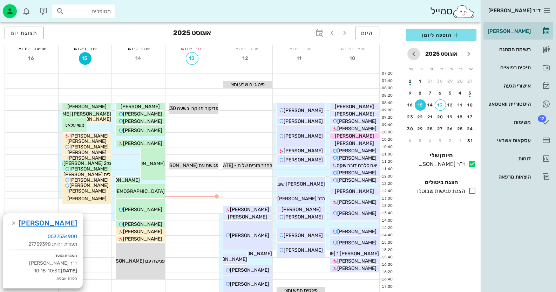
click at [414, 54] on icon "חודש הבא" at bounding box center [413, 54] width 8 height 8
click at [451, 103] on div "16" at bounding box center [449, 105] width 11 height 5
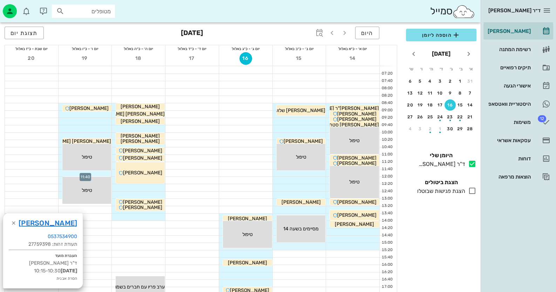
click at [102, 173] on div at bounding box center [85, 173] width 53 height 7
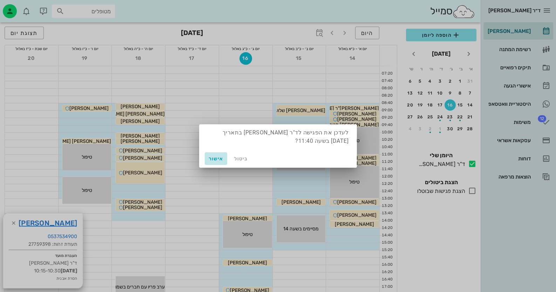
click at [214, 159] on span "אישור" at bounding box center [215, 159] width 17 height 6
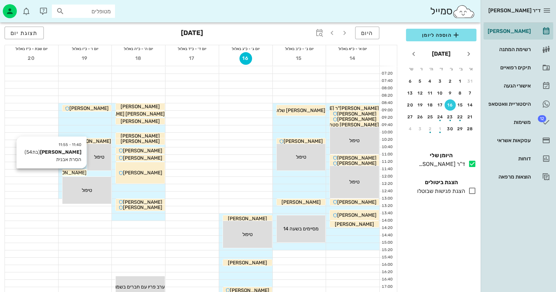
click at [79, 172] on span "[PERSON_NAME]" at bounding box center [66, 173] width 39 height 6
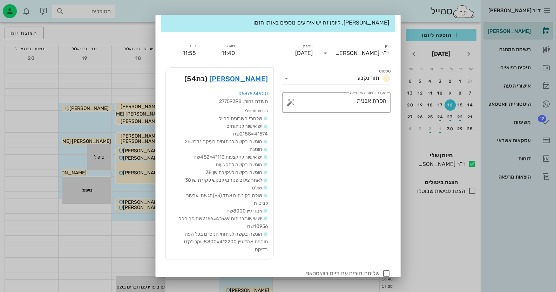
scroll to position [54, 0]
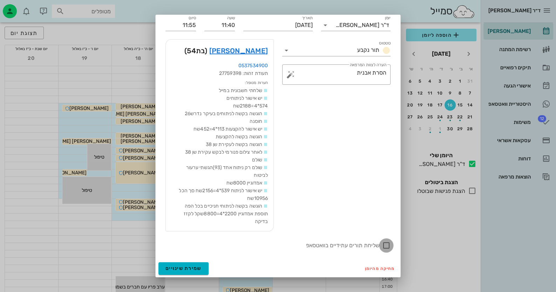
click at [385, 247] on div at bounding box center [386, 246] width 12 height 12
checkbox input "true"
click at [196, 269] on span "שמירת שינויים" at bounding box center [183, 269] width 36 height 6
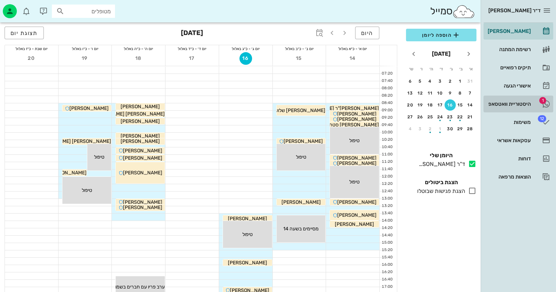
click at [507, 100] on div "היסטוריית וואטסאפ" at bounding box center [508, 103] width 45 height 11
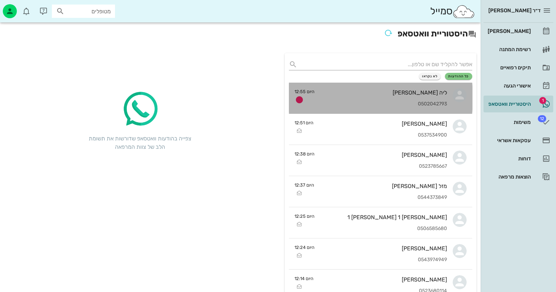
click at [383, 101] on div "0502042793" at bounding box center [383, 104] width 127 height 6
